Goal: Task Accomplishment & Management: Manage account settings

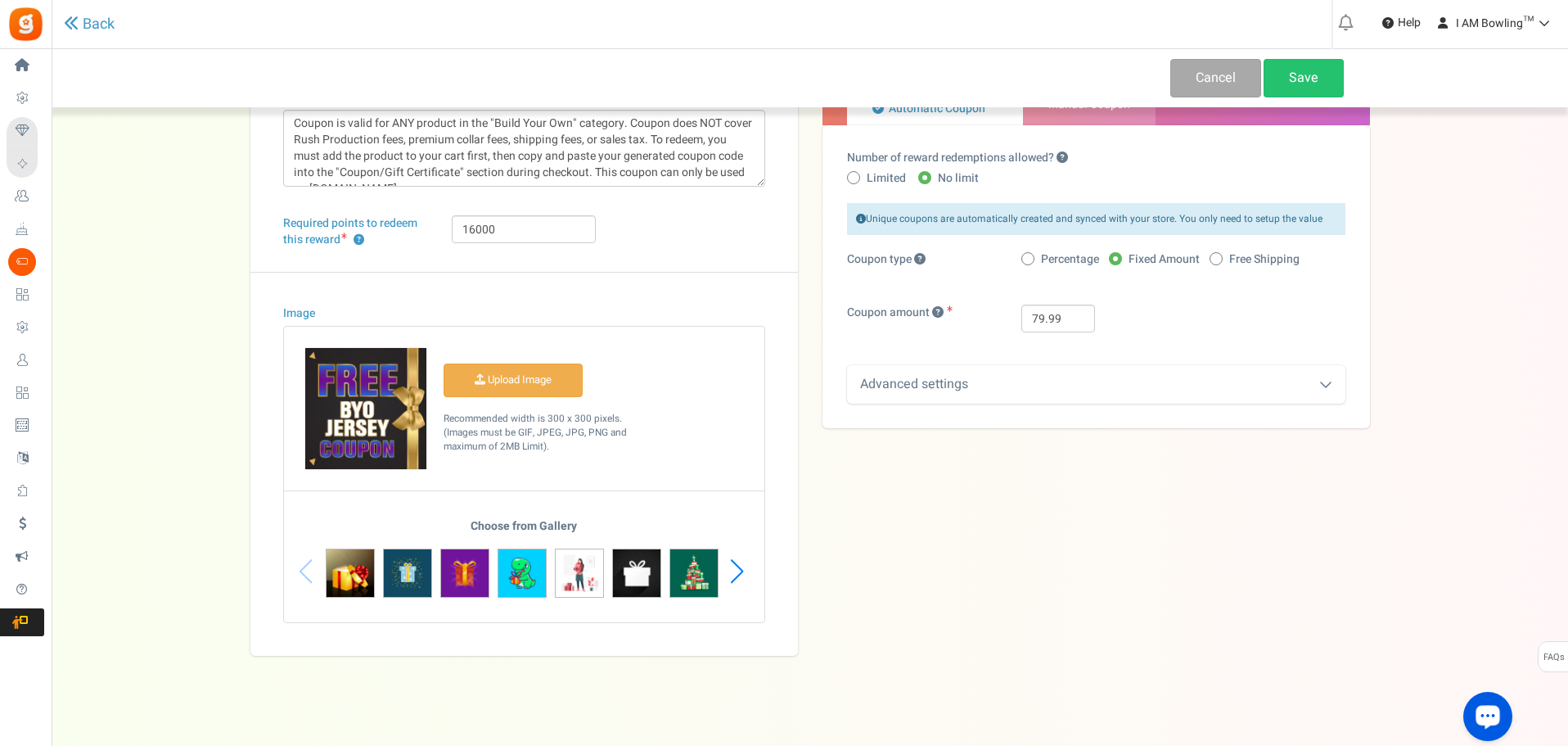
scroll to position [143, 0]
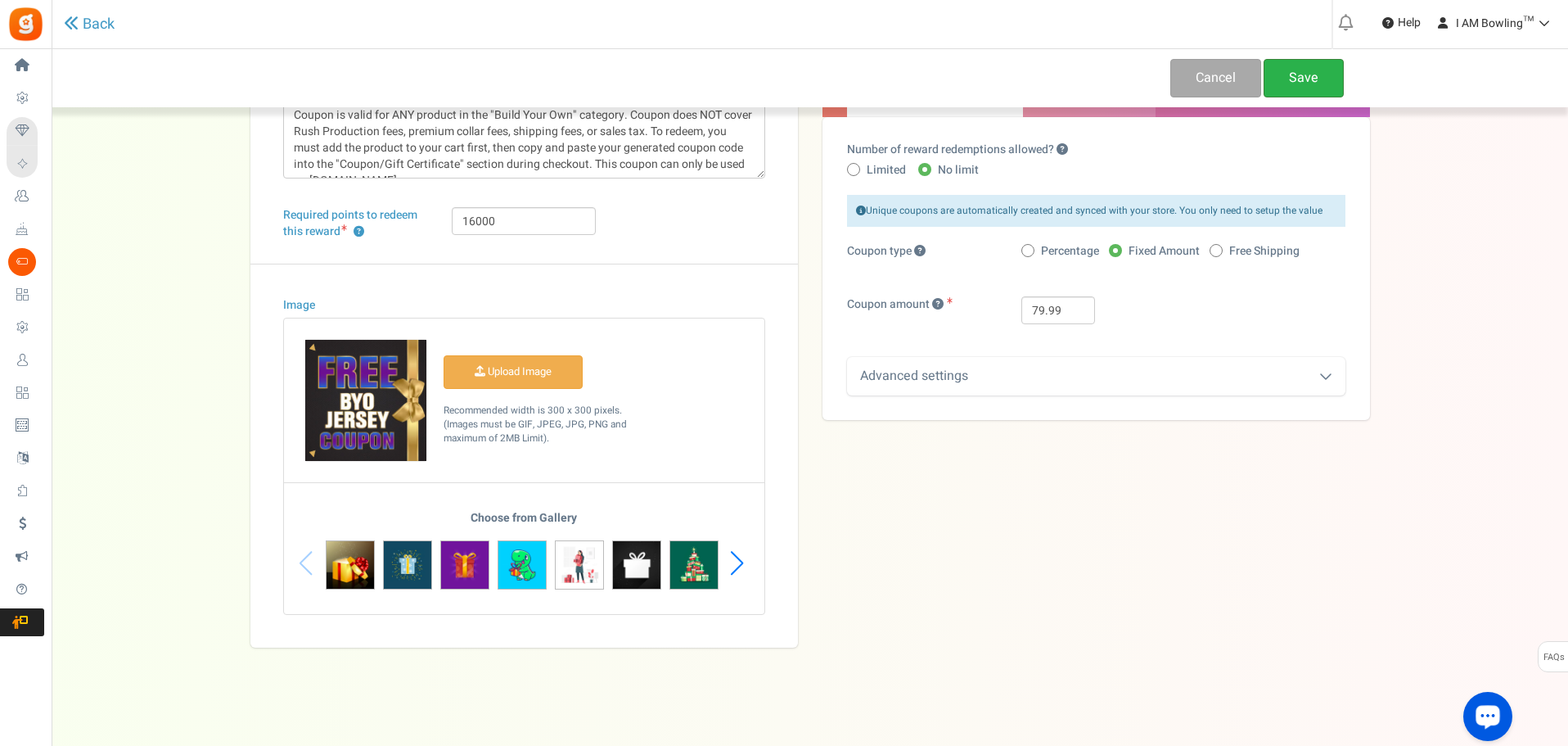
click at [1330, 84] on link "Save" at bounding box center [1303, 78] width 81 height 38
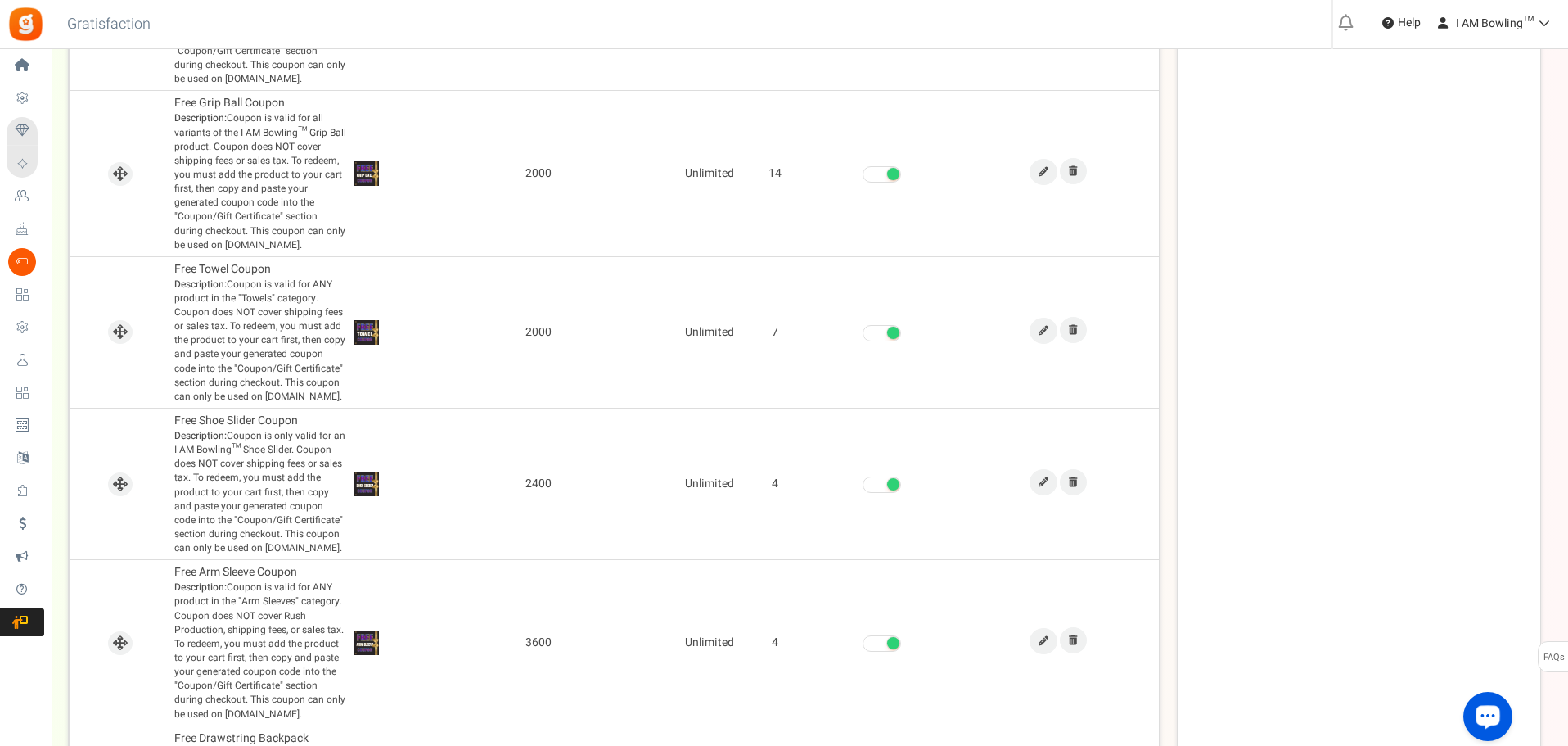
scroll to position [1057, 0]
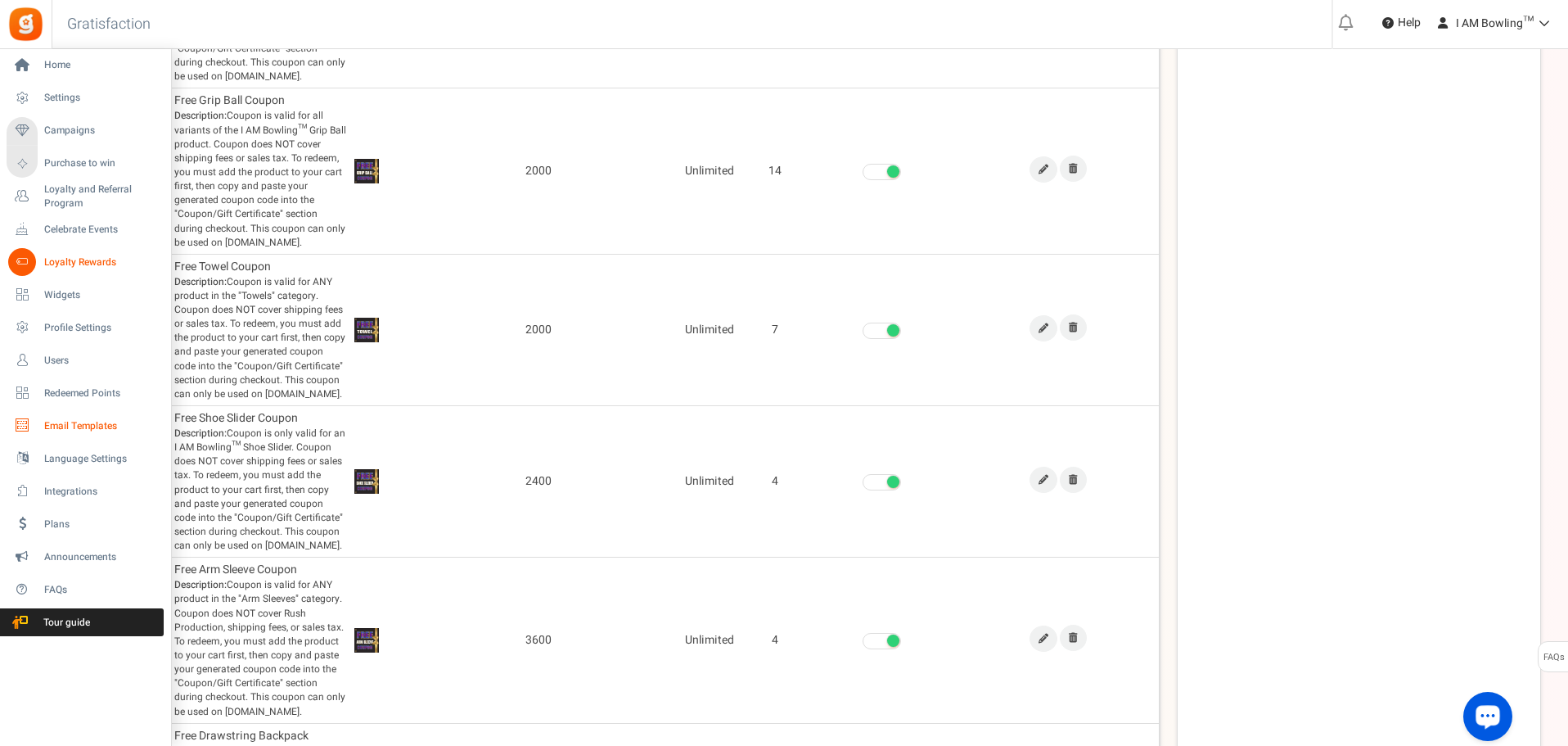
click at [82, 419] on span "Email Templates" at bounding box center [101, 426] width 114 height 14
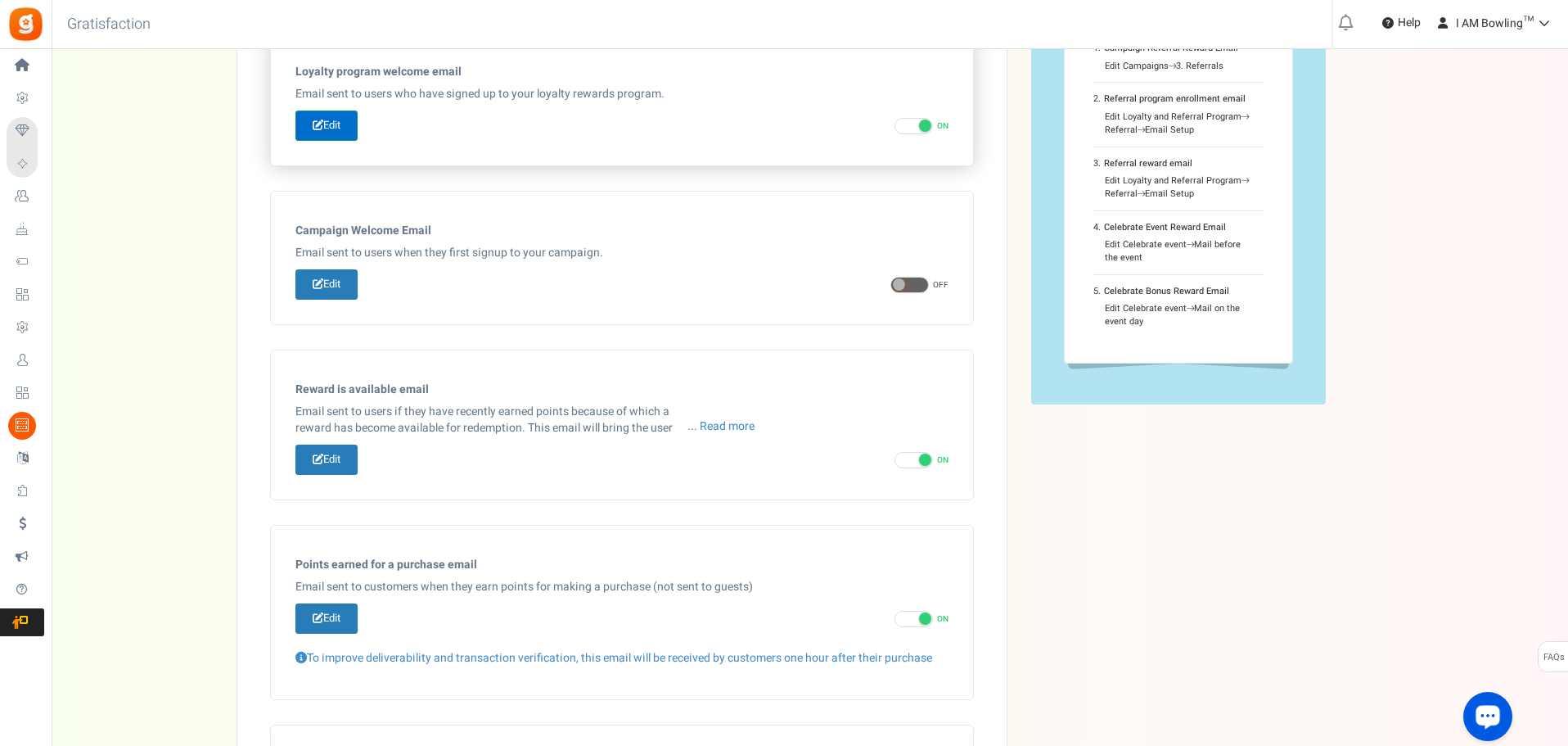
scroll to position [161, 0]
click at [337, 126] on link "Edit" at bounding box center [327, 125] width 62 height 30
type input "Thanks for joining [[Loyalty Program Name]]!"
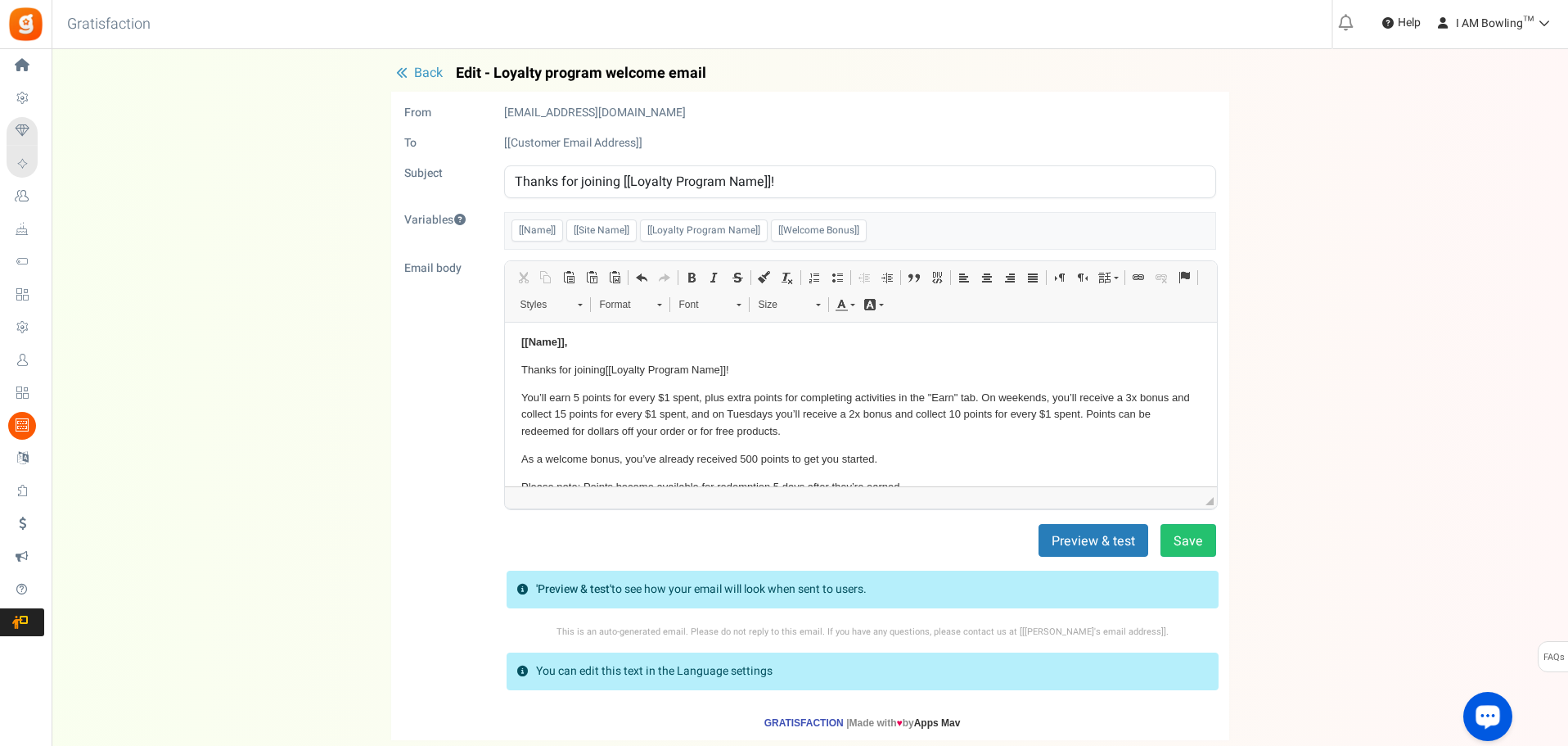
scroll to position [0, 0]
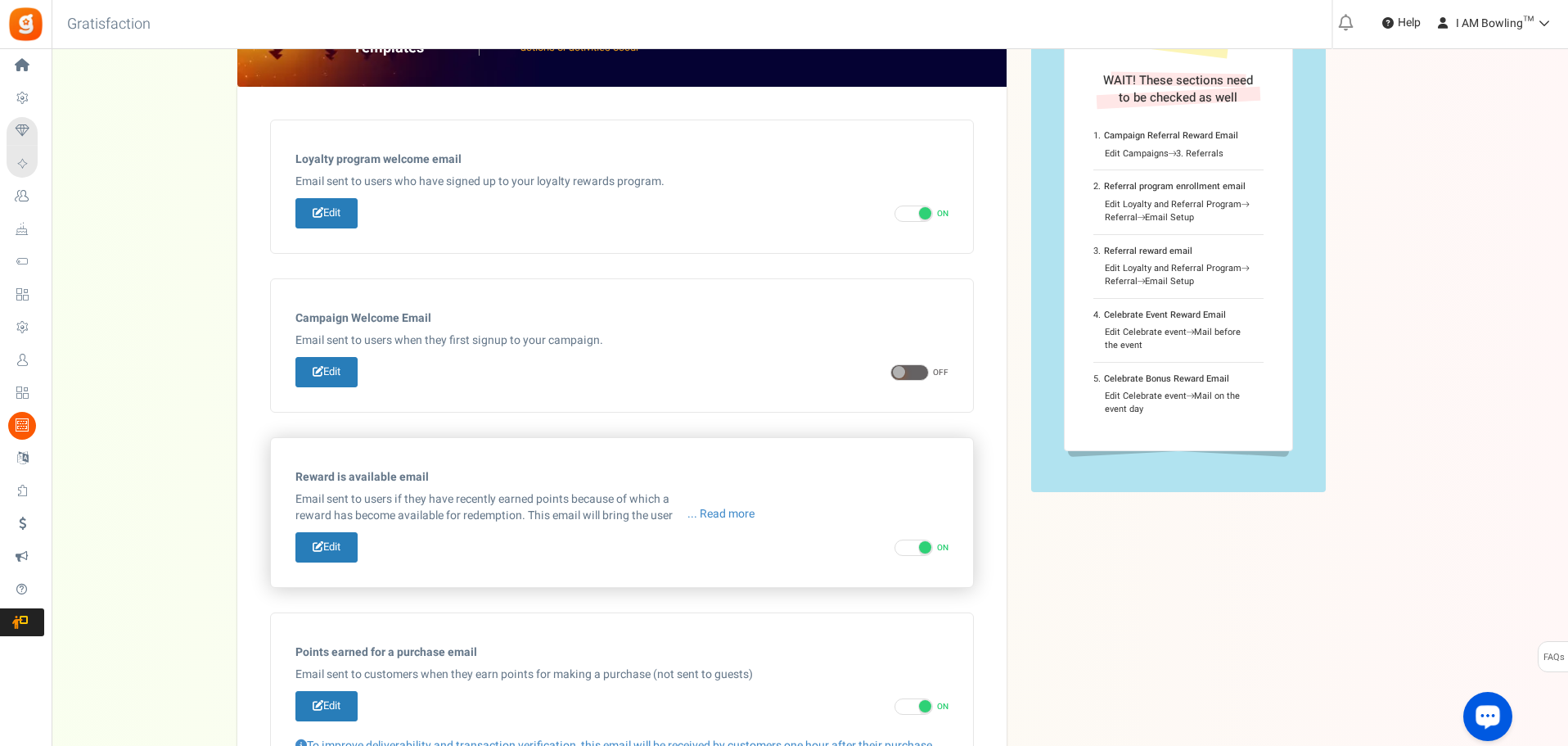
scroll to position [81, 0]
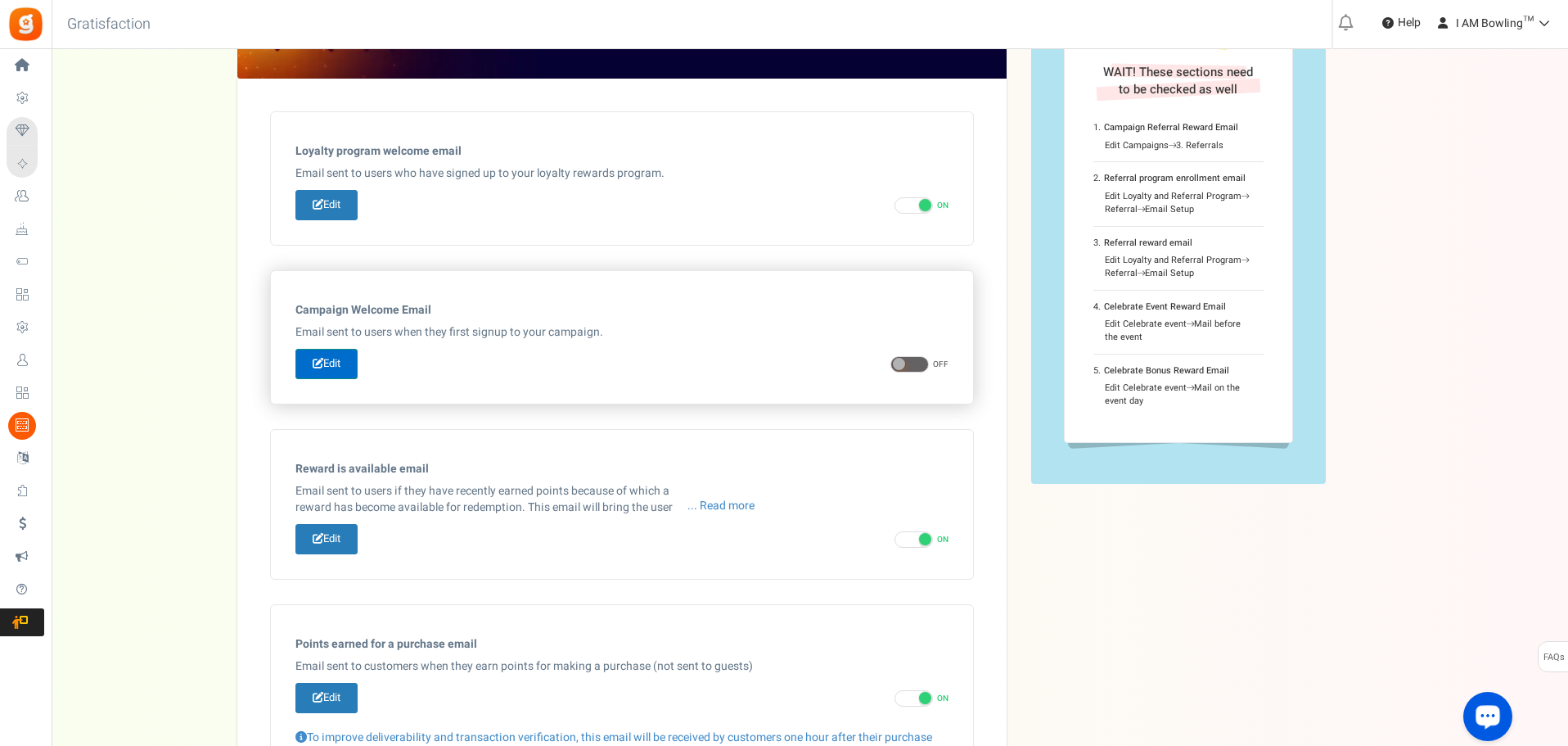
click at [333, 372] on link "Edit" at bounding box center [327, 363] width 62 height 30
type input "Welcome to our [[Campaign Name]]"
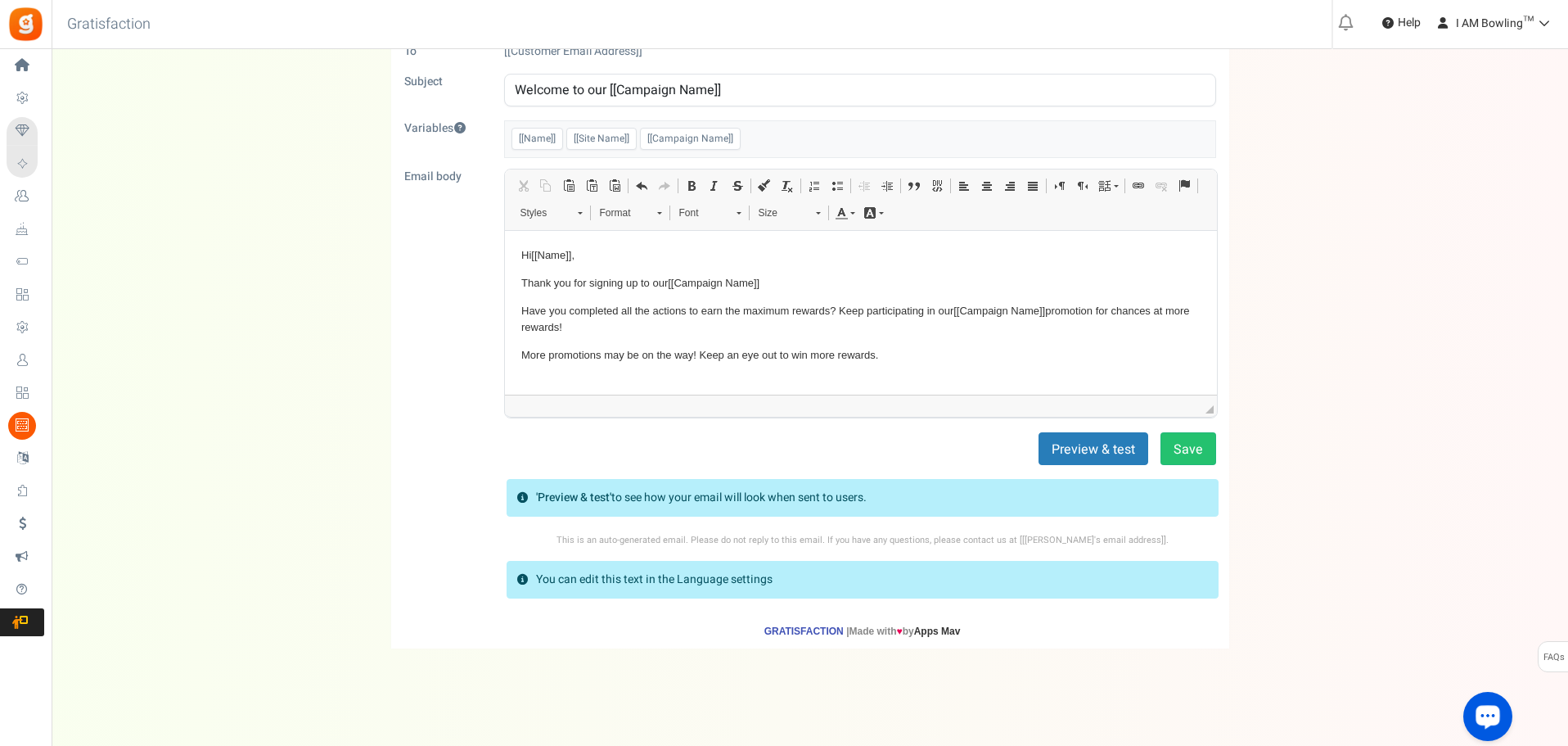
scroll to position [94, 0]
click at [1171, 457] on button "Save" at bounding box center [1188, 447] width 55 height 33
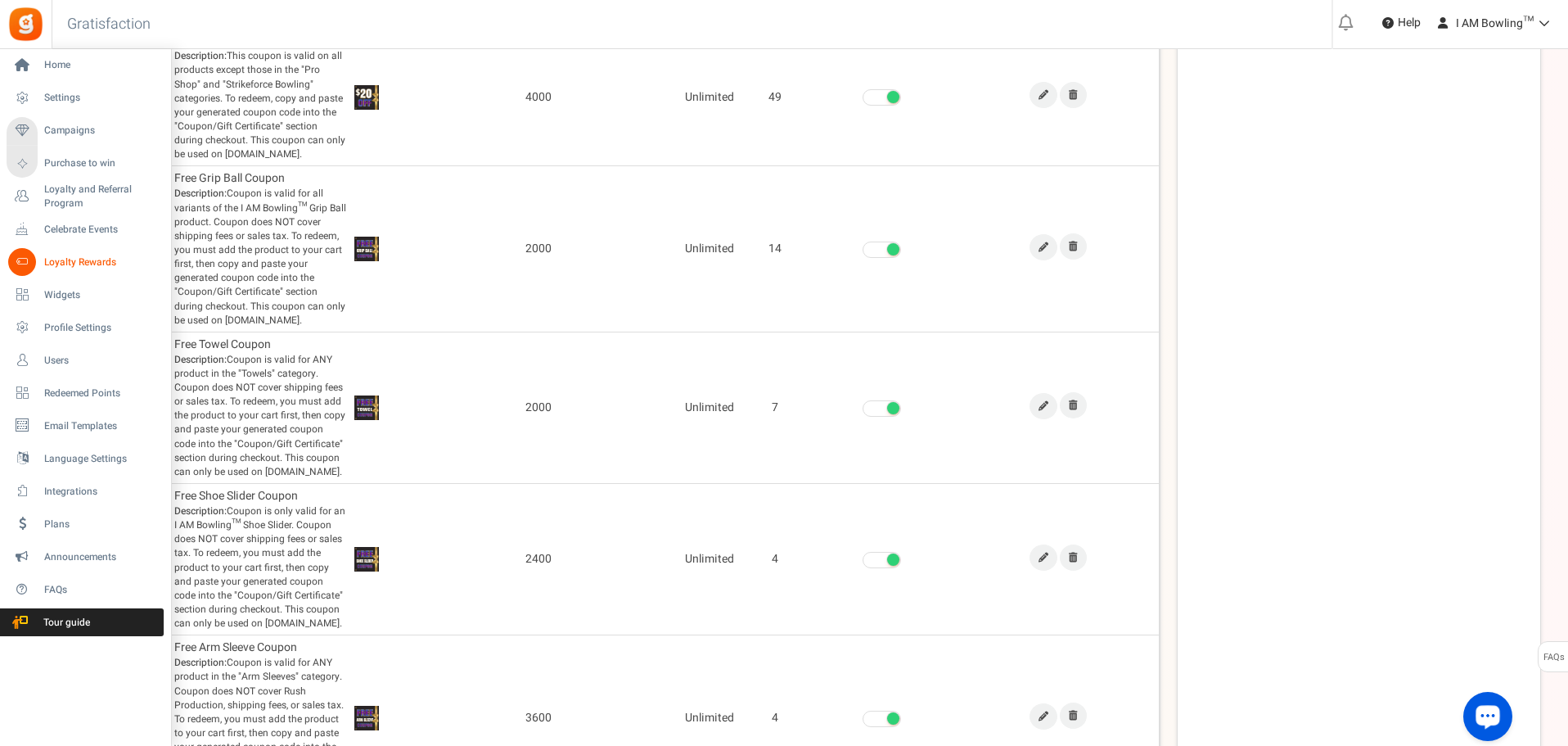
scroll to position [981, 0]
click at [100, 422] on span "Email Templates" at bounding box center [101, 426] width 114 height 14
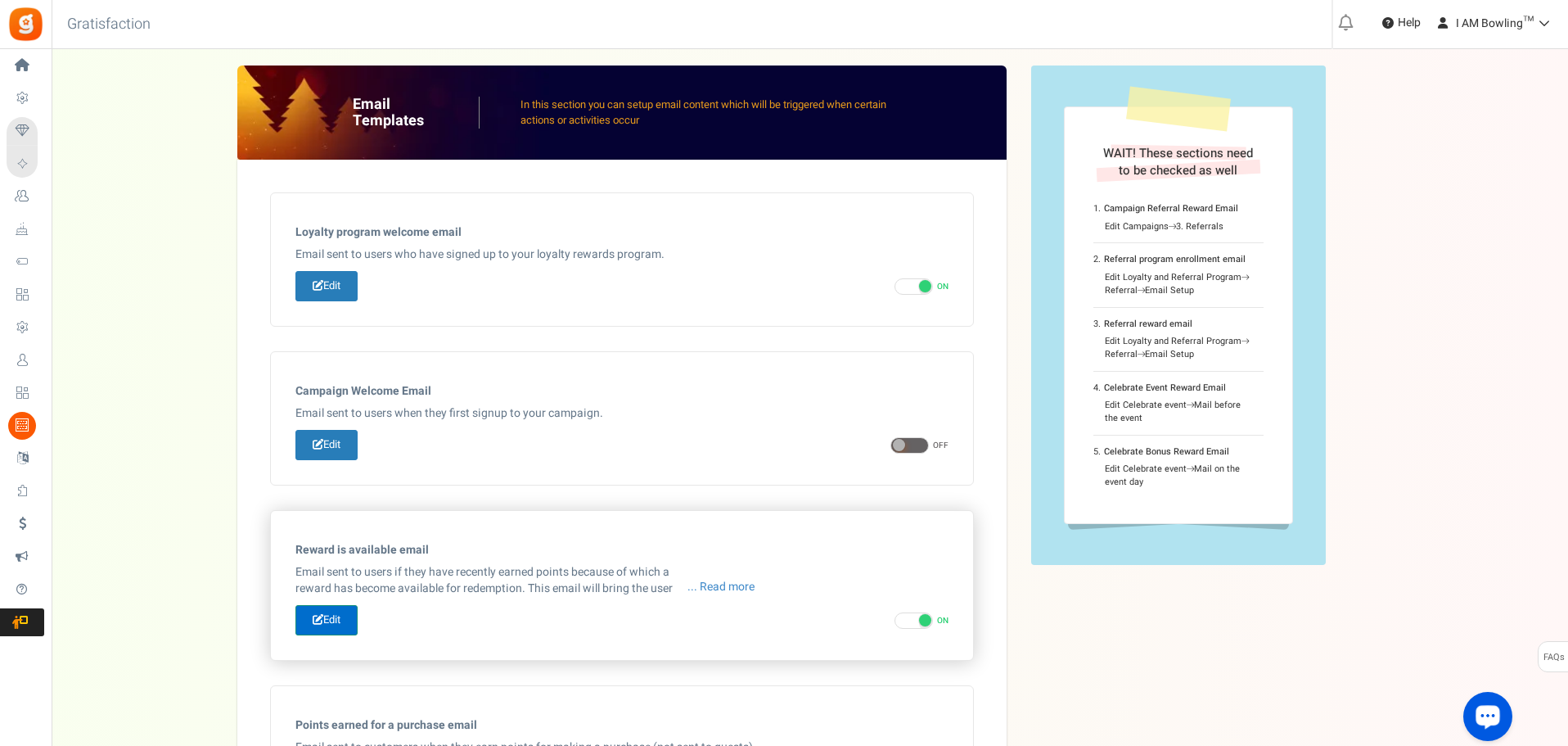
click at [336, 615] on link "Edit" at bounding box center [327, 620] width 62 height 30
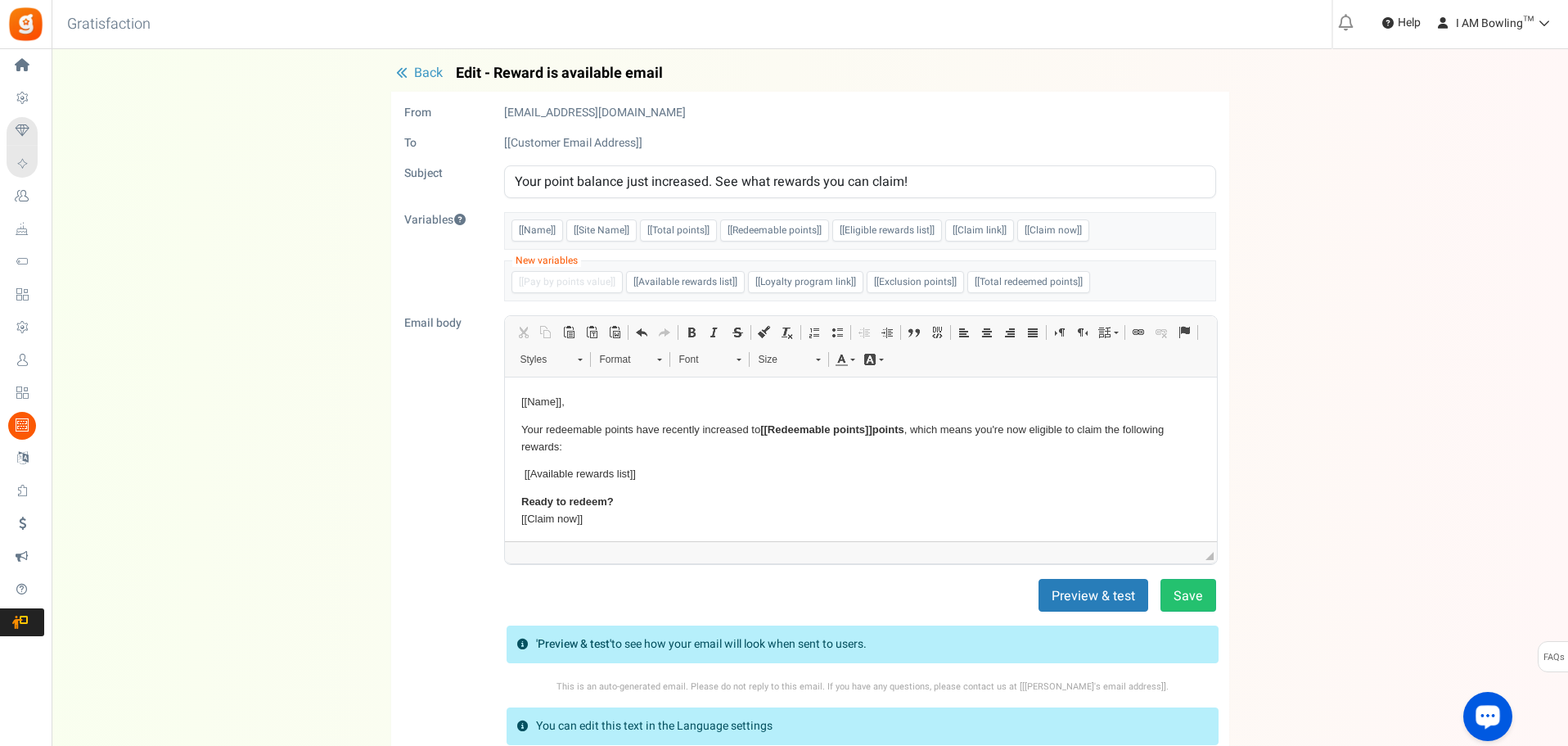
click at [420, 73] on span "Back" at bounding box center [428, 73] width 29 height 20
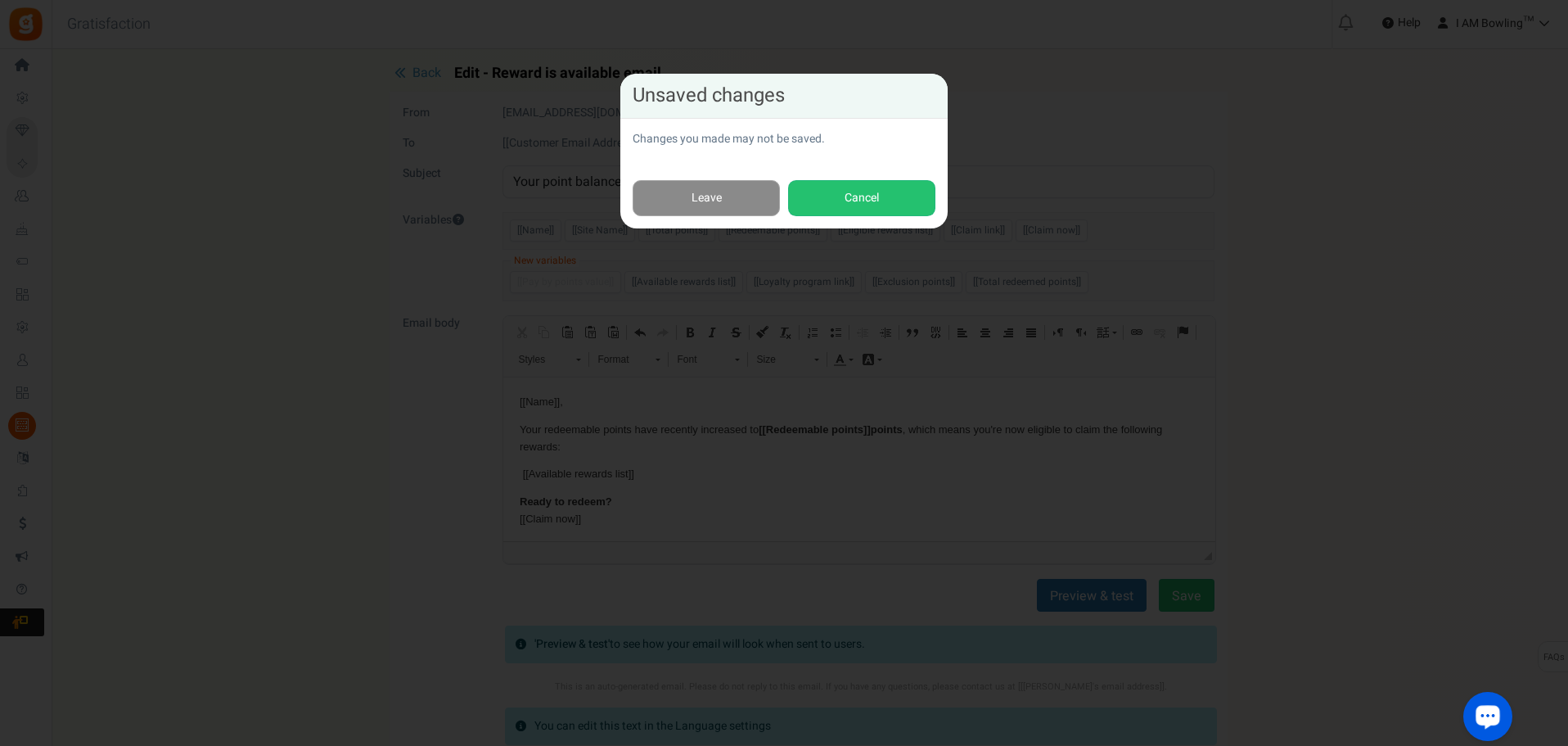
click at [739, 202] on link "Leave" at bounding box center [706, 198] width 147 height 37
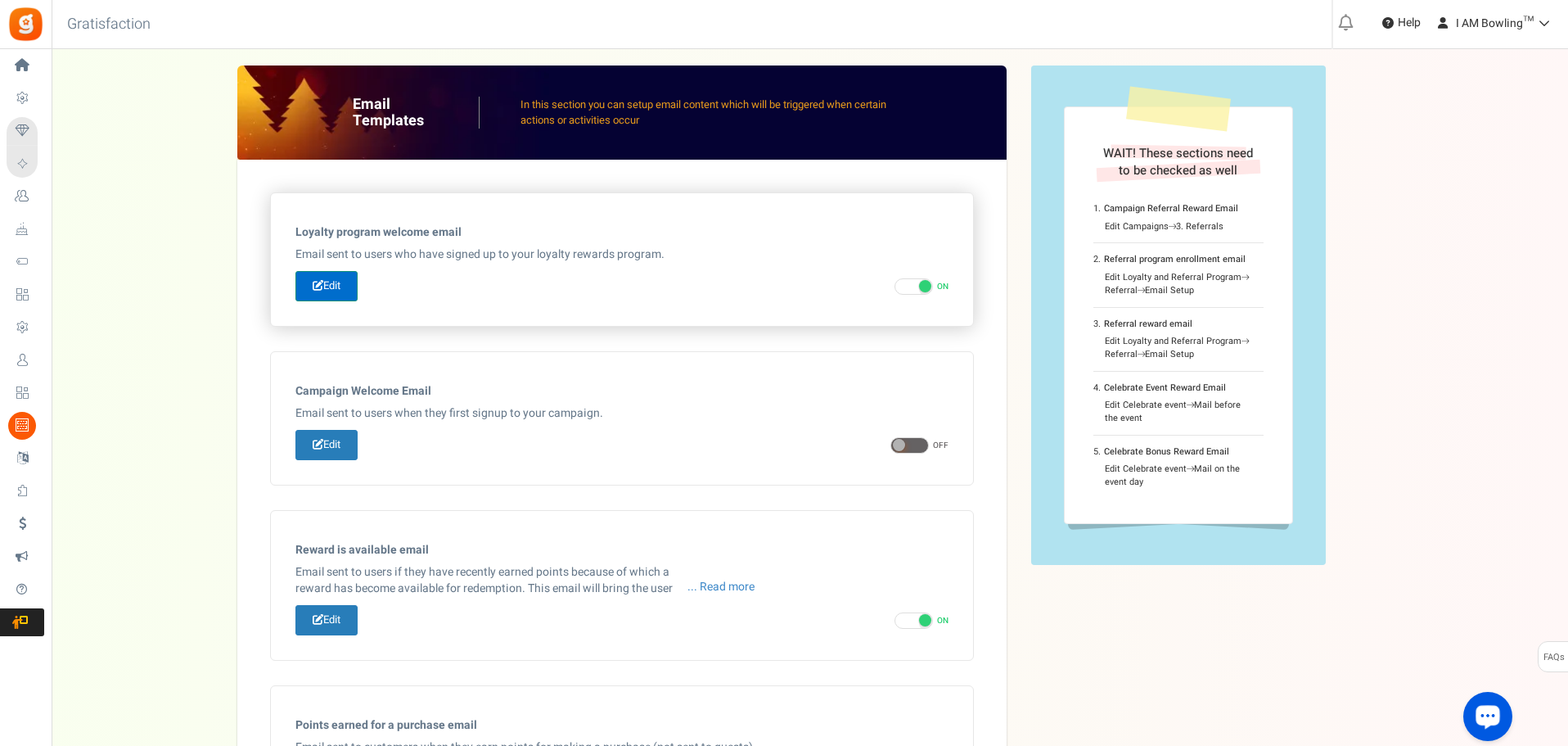
click at [335, 298] on link "Edit" at bounding box center [327, 286] width 62 height 30
type input "Thanks for joining [[Loyalty Program Name]]!"
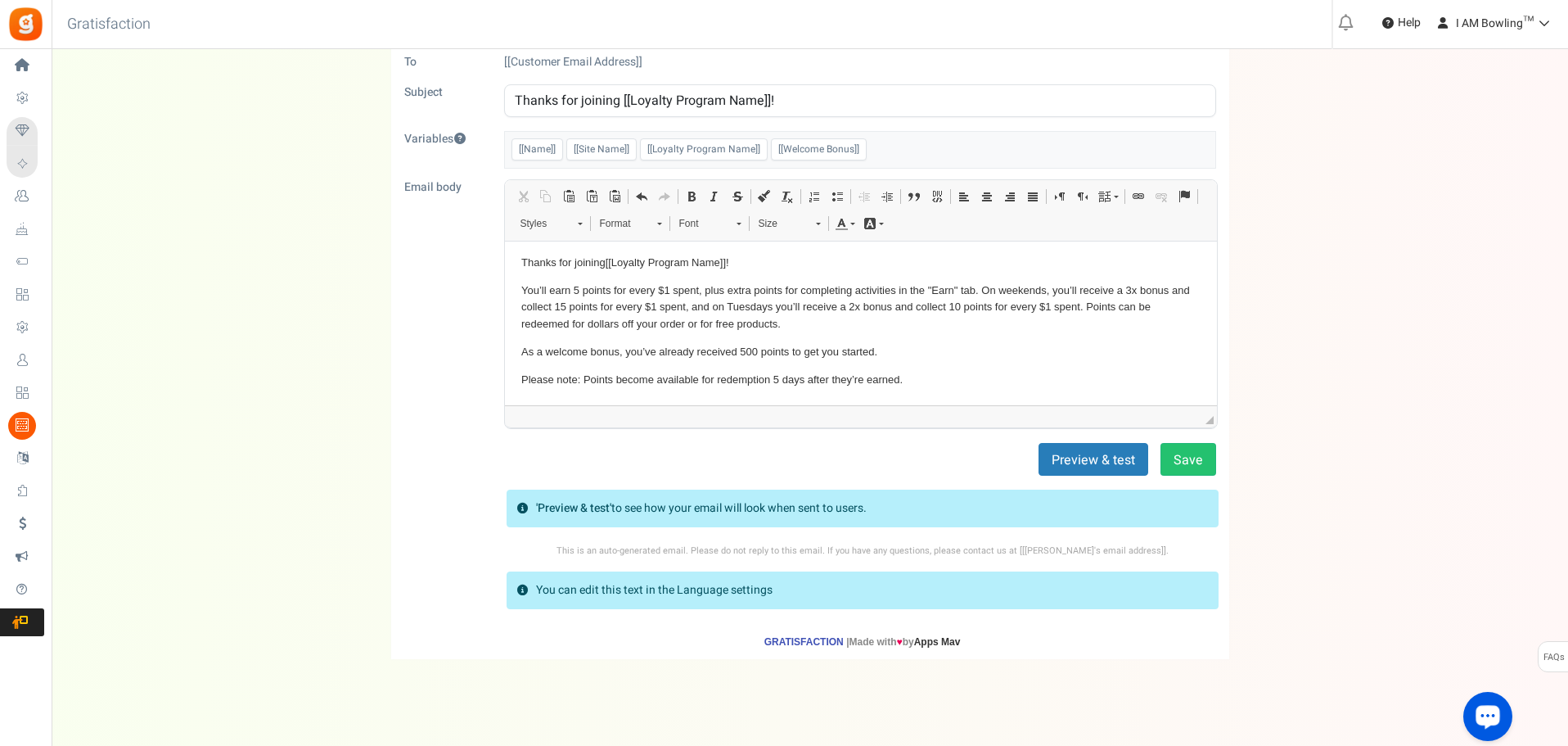
scroll to position [81, 0]
click at [608, 301] on p "You’ll earn 5 points for every $1 spent, plus extra points for completing activ…" at bounding box center [860, 306] width 679 height 51
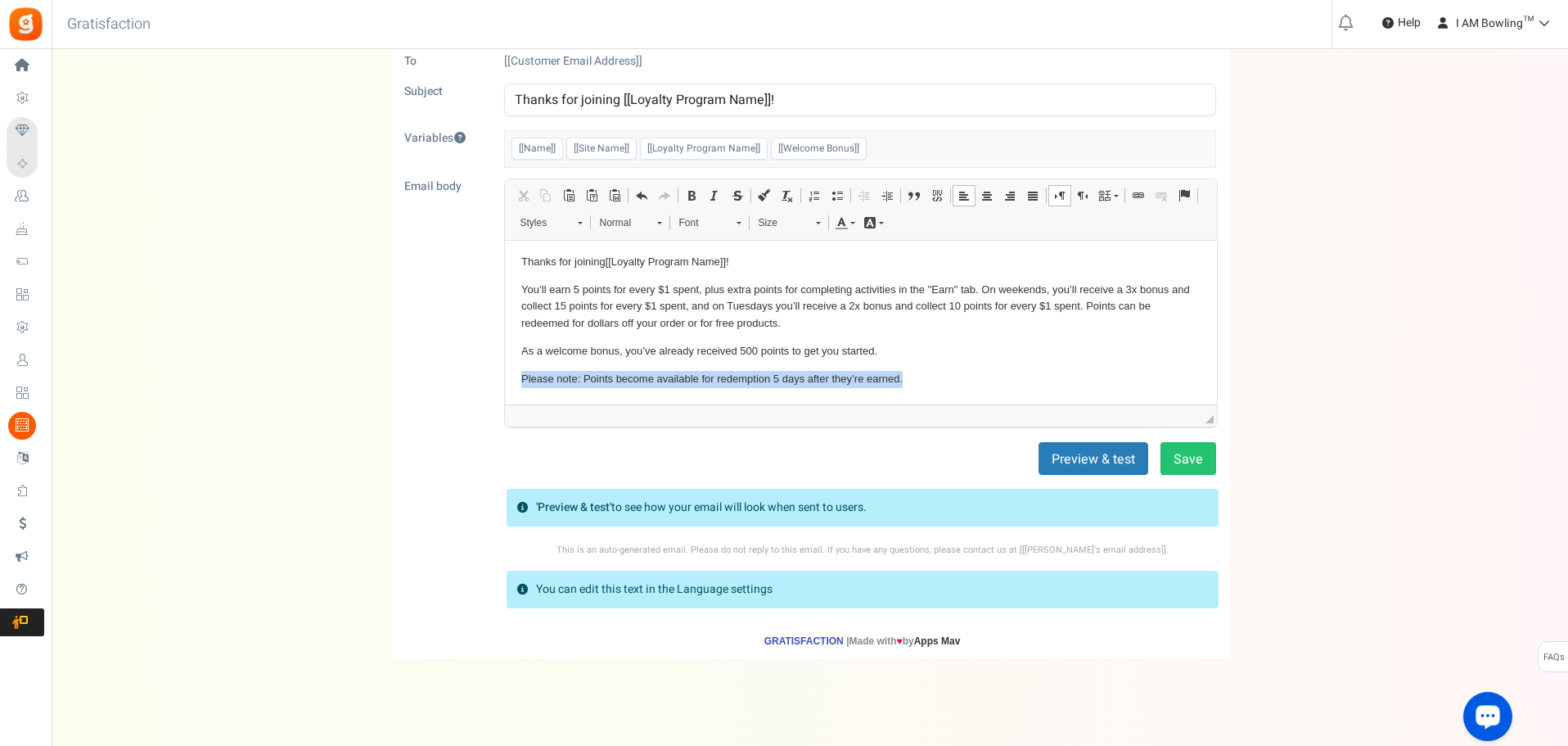
drag, startPoint x: 515, startPoint y: 376, endPoint x: 930, endPoint y: 379, distance: 415.0
click at [930, 379] on html "[[Name]] , Thanks for joining [[Loyalty Program Name]] ! You’ll earn 5 points f…" at bounding box center [860, 306] width 712 height 195
click at [695, 198] on span at bounding box center [691, 195] width 13 height 13
click at [985, 333] on body "[[Name]] , Thanks for joining [[Loyalty Program Name]] ! You’ll earn 5 points f…" at bounding box center [860, 306] width 679 height 162
click at [1197, 461] on button "Save" at bounding box center [1188, 458] width 55 height 33
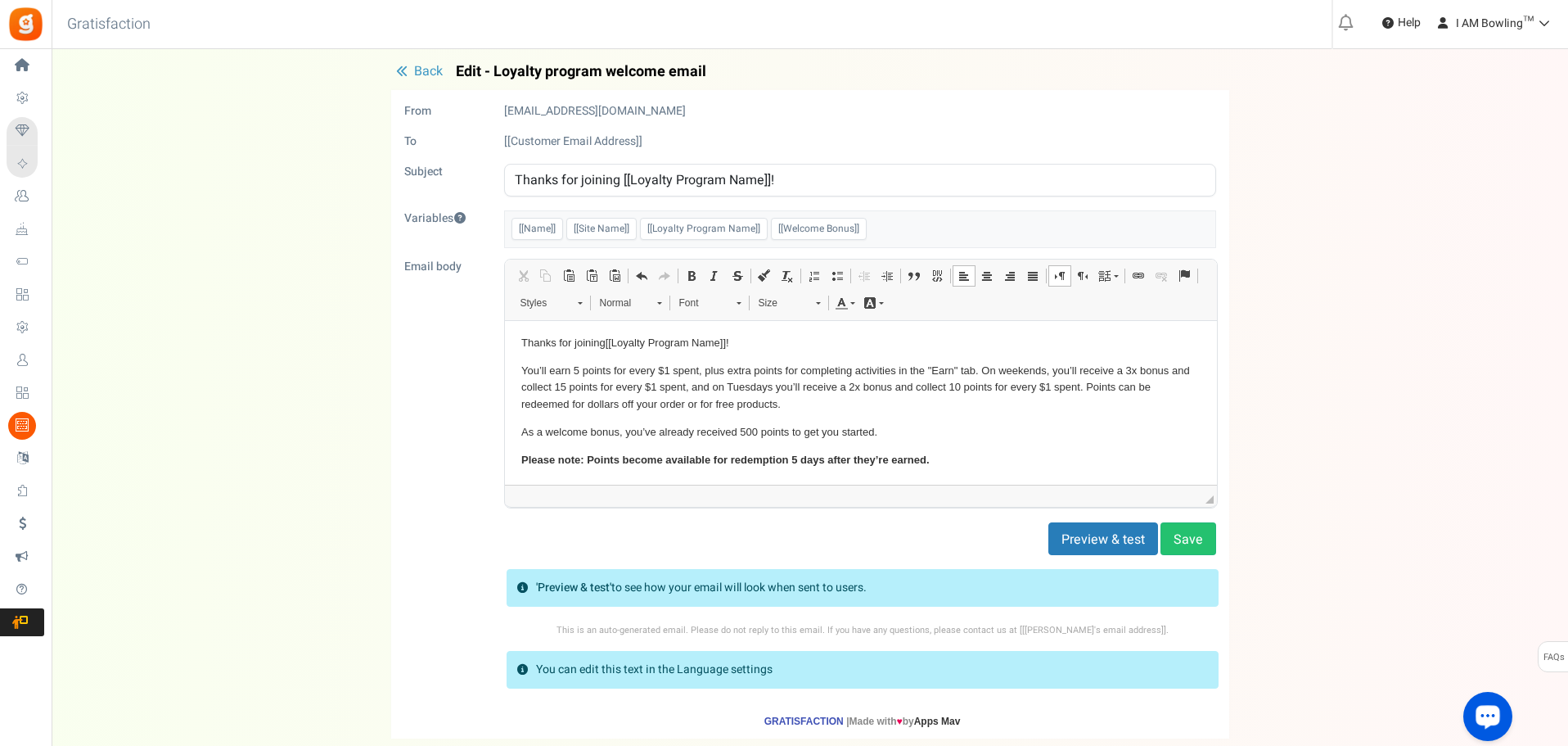
scroll to position [31, 0]
click at [850, 390] on p "You’ll earn 5 points for every $1 spent, plus extra points for completing activ…" at bounding box center [860, 386] width 679 height 51
click at [1014, 368] on p "You’ll earn 5 points for every $1 spent, plus extra points for completing activ…" at bounding box center [860, 386] width 679 height 51
drag, startPoint x: 752, startPoint y: 386, endPoint x: 783, endPoint y: 390, distance: 31.3
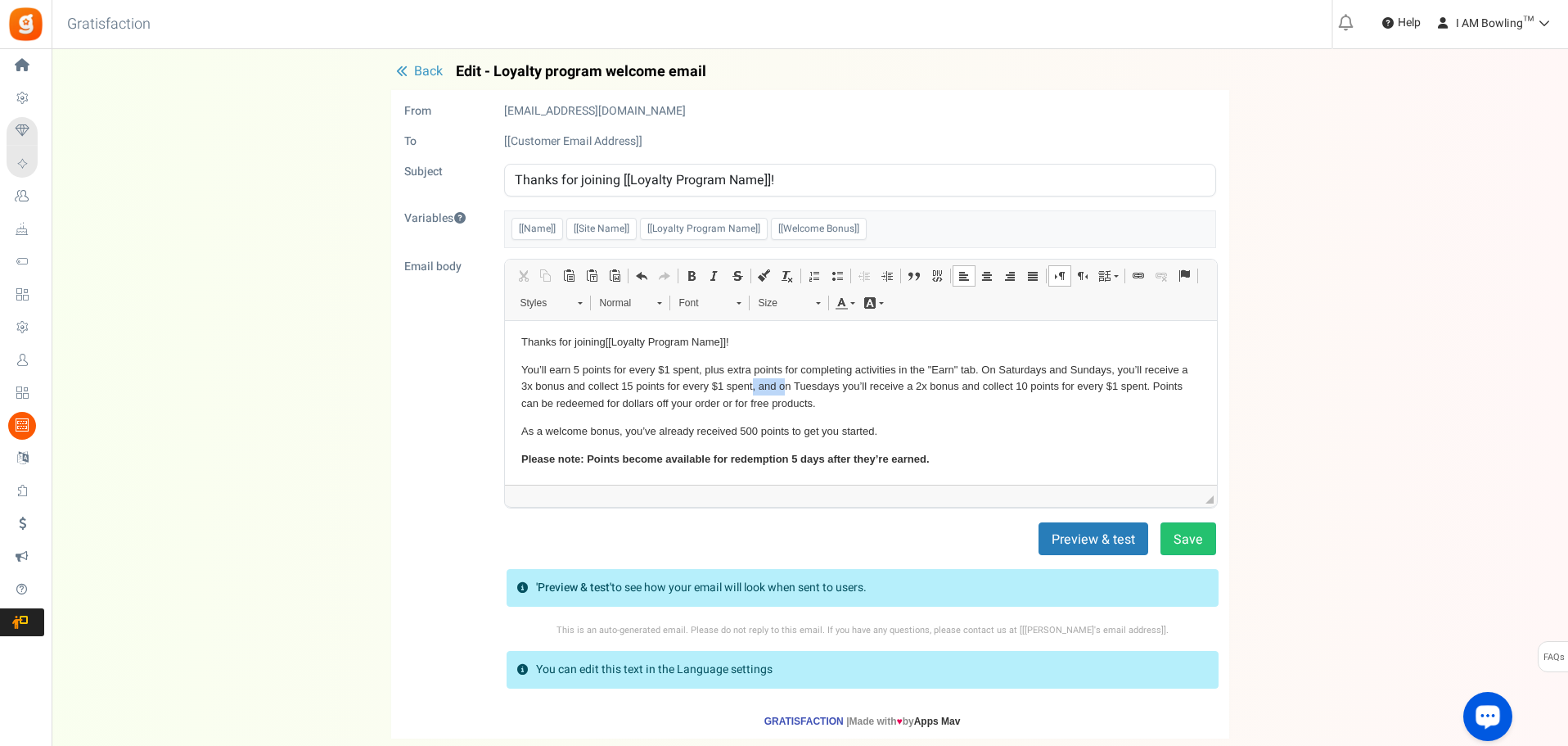
click at [783, 390] on p "You’ll earn 5 points for every $1 spent, plus extra points for completing activ…" at bounding box center [860, 386] width 679 height 51
click at [1199, 542] on button "Save" at bounding box center [1188, 539] width 55 height 33
click at [1205, 527] on button "Save" at bounding box center [1188, 539] width 55 height 33
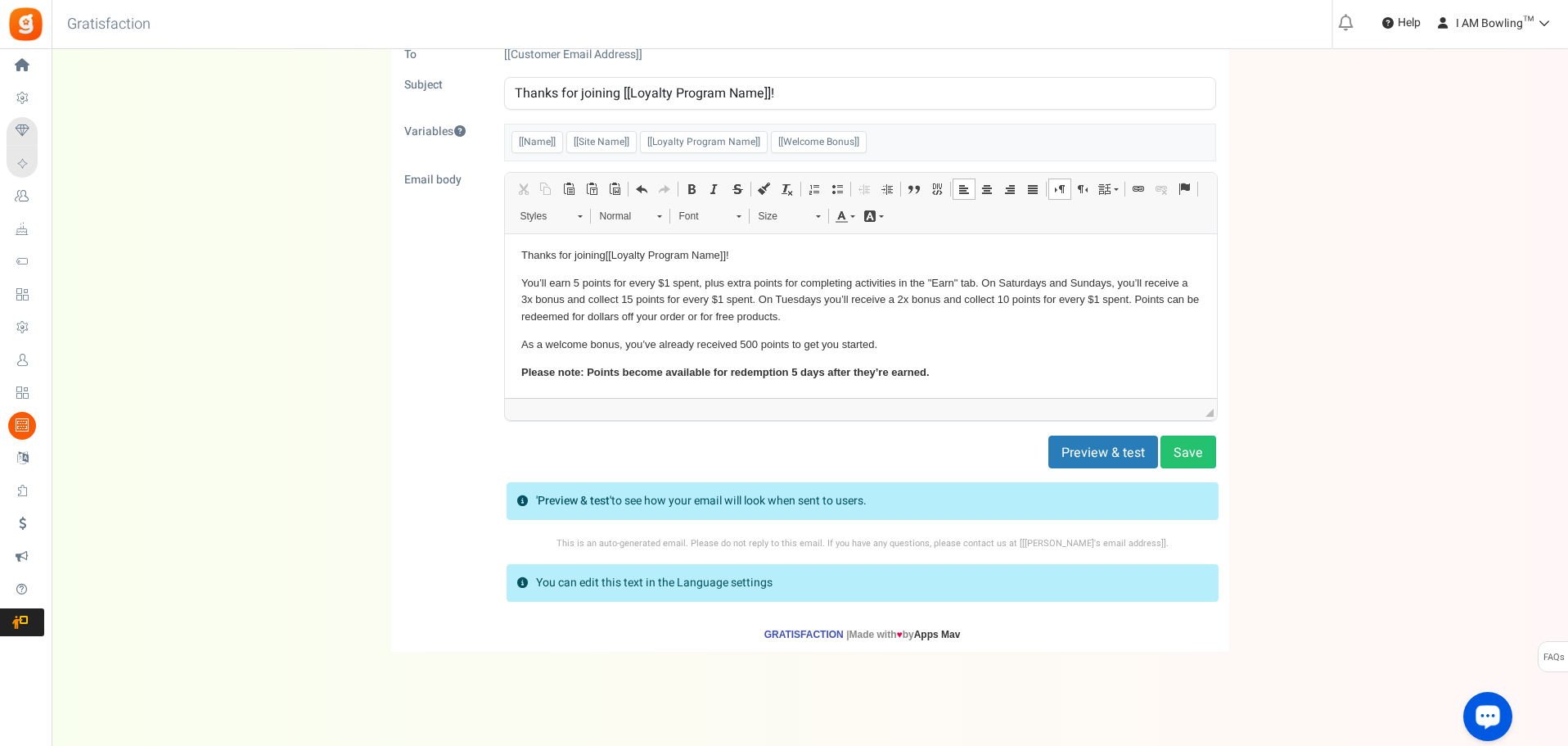
scroll to position [94, 0]
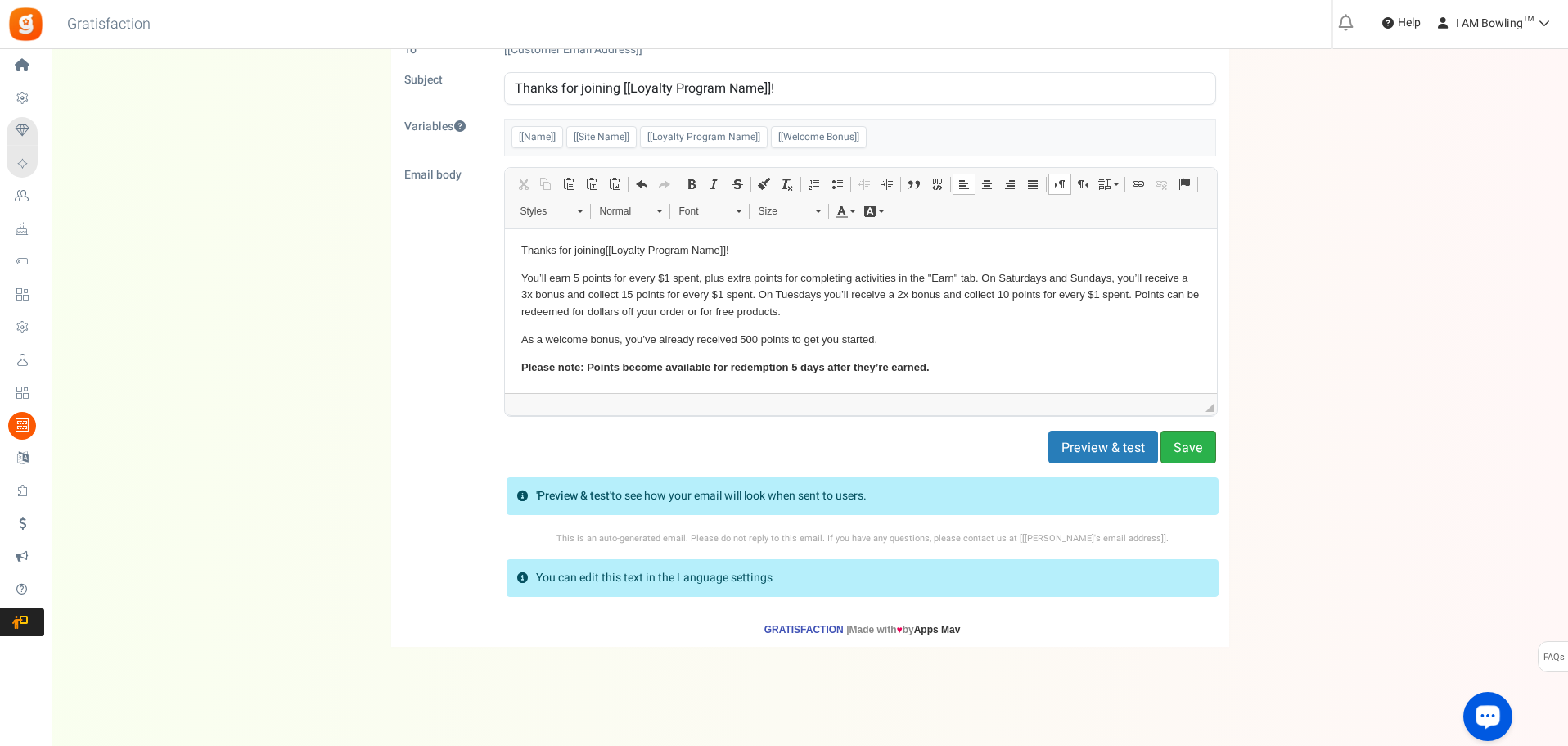
click at [1200, 446] on button "Save" at bounding box center [1188, 447] width 55 height 33
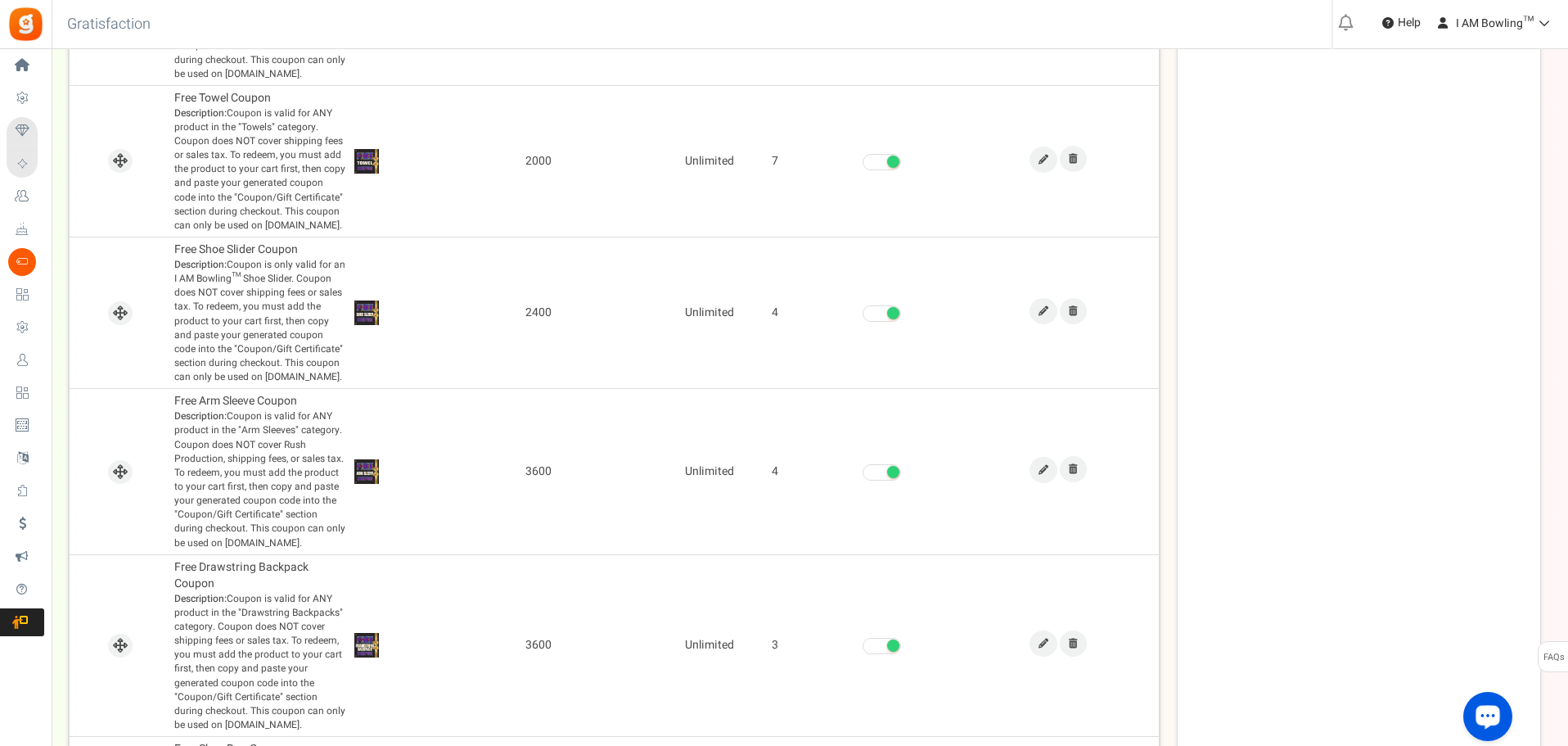
scroll to position [1227, 0]
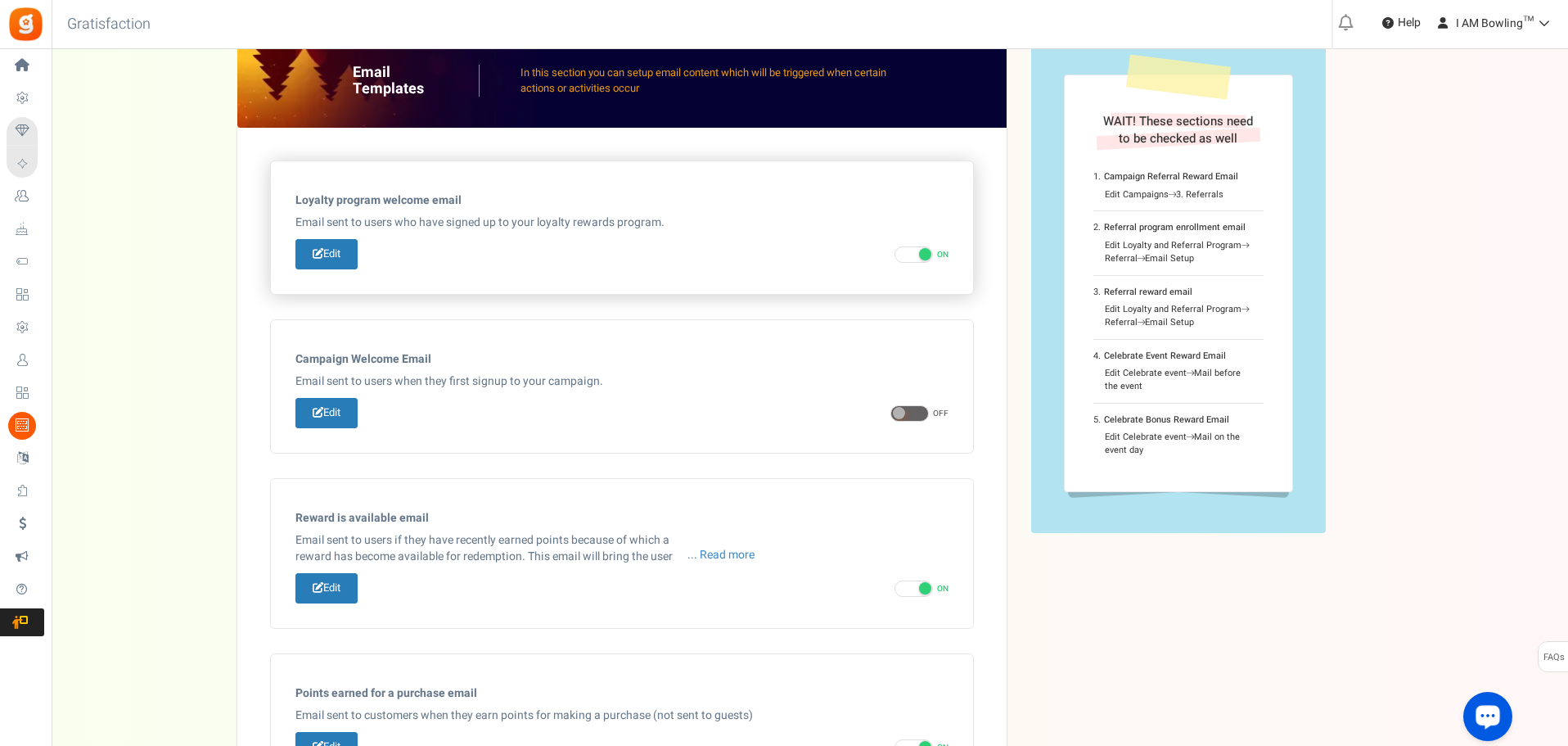
scroll to position [1, 0]
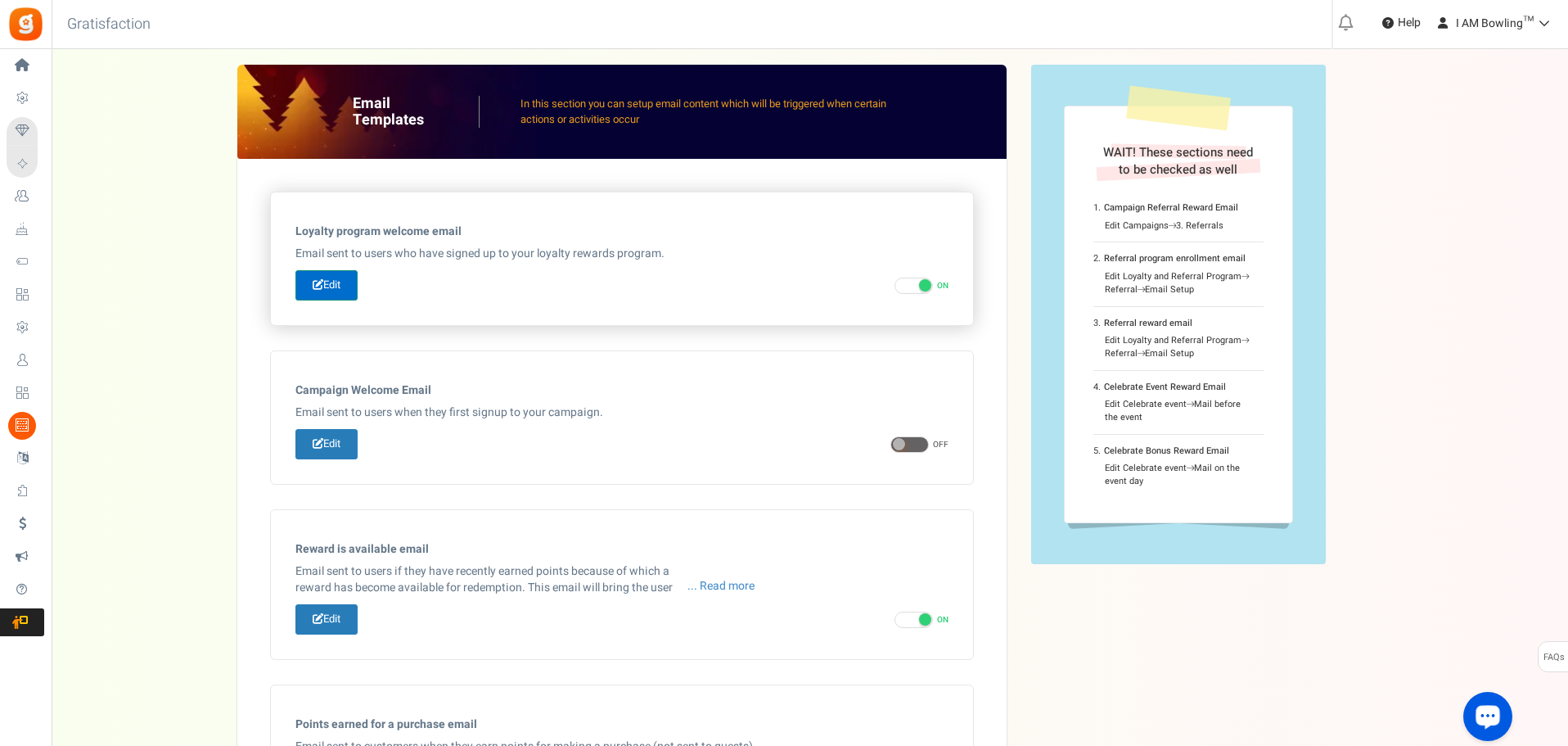
click at [337, 289] on link "Edit" at bounding box center [327, 285] width 62 height 30
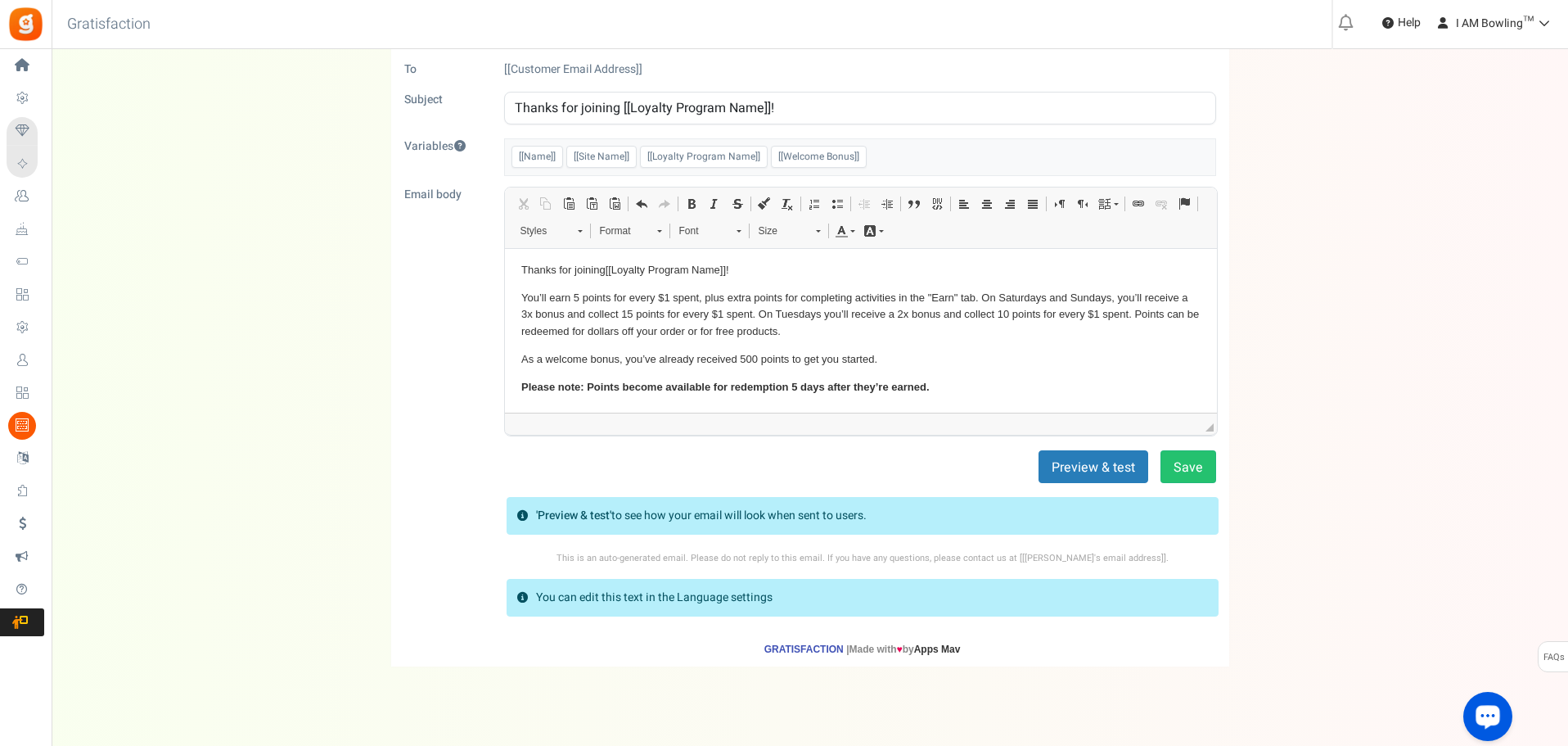
scroll to position [81, 0]
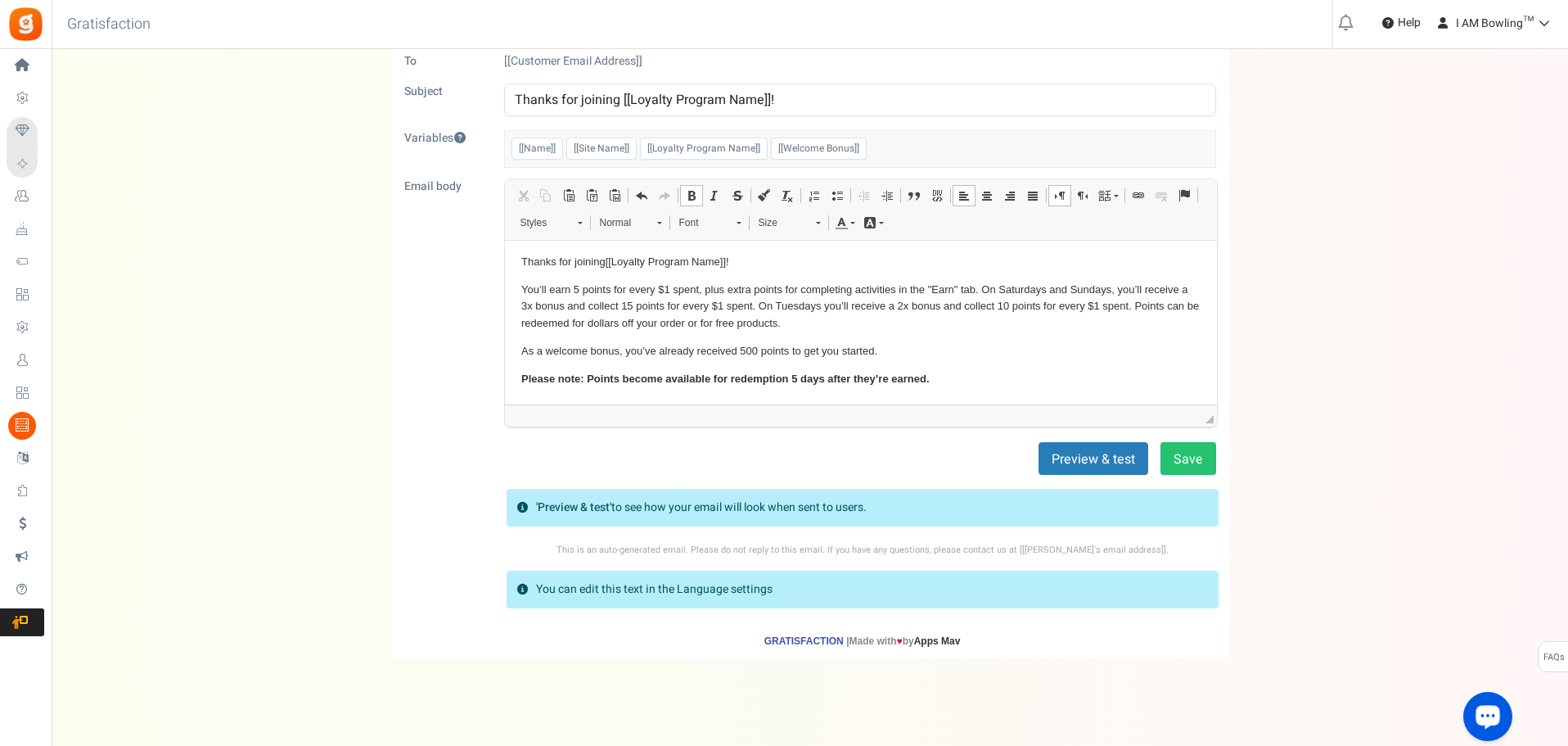
click at [1136, 304] on p "You’ll earn 5 points for every $1 spent, plus extra points for completing activ…" at bounding box center [860, 306] width 679 height 51
click at [1193, 463] on button "Save" at bounding box center [1188, 458] width 55 height 33
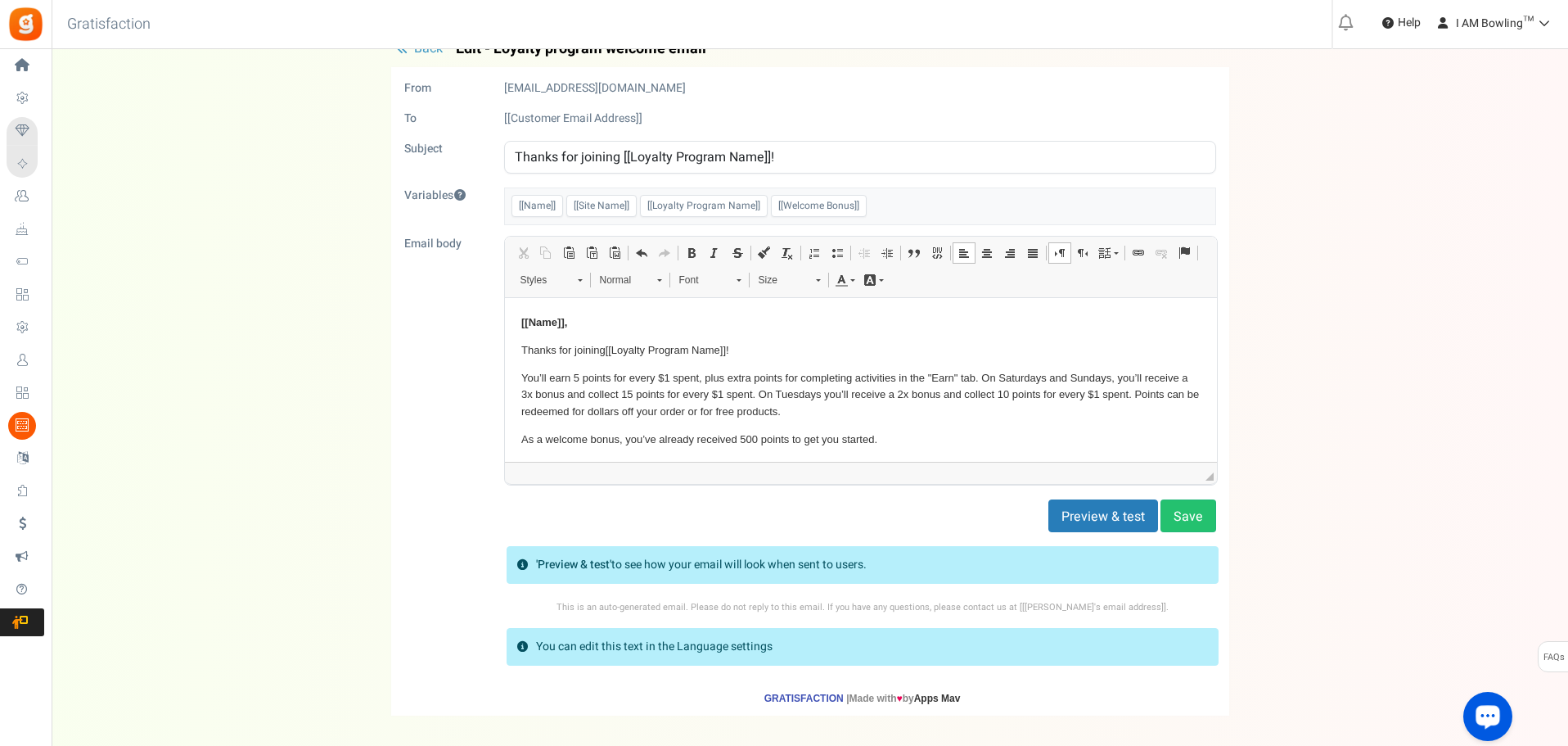
scroll to position [0, 0]
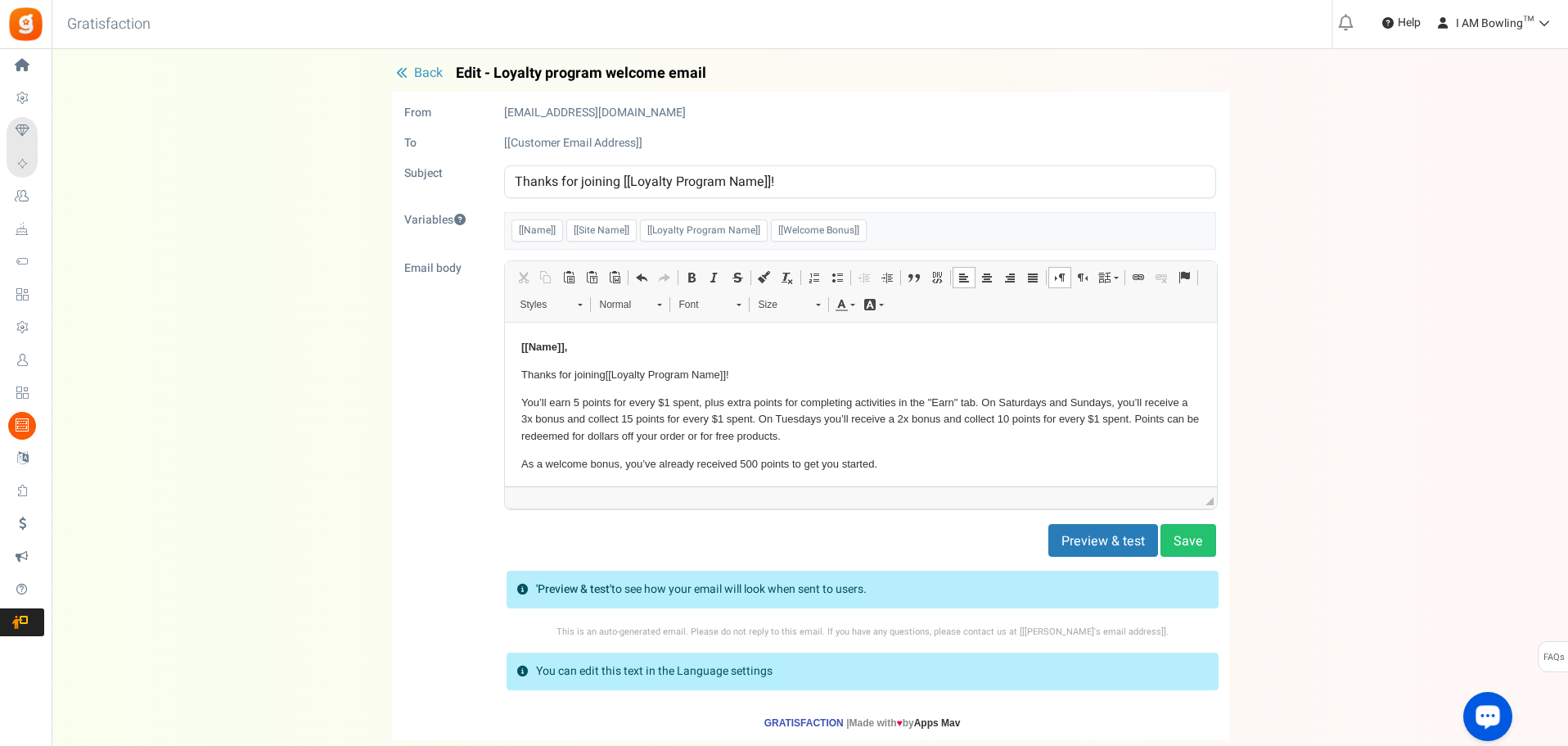
click at [431, 75] on span "Back" at bounding box center [428, 73] width 29 height 20
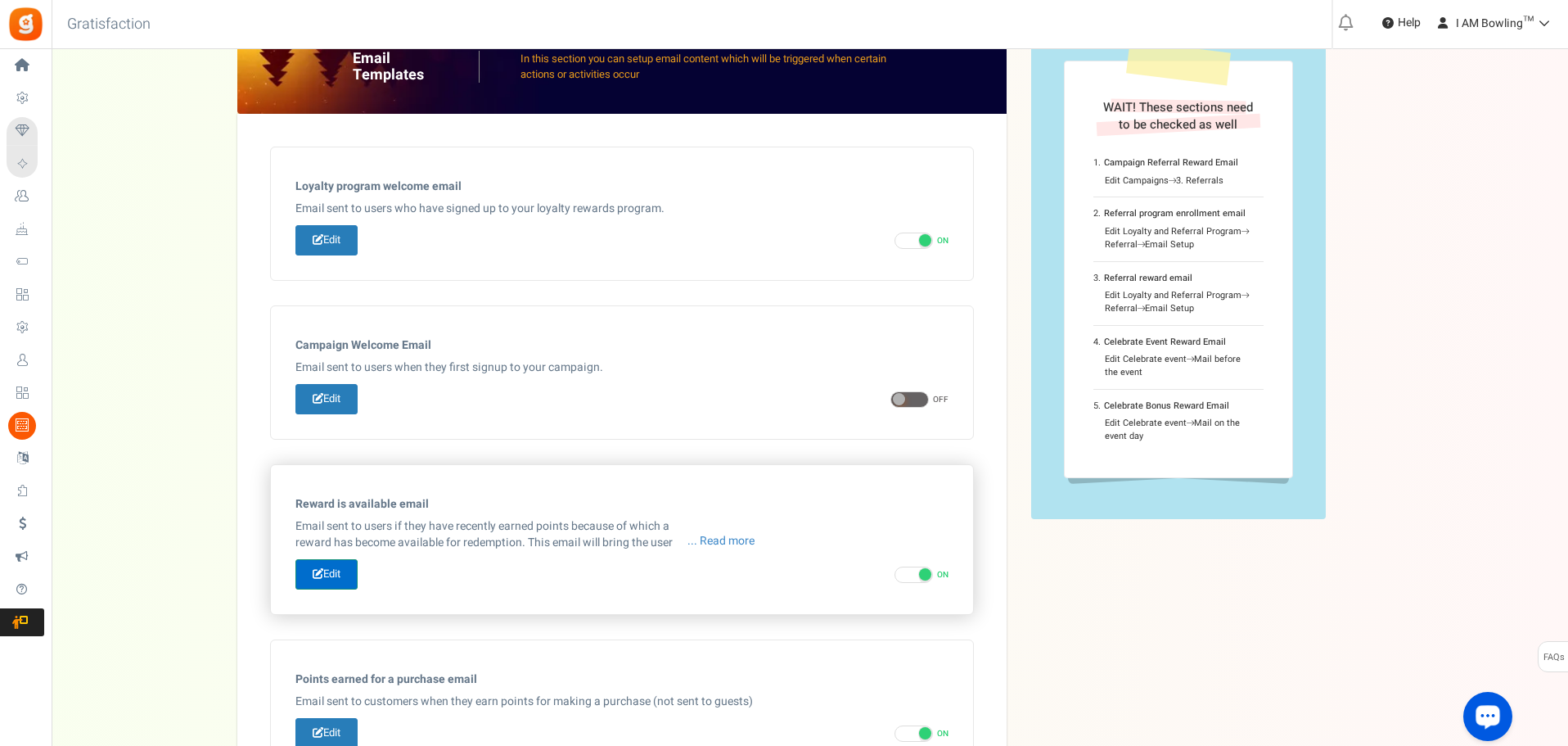
scroll to position [45, 0]
click at [337, 564] on link "Edit" at bounding box center [327, 574] width 62 height 30
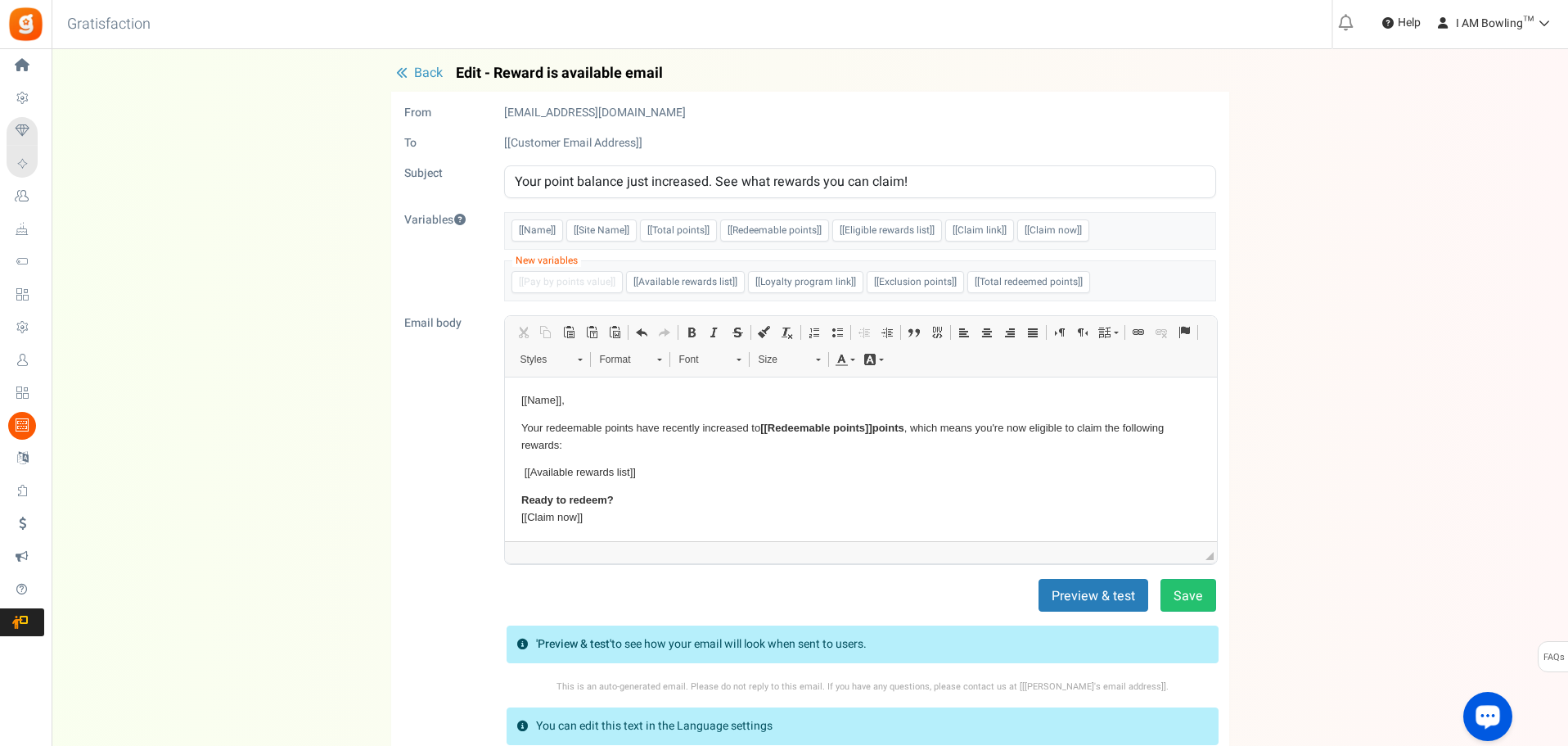
scroll to position [3, 0]
click at [406, 74] on icon "button" at bounding box center [401, 72] width 11 height 11
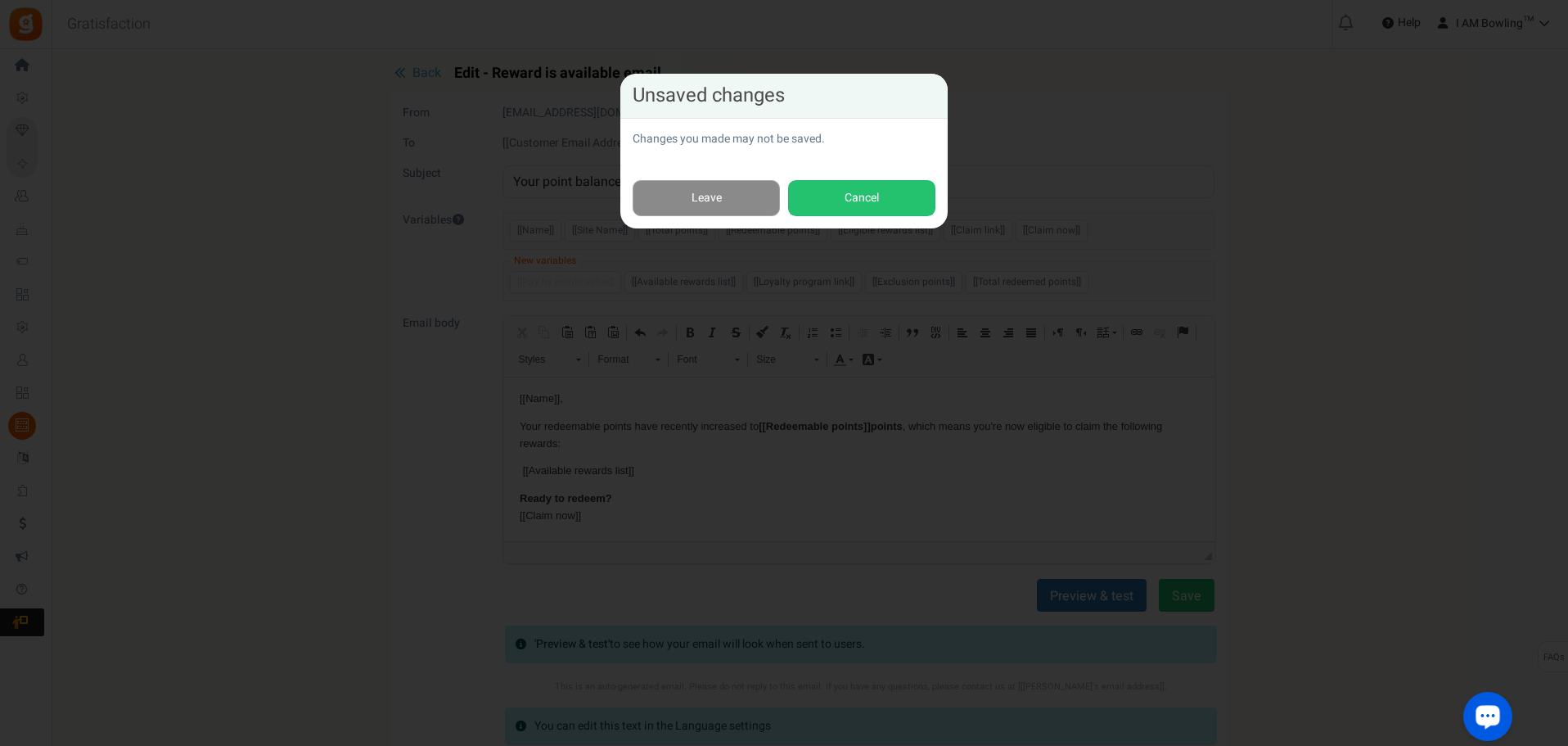
click at [712, 193] on link "Leave" at bounding box center [706, 198] width 147 height 37
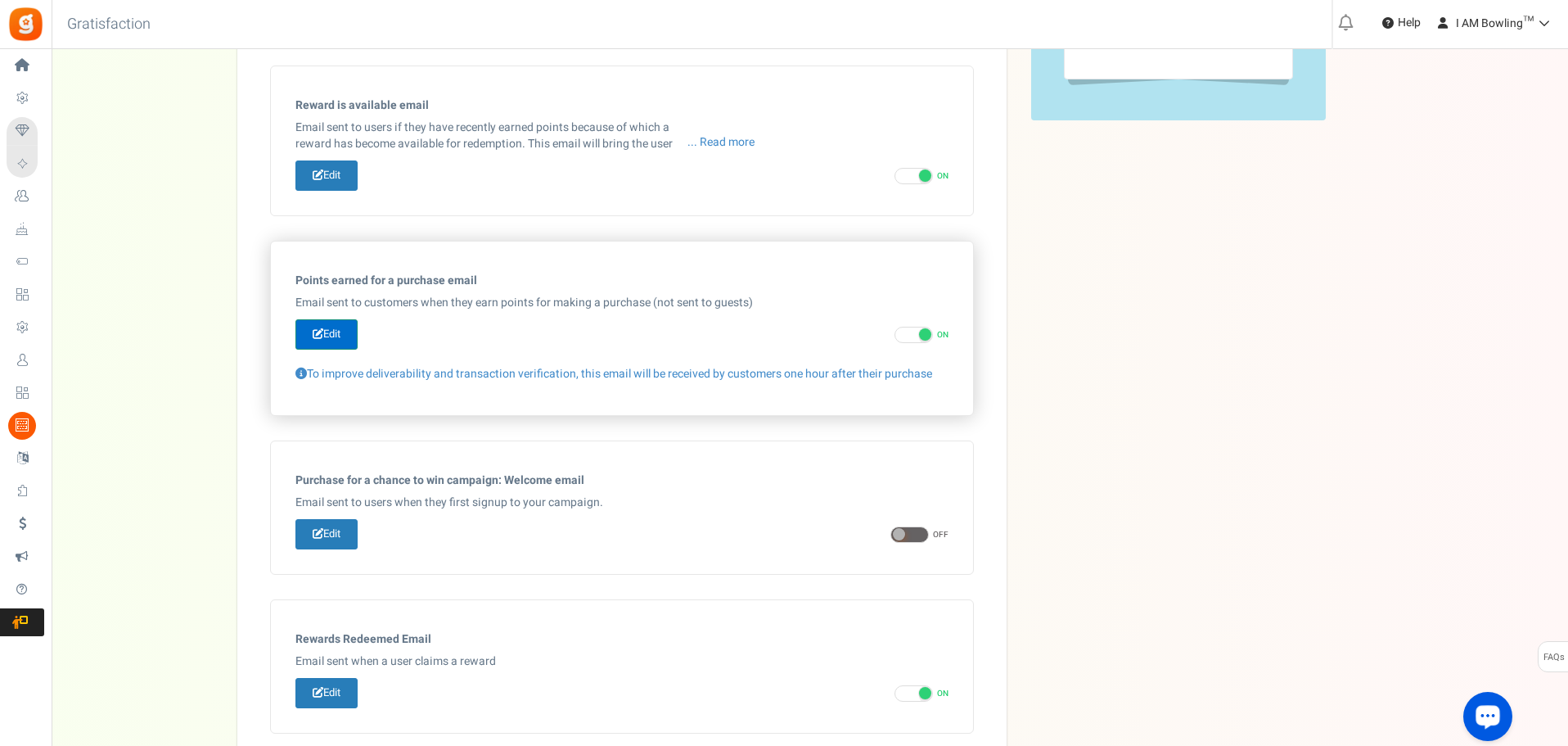
click at [323, 346] on link "Edit" at bounding box center [327, 334] width 62 height 30
type input "Thanks for your recent order, your points will be available to redeem in [[Excl…"
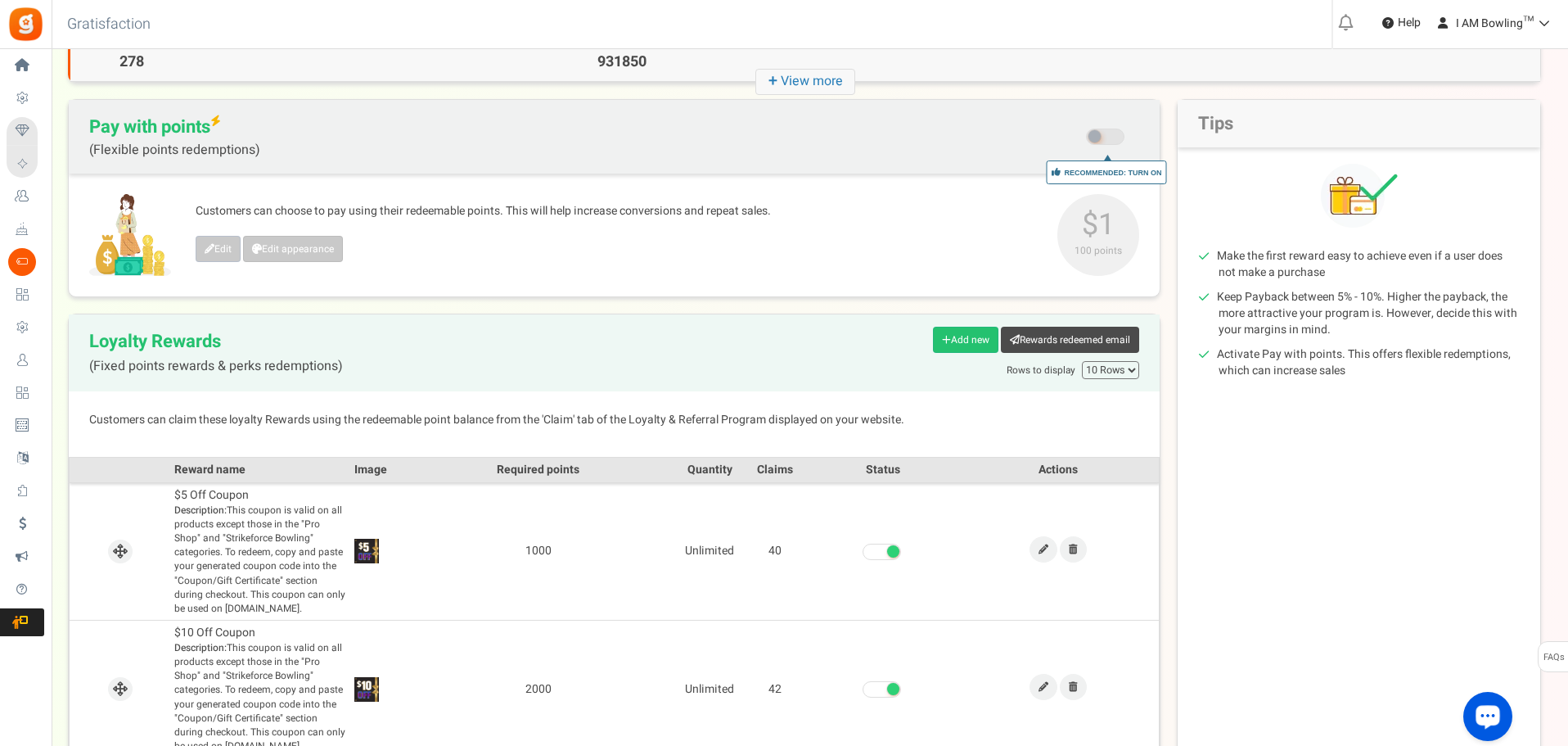
scroll to position [84, 0]
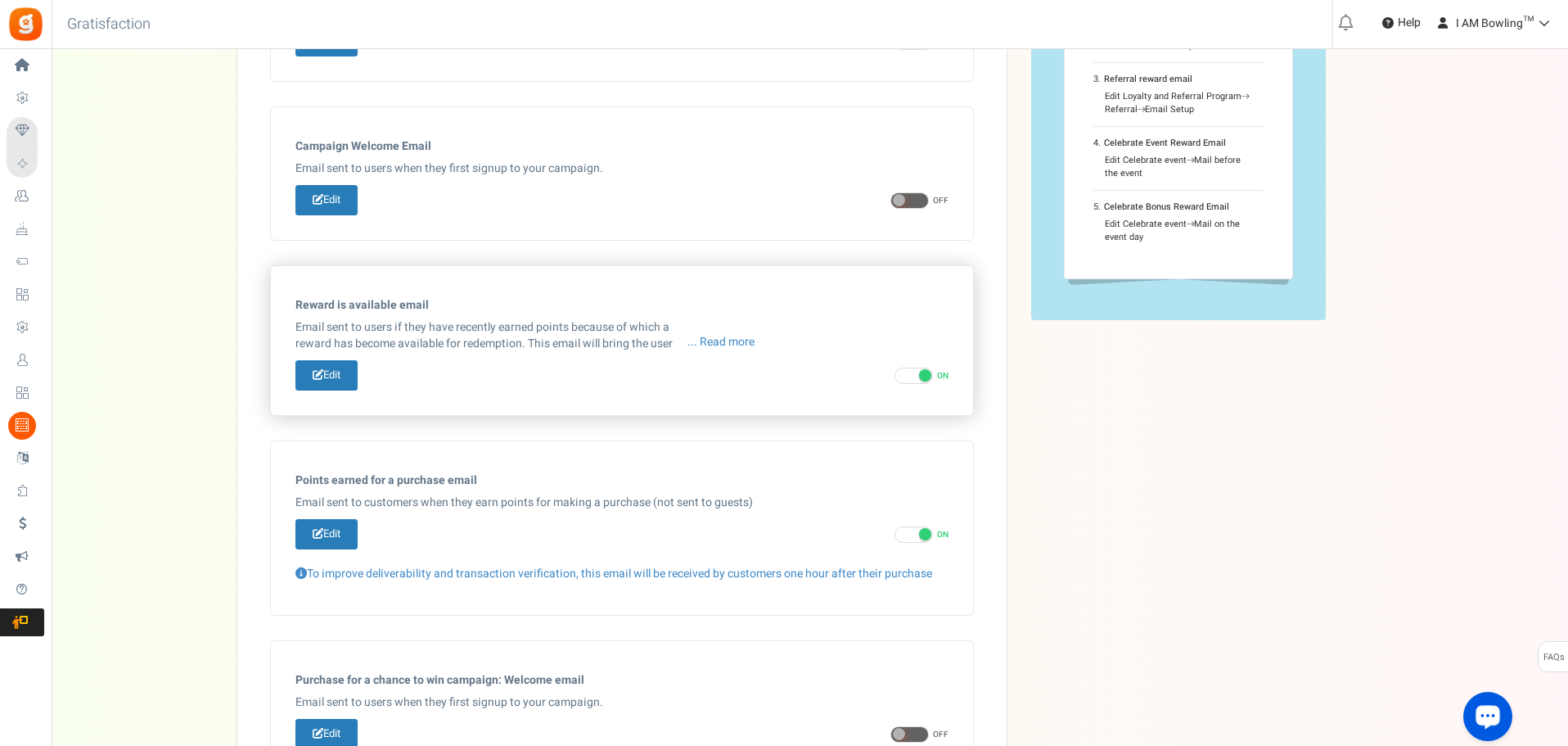
scroll to position [245, 0]
click at [338, 367] on link "Edit" at bounding box center [327, 374] width 62 height 30
type input "Your point balance just increased. See what rewards you can claim!"
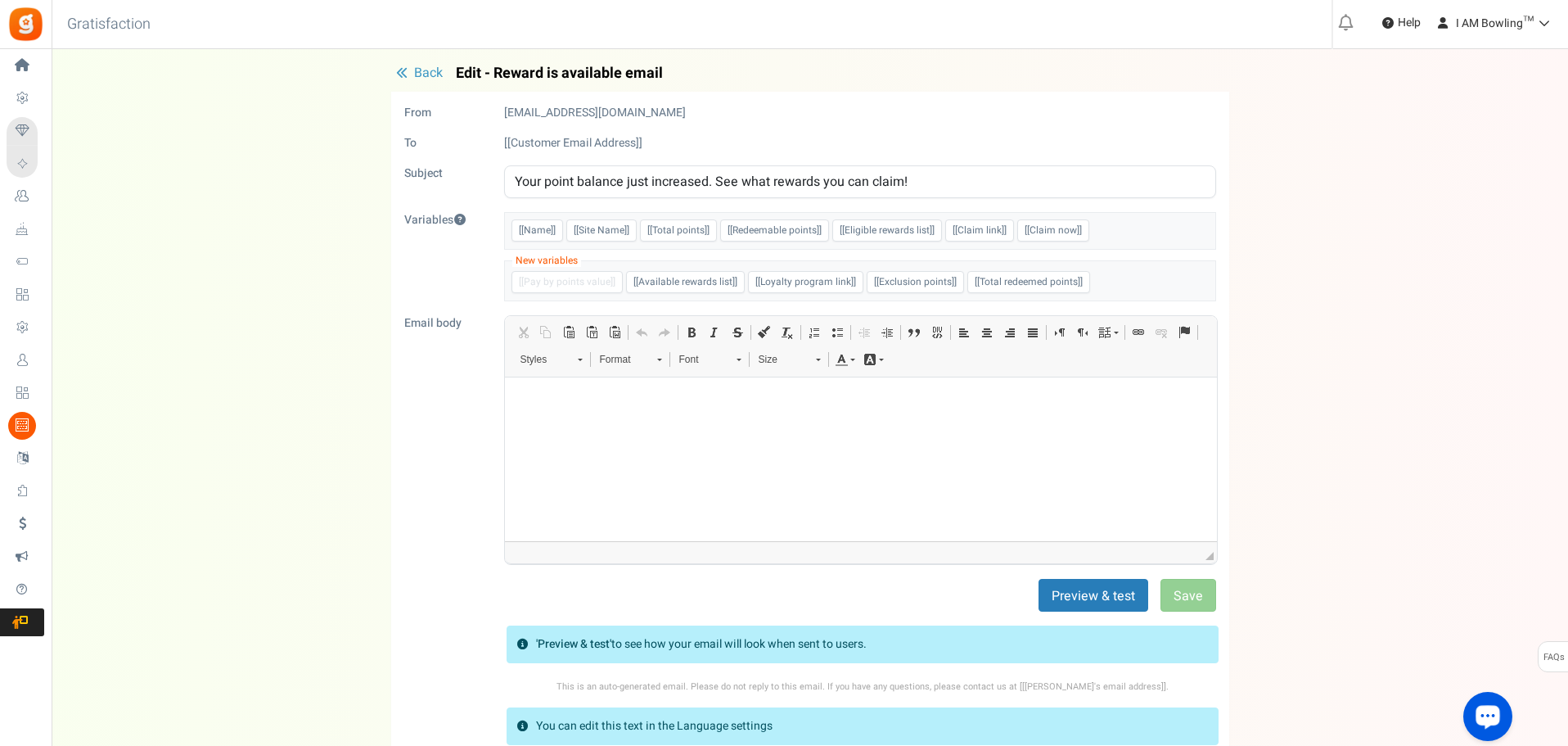
scroll to position [0, 0]
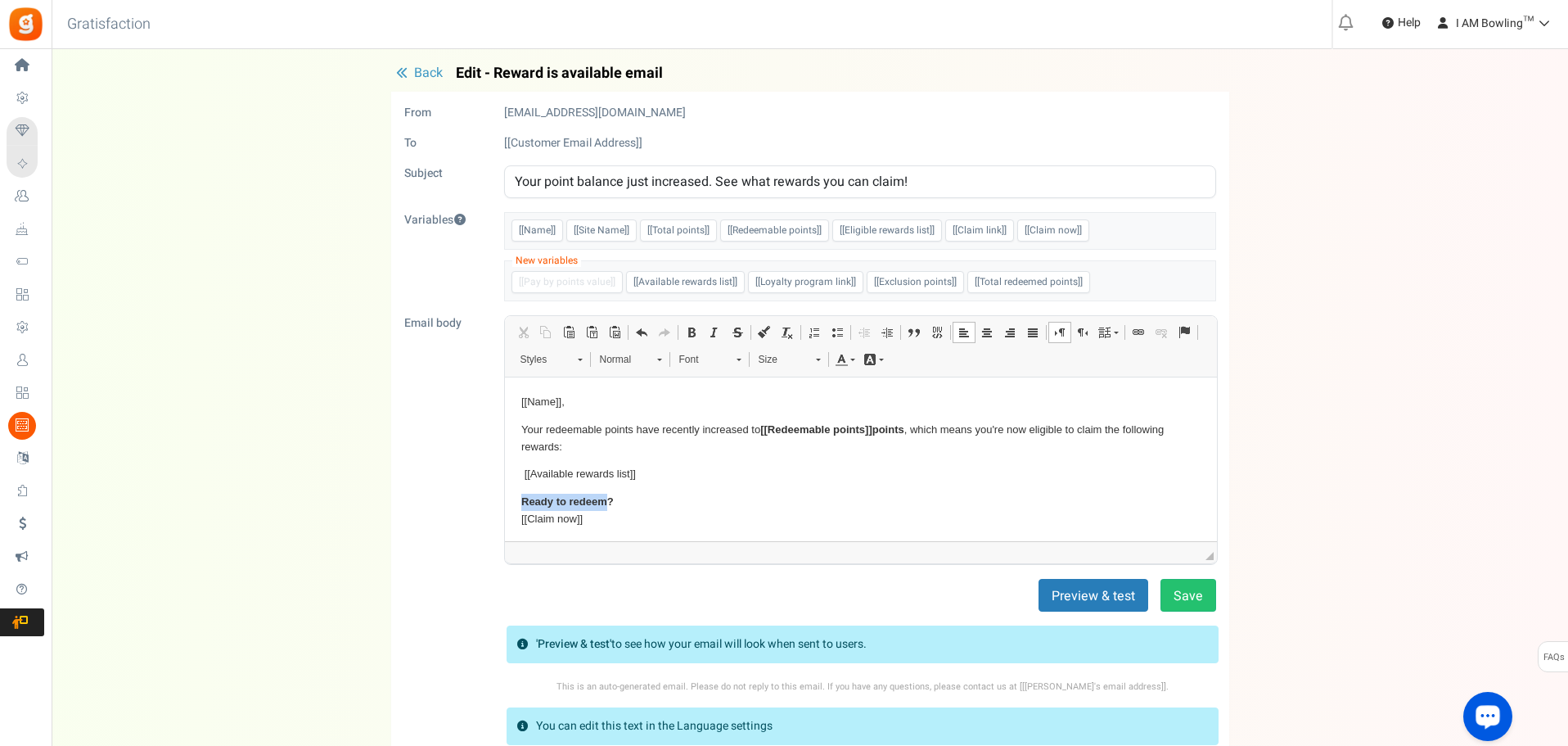
drag, startPoint x: 522, startPoint y: 498, endPoint x: 604, endPoint y: 497, distance: 82.0
click at [604, 497] on strong "Ready to redeem?" at bounding box center [567, 501] width 93 height 12
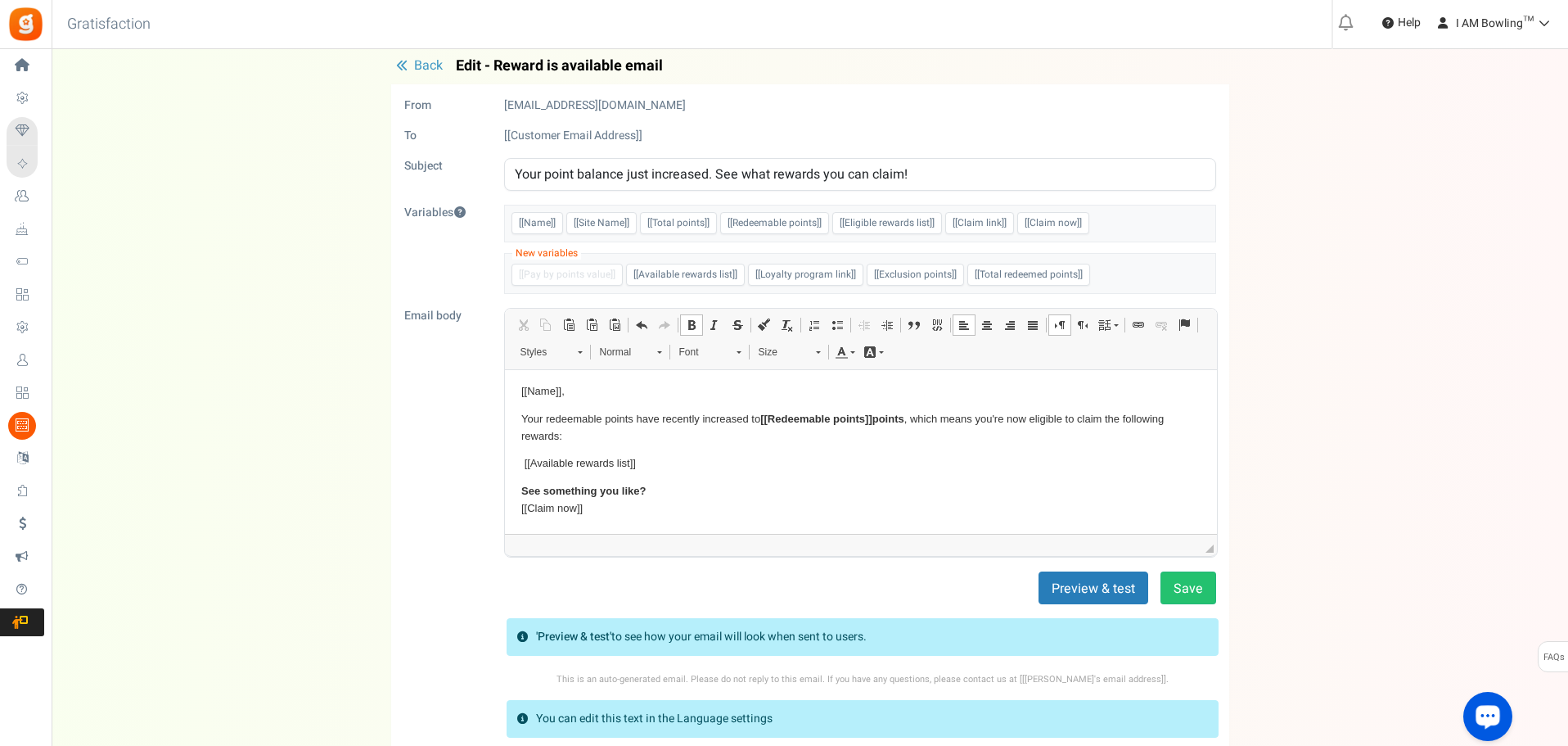
scroll to position [1, 0]
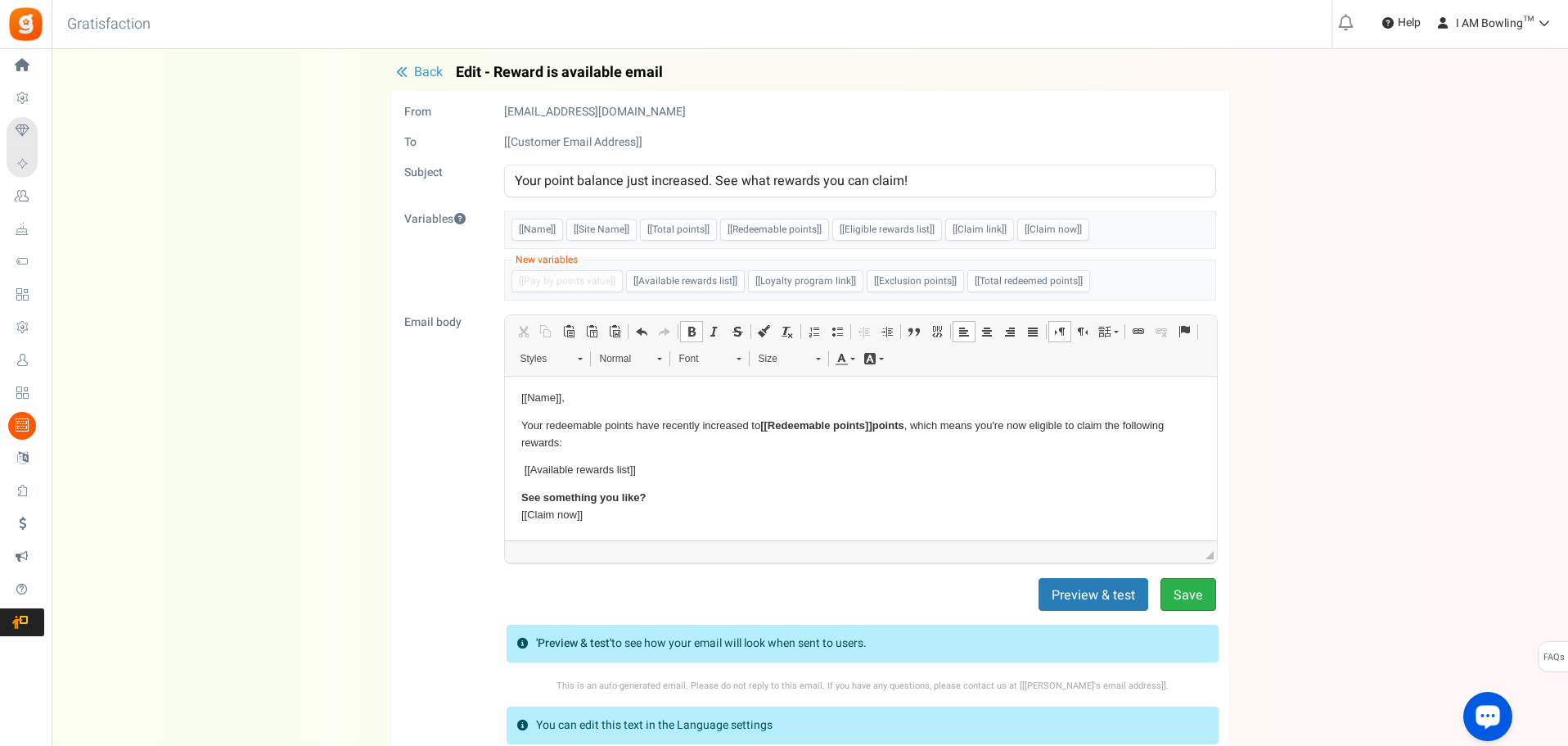
click at [1205, 600] on button "Save" at bounding box center [1188, 594] width 55 height 33
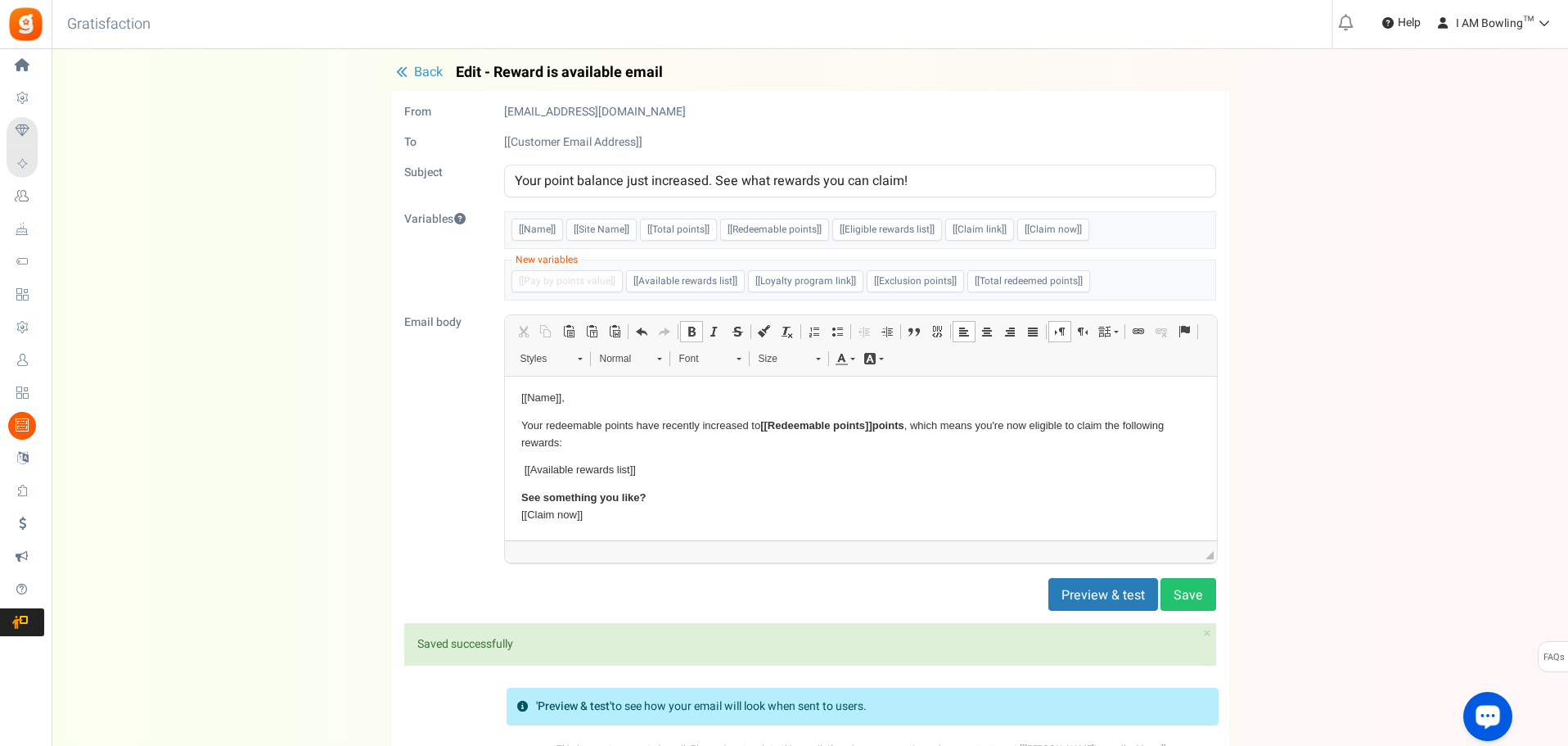
scroll to position [0, 0]
click at [427, 62] on div "Under maintenance we will be back soon We apologize for any inconvenience. The …" at bounding box center [810, 453] width 1516 height 808
click at [425, 67] on span "Back" at bounding box center [428, 73] width 29 height 20
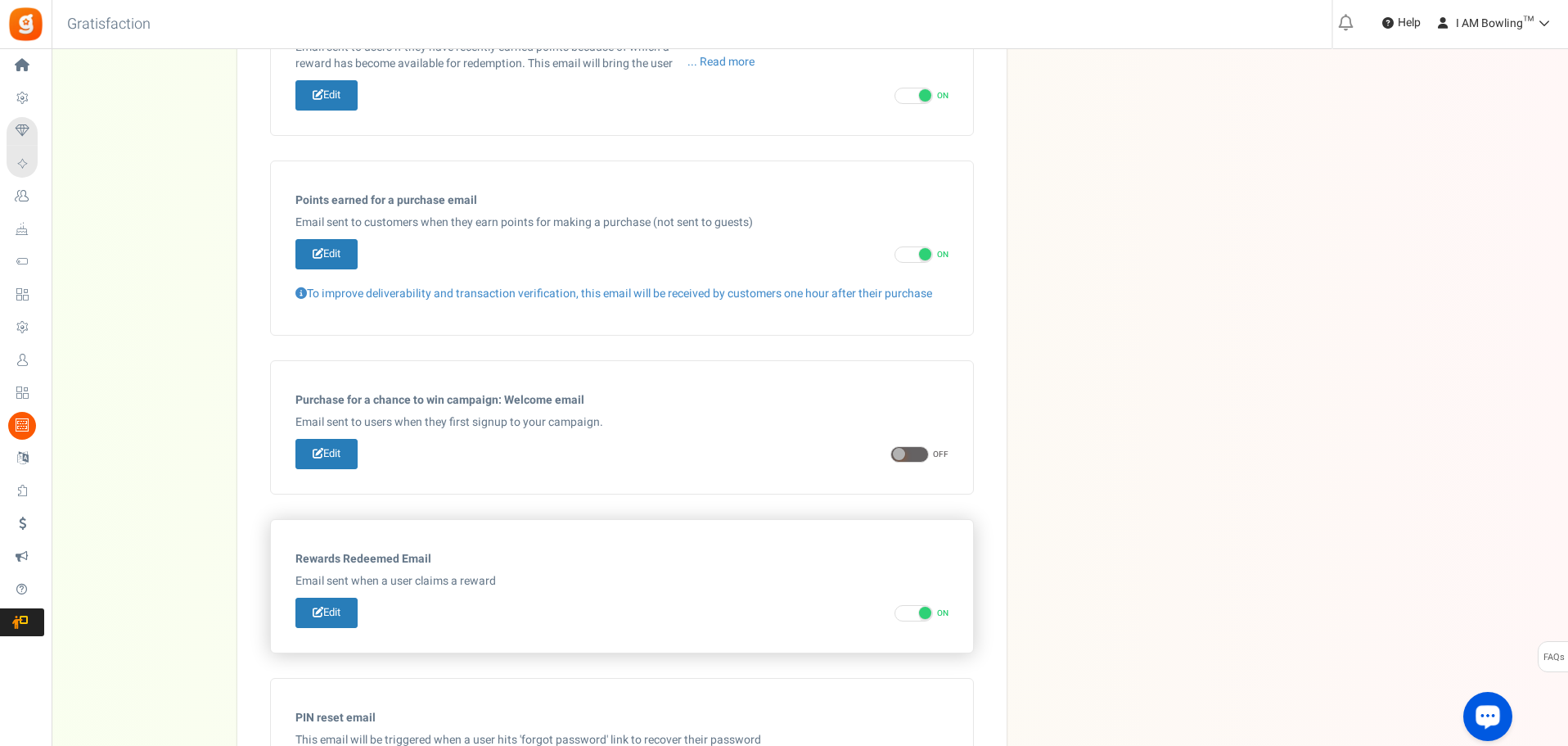
scroll to position [525, 0]
click at [329, 613] on link "Edit" at bounding box center [327, 612] width 62 height 30
type input "You successfully redeemed a [[Reward Title]]!"
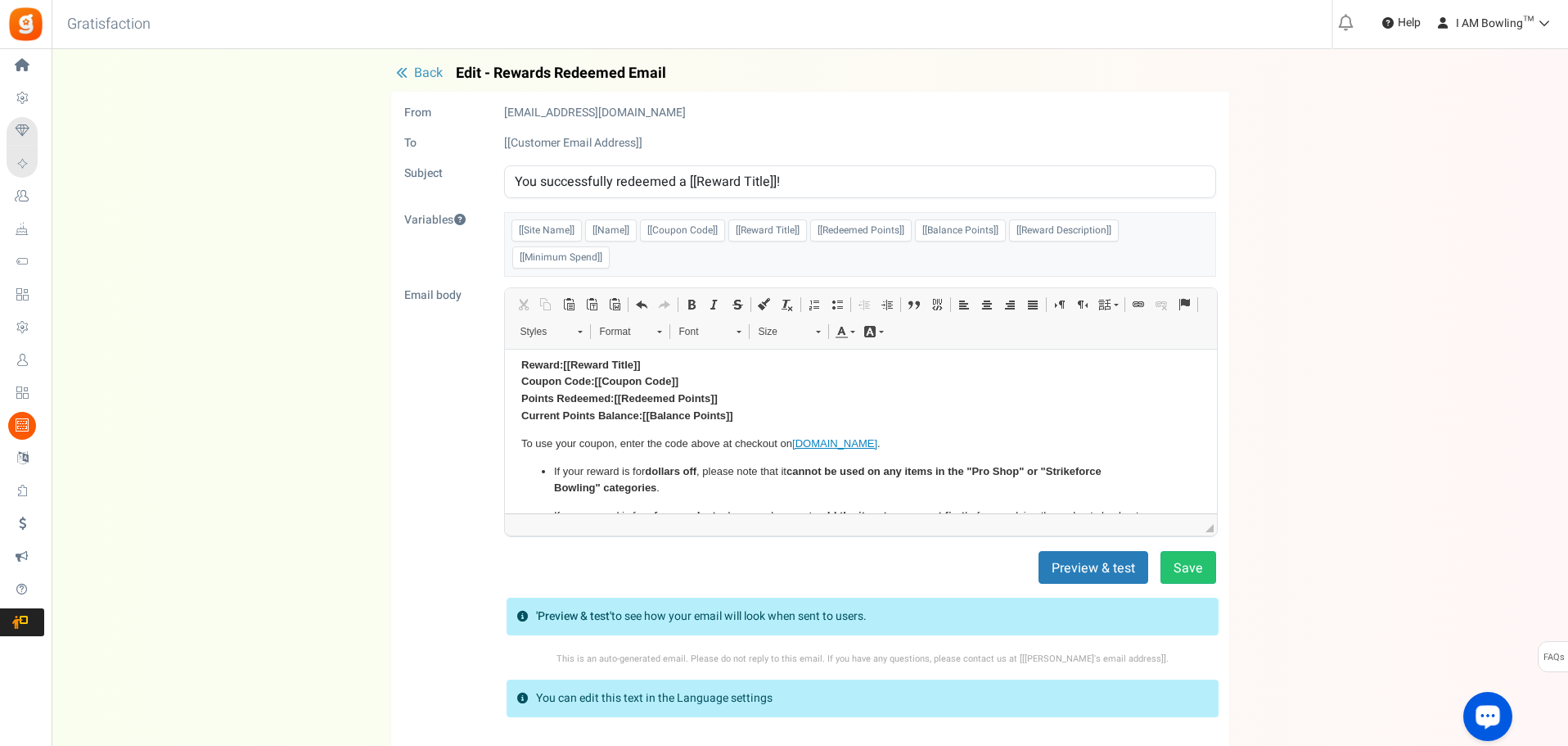
scroll to position [57, 0]
click at [646, 455] on p "To use your coupon, enter the code above at checkout on [DOMAIN_NAME] ." at bounding box center [860, 451] width 679 height 17
click at [684, 449] on p "To use your coupon, enter the code above at checkout on [DOMAIN_NAME] ." at bounding box center [860, 451] width 679 height 17
click at [708, 451] on p "To use your coupon, enter the code above at checkout on [DOMAIN_NAME] ." at bounding box center [860, 451] width 679 height 17
click at [725, 450] on p "To use your coupon, enter the code above at checkout on [DOMAIN_NAME] ." at bounding box center [860, 451] width 679 height 17
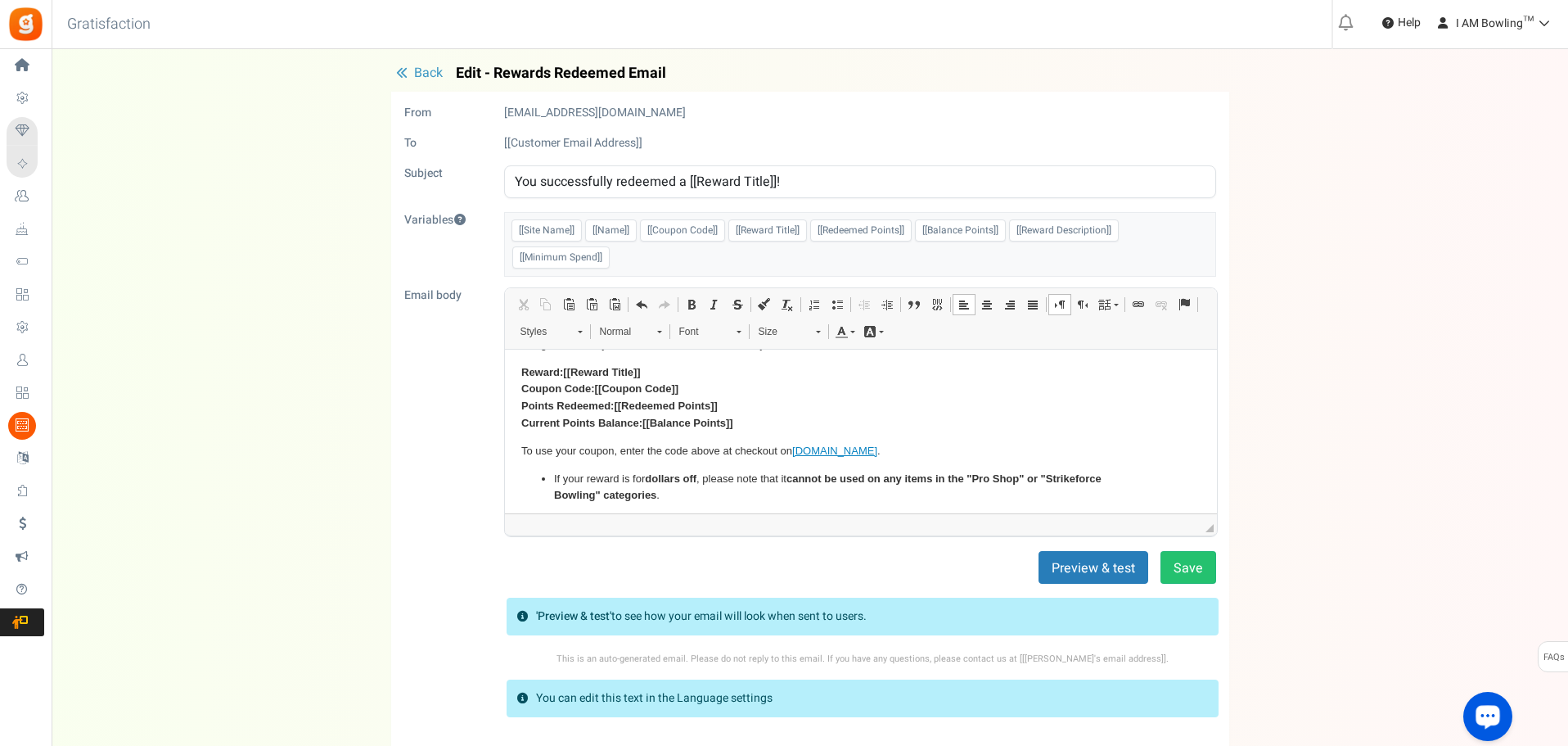
click at [735, 452] on p "To use your coupon, enter the code above at checkout on [DOMAIN_NAME] ." at bounding box center [860, 451] width 679 height 17
click at [806, 452] on p "To use your coupon, enter the code above at in the checkout on [DOMAIN_NAME] ." at bounding box center [860, 451] width 679 height 17
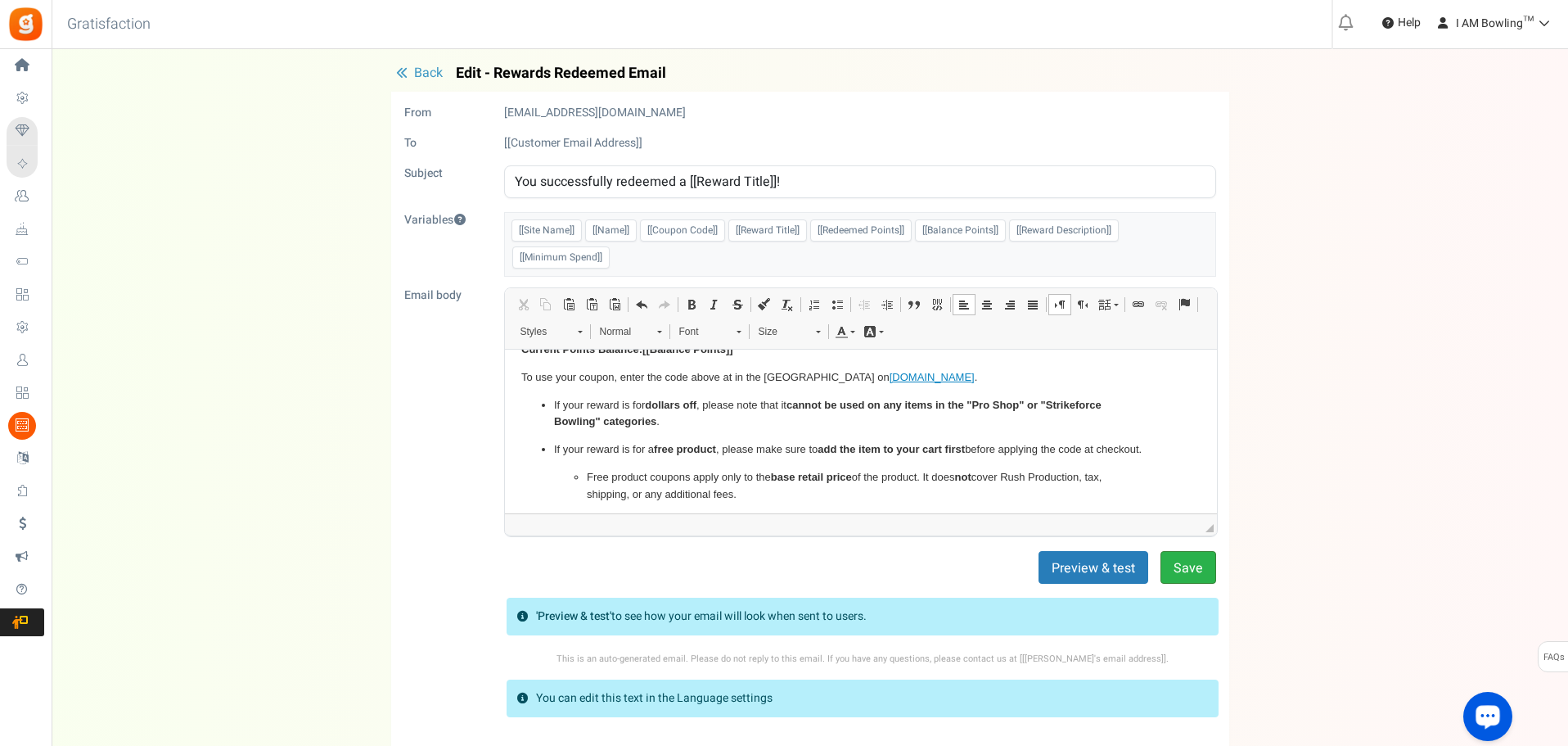
scroll to position [138, 0]
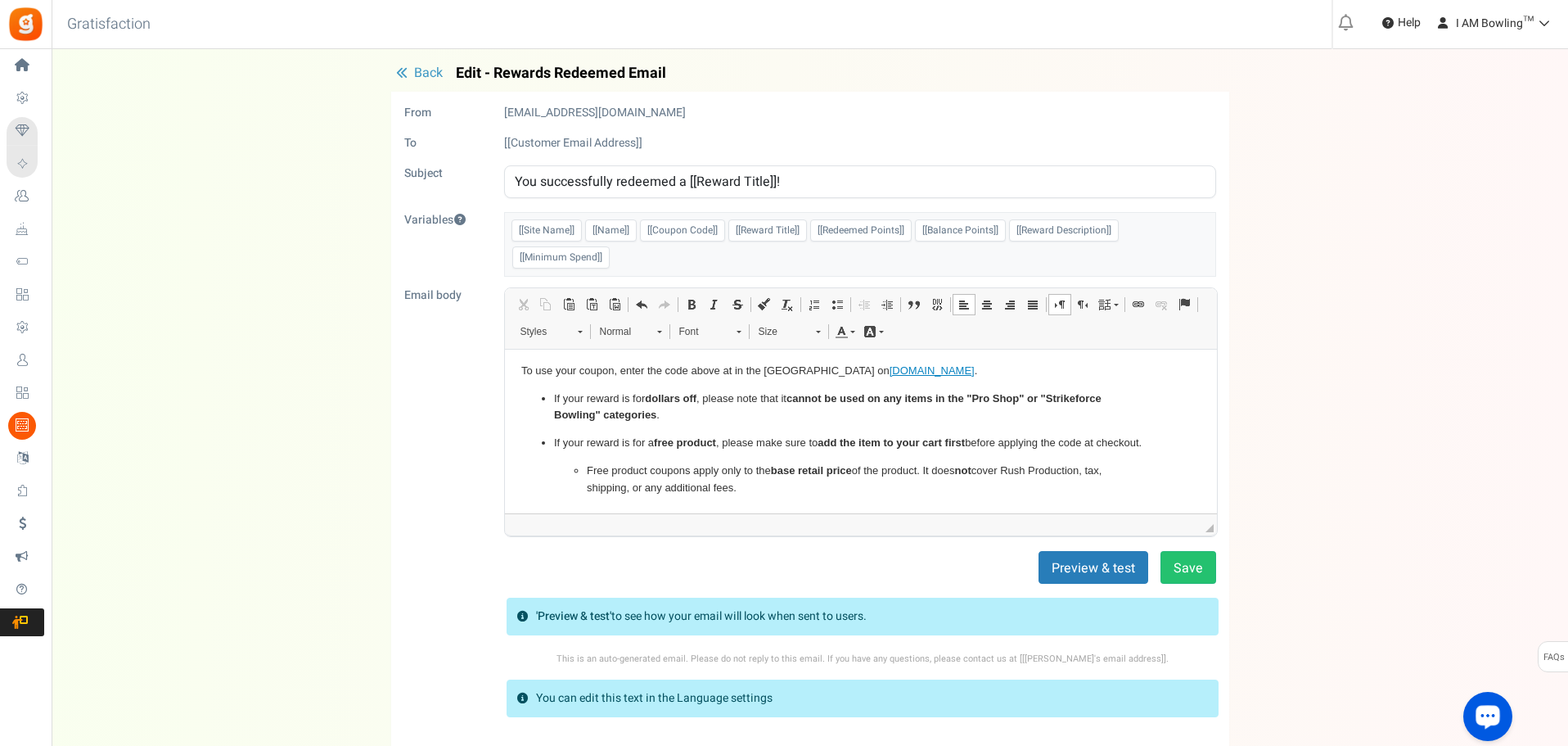
click at [432, 68] on span "Back" at bounding box center [428, 73] width 29 height 20
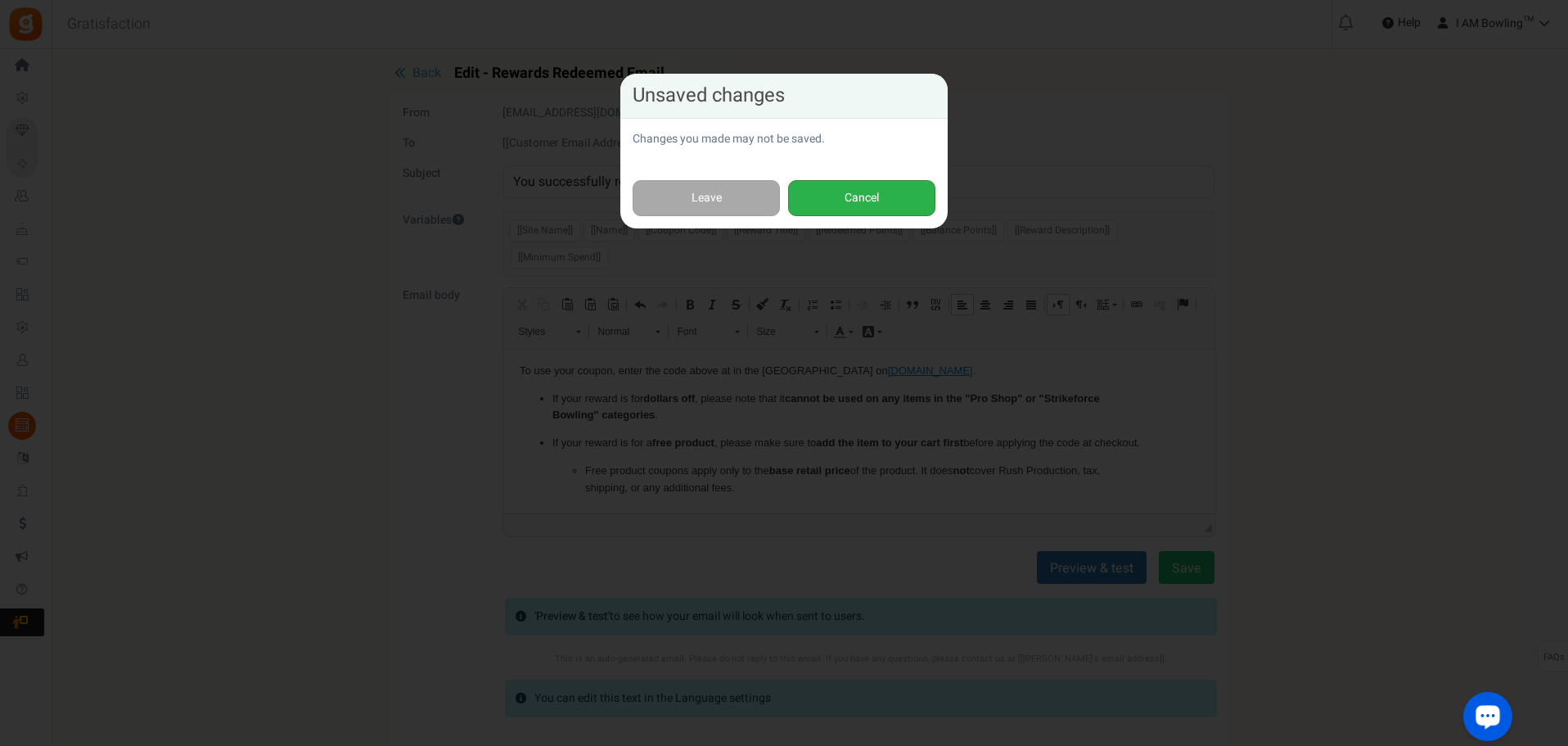
click at [895, 191] on button "Cancel" at bounding box center [862, 198] width 147 height 37
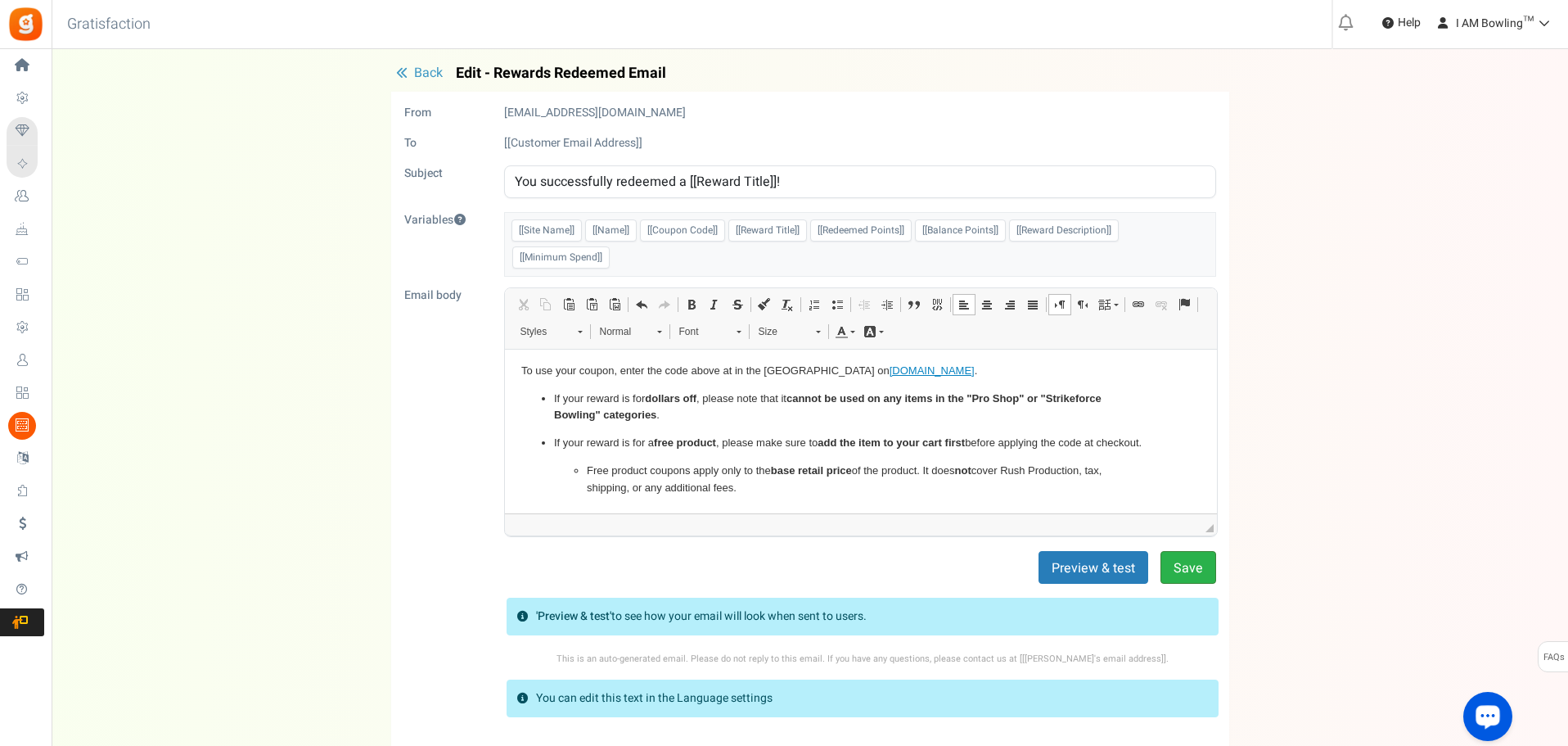
click at [1196, 565] on button "Save" at bounding box center [1188, 568] width 55 height 33
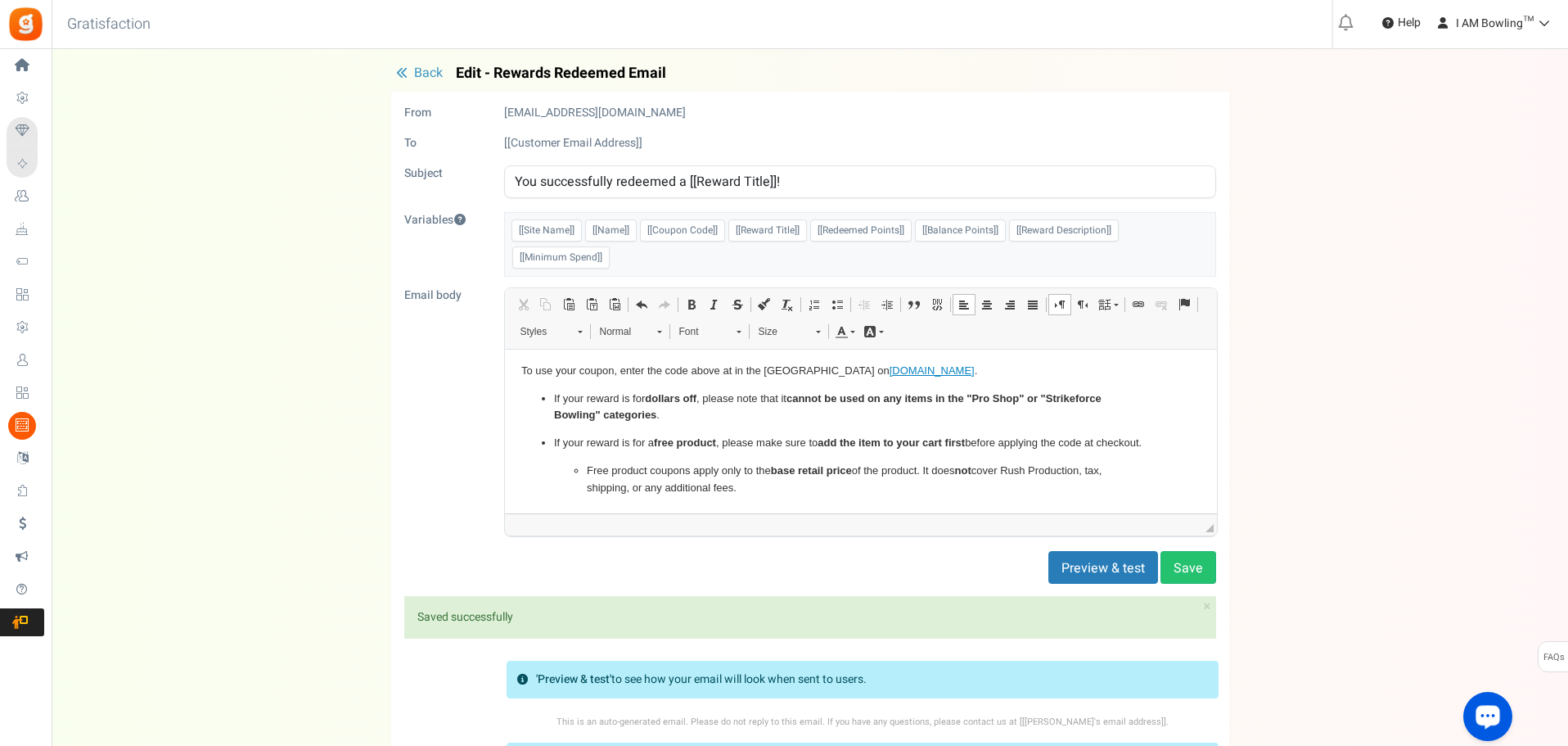
click at [405, 67] on button "Back" at bounding box center [419, 74] width 56 height 16
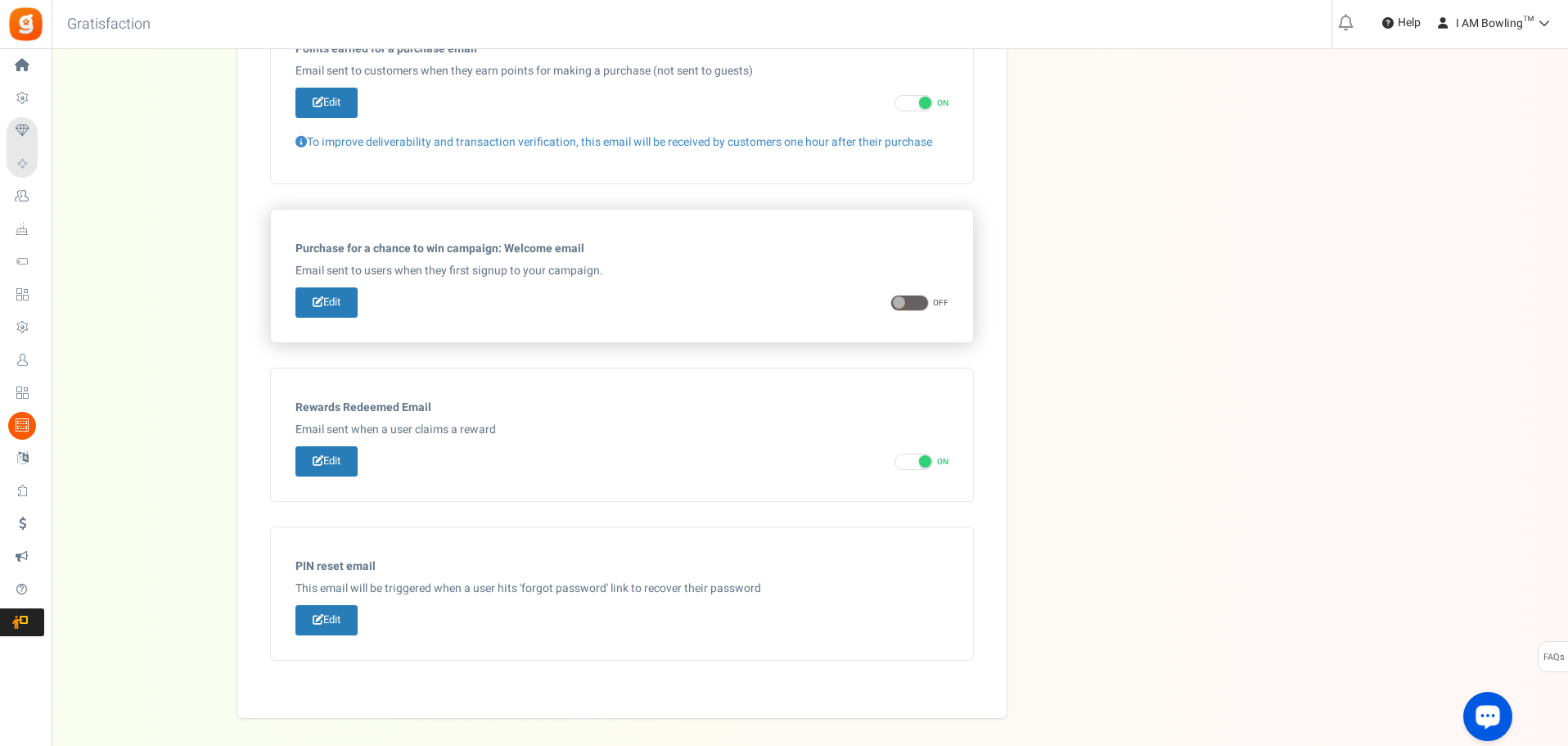
scroll to position [667, 0]
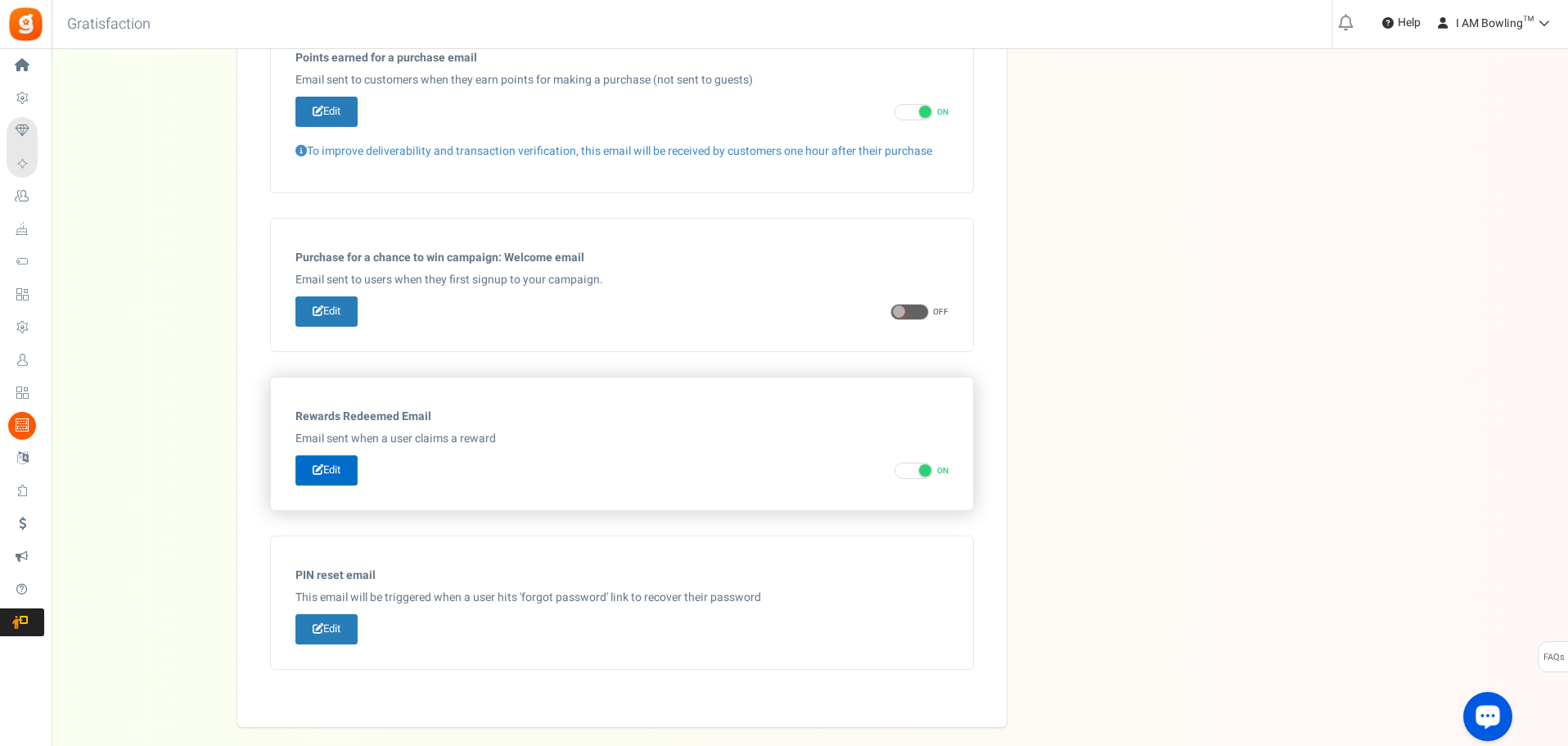
click at [346, 467] on link "Edit" at bounding box center [327, 470] width 62 height 30
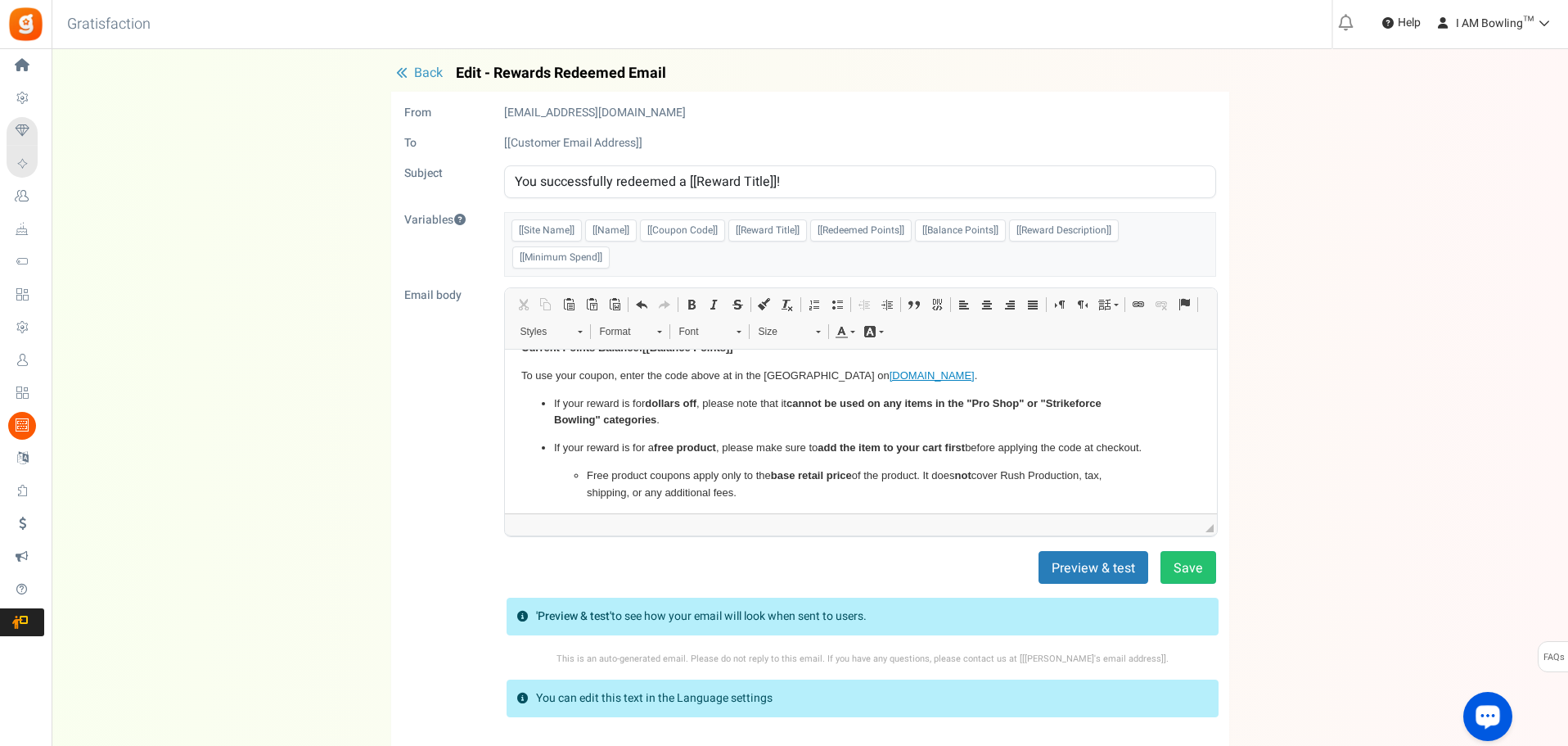
scroll to position [138, 0]
click at [417, 72] on span "Back" at bounding box center [428, 73] width 29 height 20
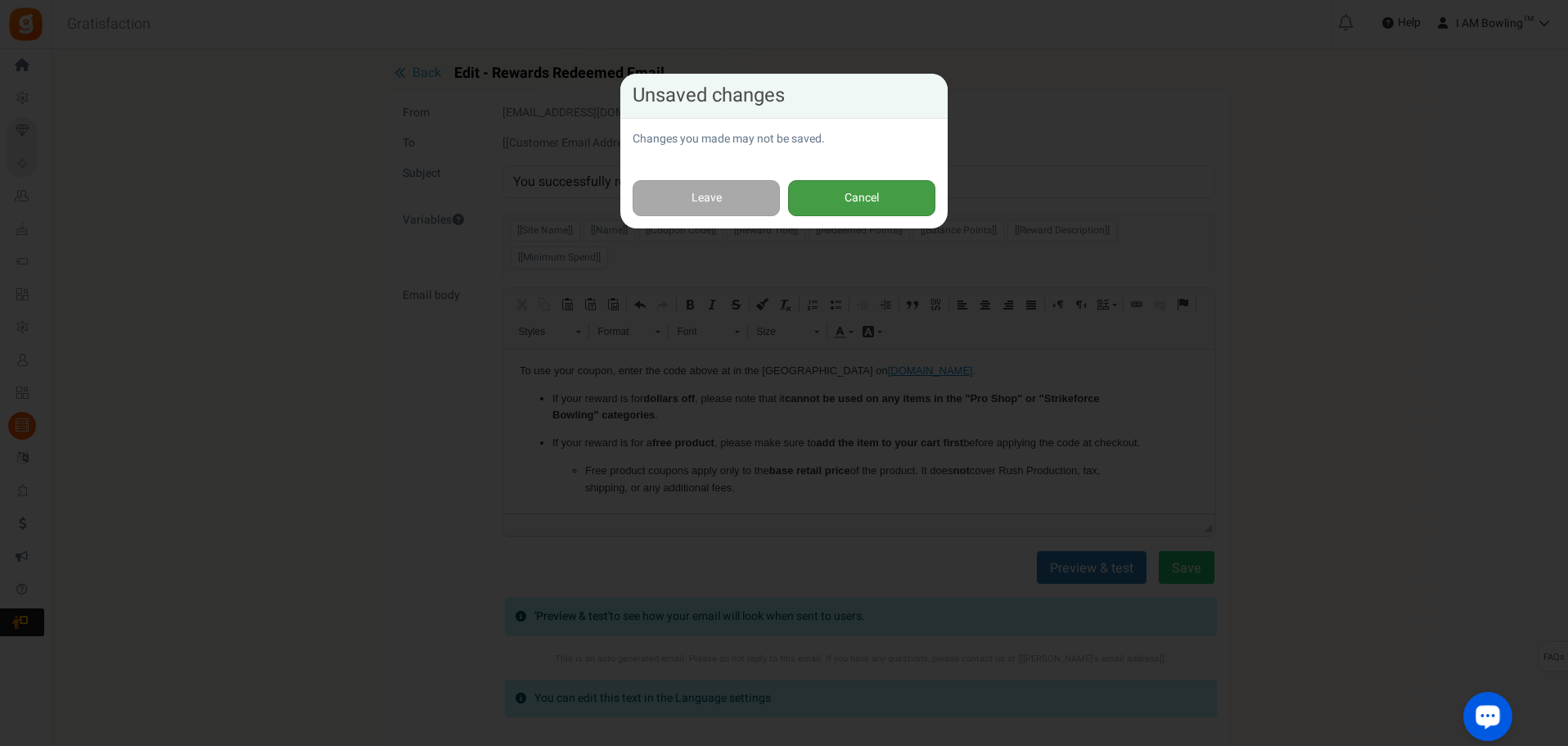
drag, startPoint x: 902, startPoint y: 199, endPoint x: 1025, endPoint y: 317, distance: 170.4
click at [902, 199] on button "Cancel" at bounding box center [862, 198] width 147 height 37
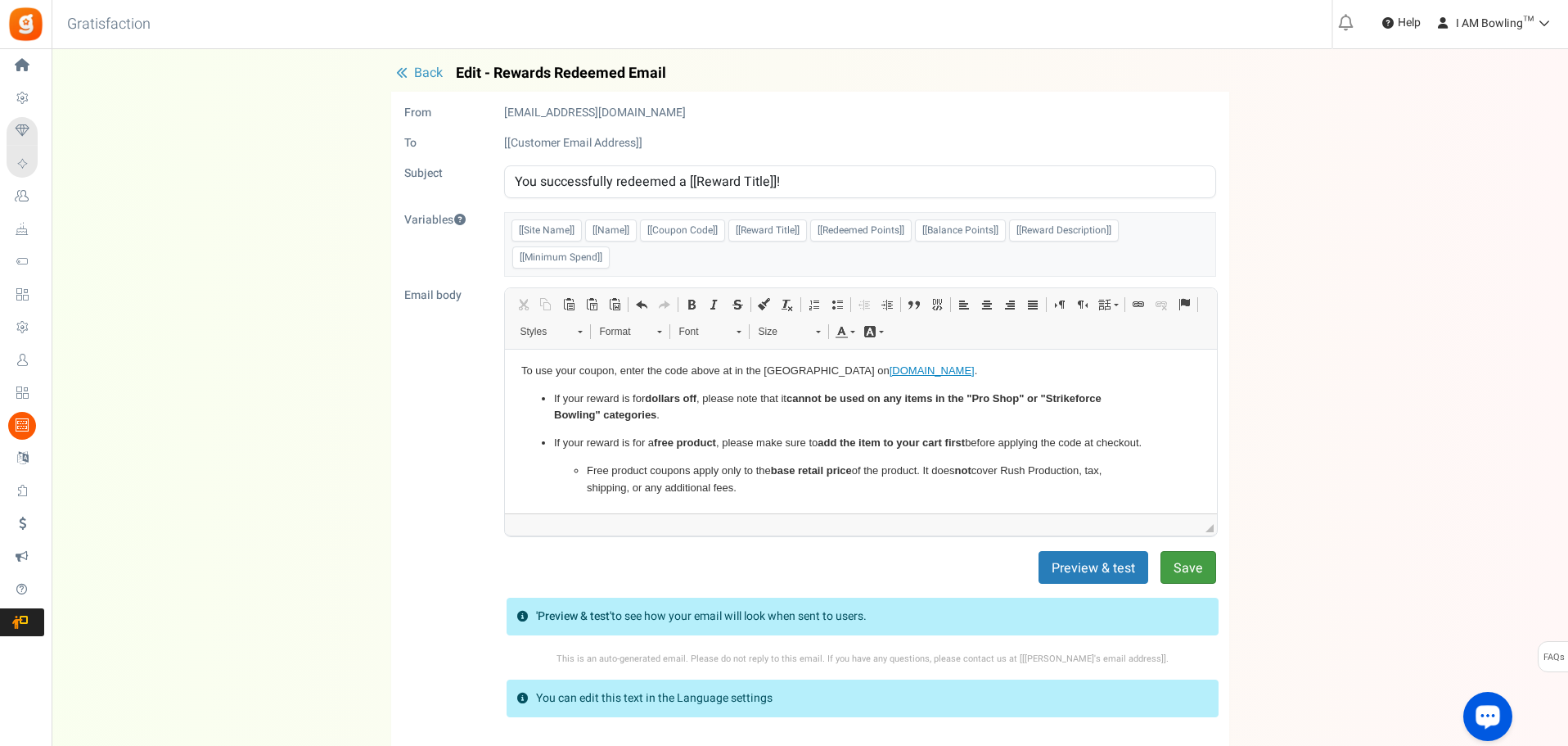
click at [1199, 570] on button "Save" at bounding box center [1188, 568] width 55 height 33
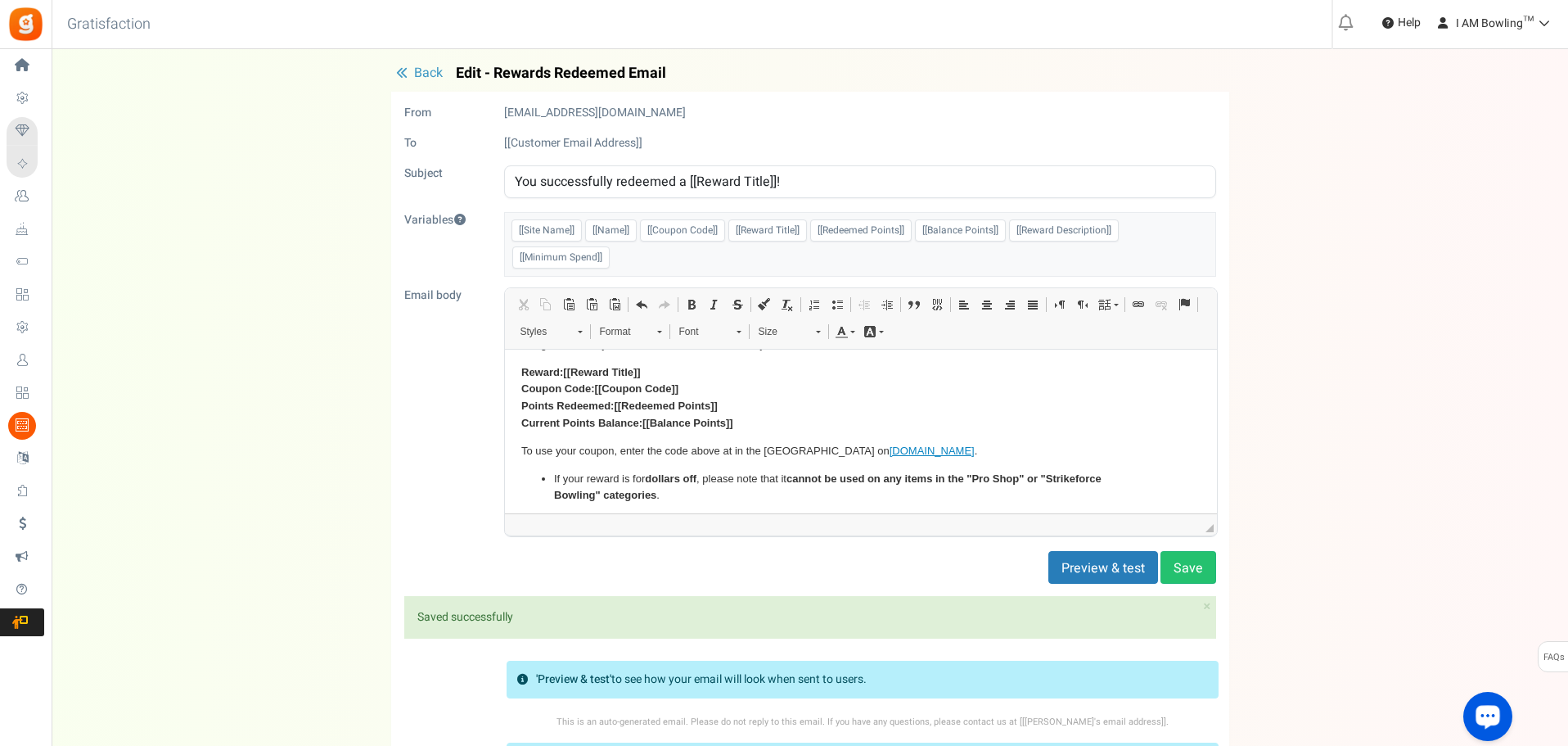
scroll to position [56, 0]
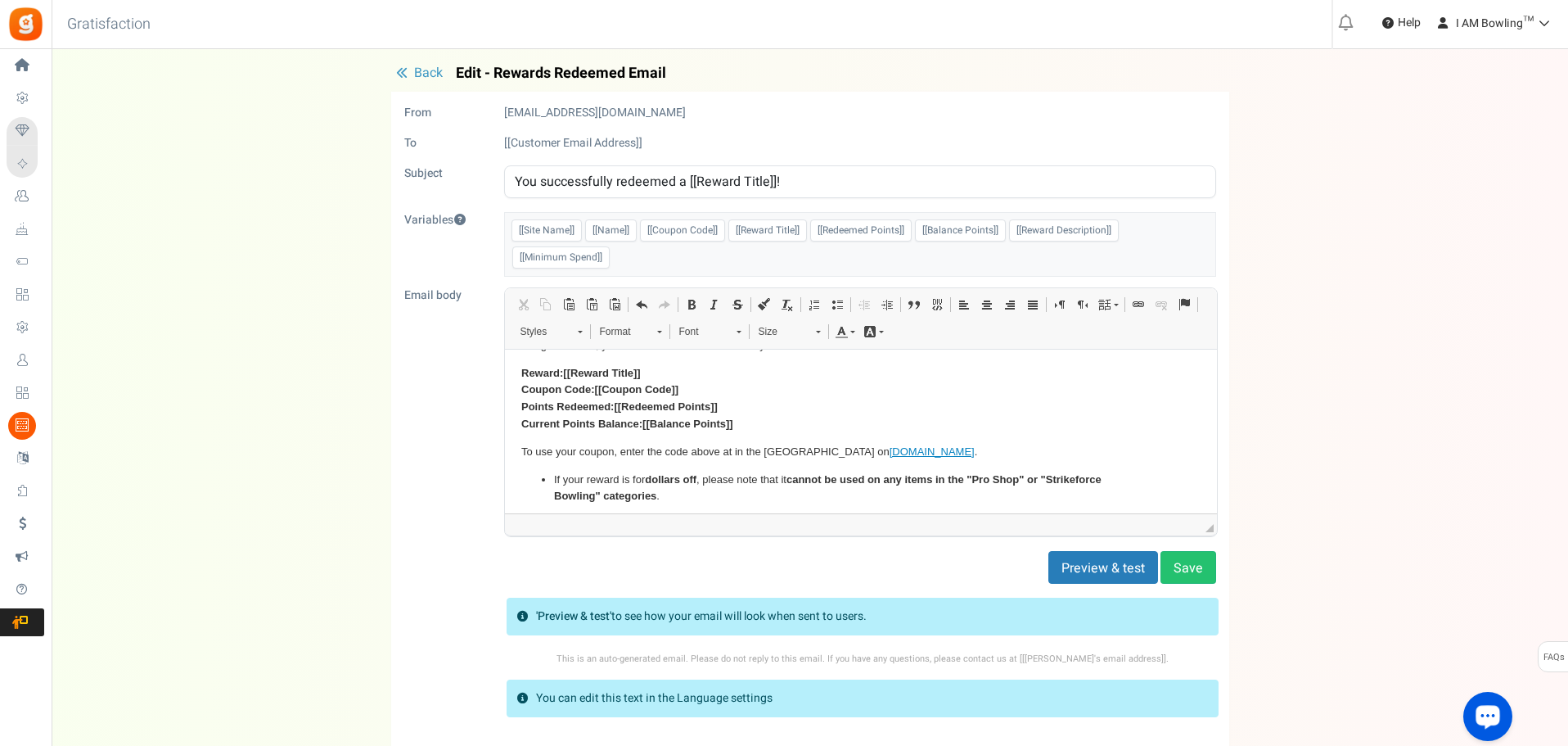
click at [763, 447] on p "To use your coupon, enter the code above at in the [GEOGRAPHIC_DATA] on [DOMAIN…" at bounding box center [860, 452] width 679 height 17
drag, startPoint x: 734, startPoint y: 449, endPoint x: 761, endPoint y: 449, distance: 27.0
click at [761, 449] on p "To use your coupon, enter the code above at in the [GEOGRAPHIC_DATA] on [DOMAIN…" at bounding box center [860, 452] width 679 height 17
click at [787, 451] on p "To use your coupon, enter the code above at checkout field on [DOMAIN_NAME] ." at bounding box center [860, 452] width 679 height 17
click at [787, 451] on p "To use your coupon, enter the code above at checkout field on [DOMAIN_NAME] ." at bounding box center [860, 452] width 679 height 17
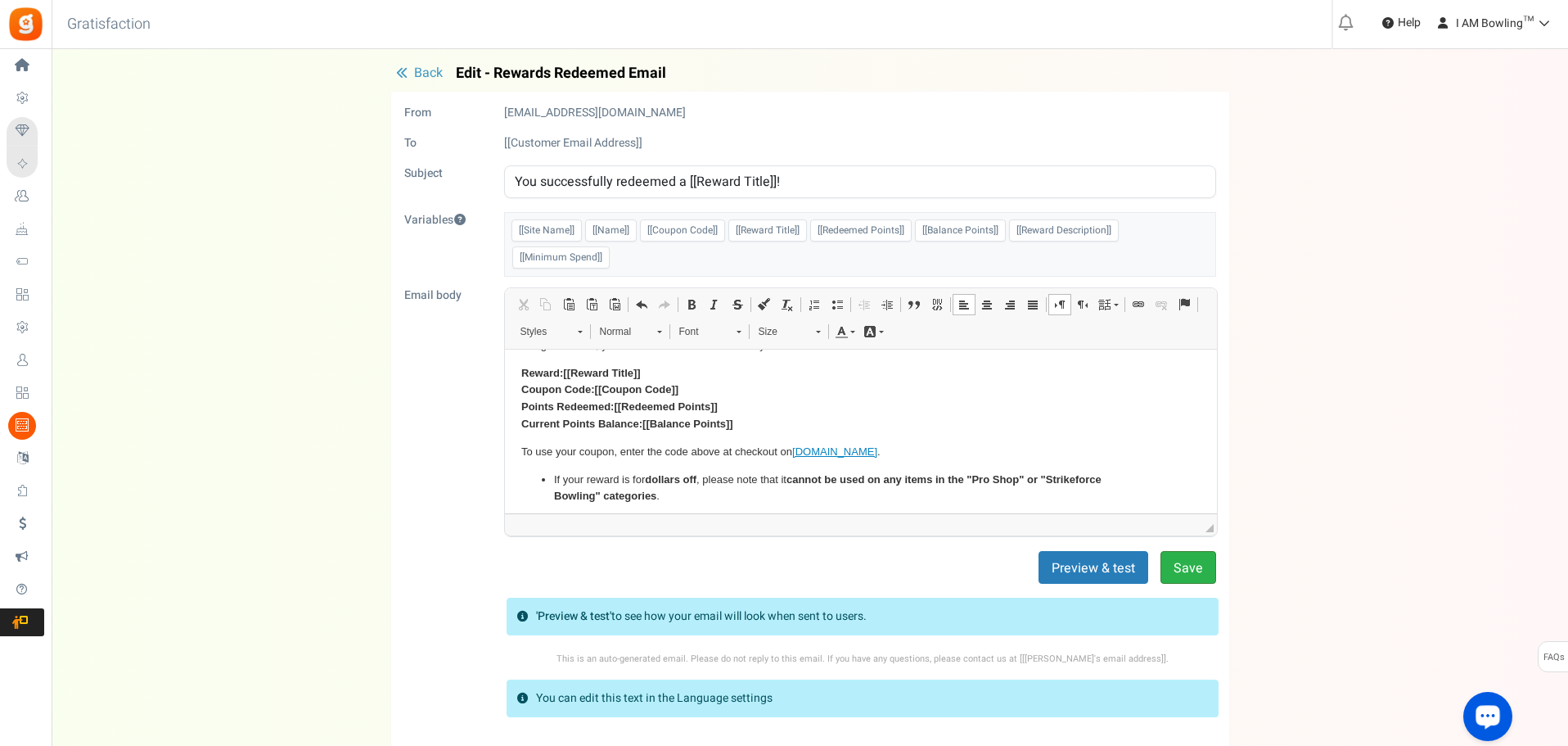
click at [1182, 575] on button "Save" at bounding box center [1188, 568] width 55 height 33
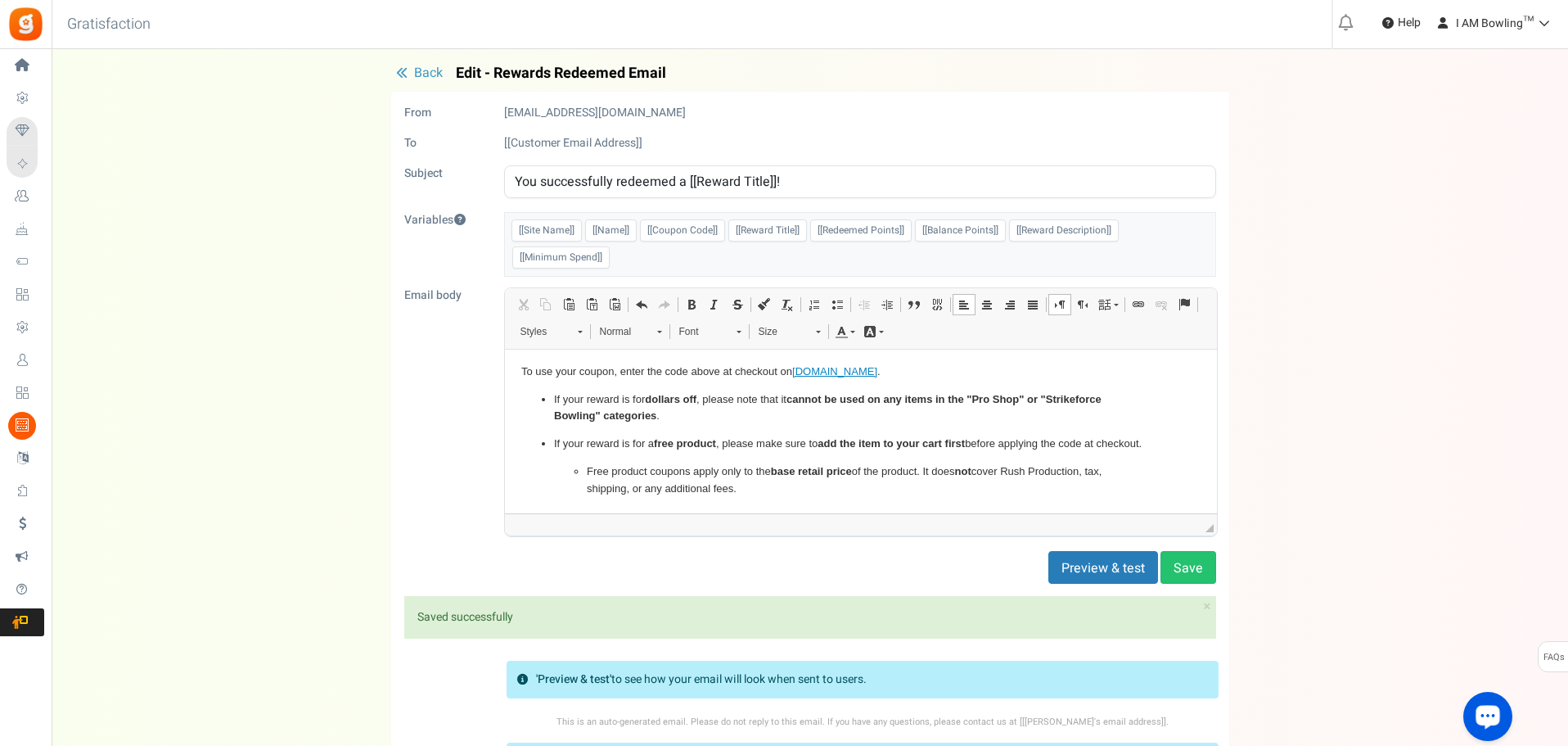
scroll to position [138, 0]
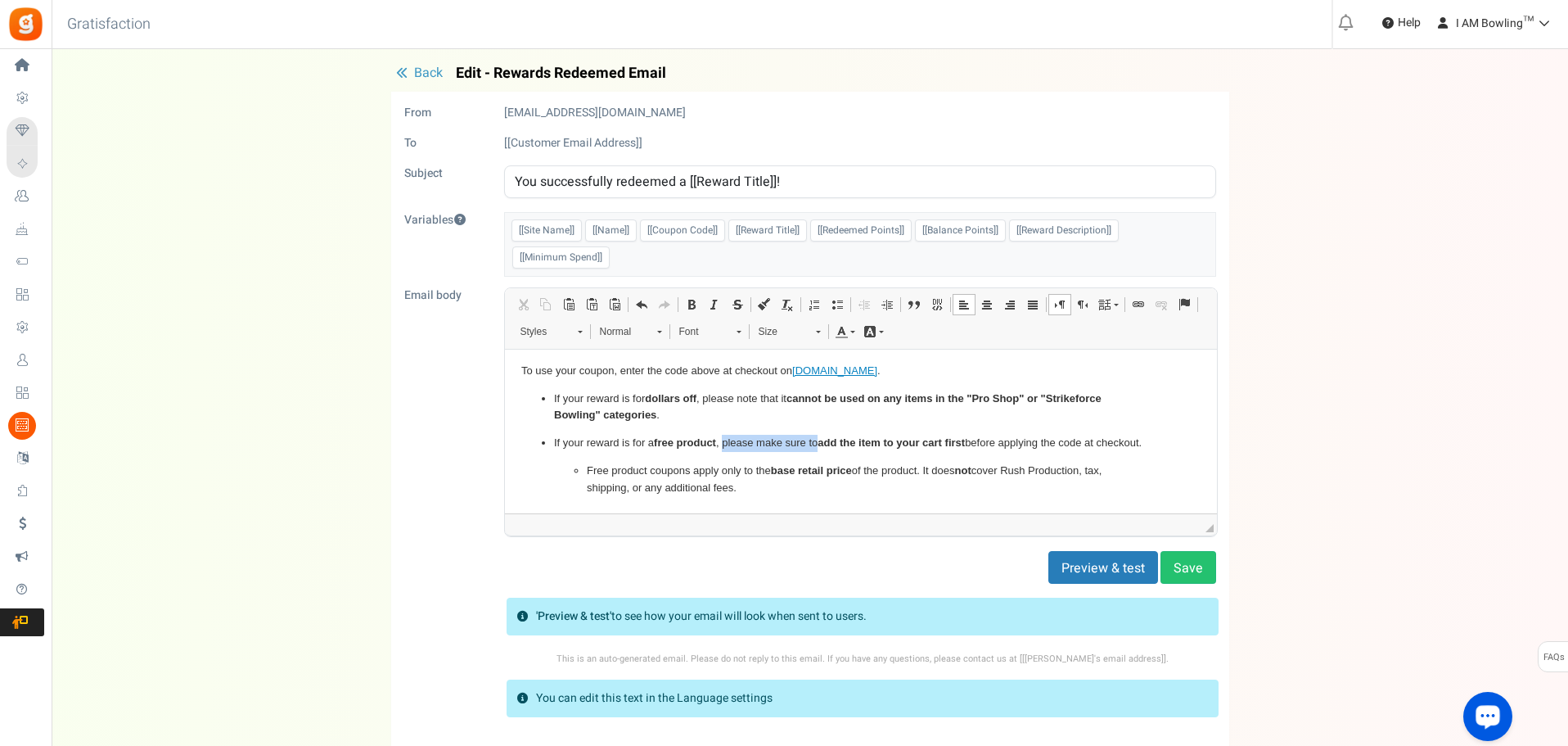
drag, startPoint x: 722, startPoint y: 442, endPoint x: 817, endPoint y: 443, distance: 95.0
click at [817, 443] on p "If your reward is for a free product , please make sure to add the item to your…" at bounding box center [860, 444] width 613 height 17
click at [719, 397] on p "If your reward is for dollars off , please note that it cannot be used on any i…" at bounding box center [860, 408] width 613 height 35
click at [716, 398] on p "If your reward is for dollars off , note that it cannot be used on any items in…" at bounding box center [860, 408] width 613 height 35
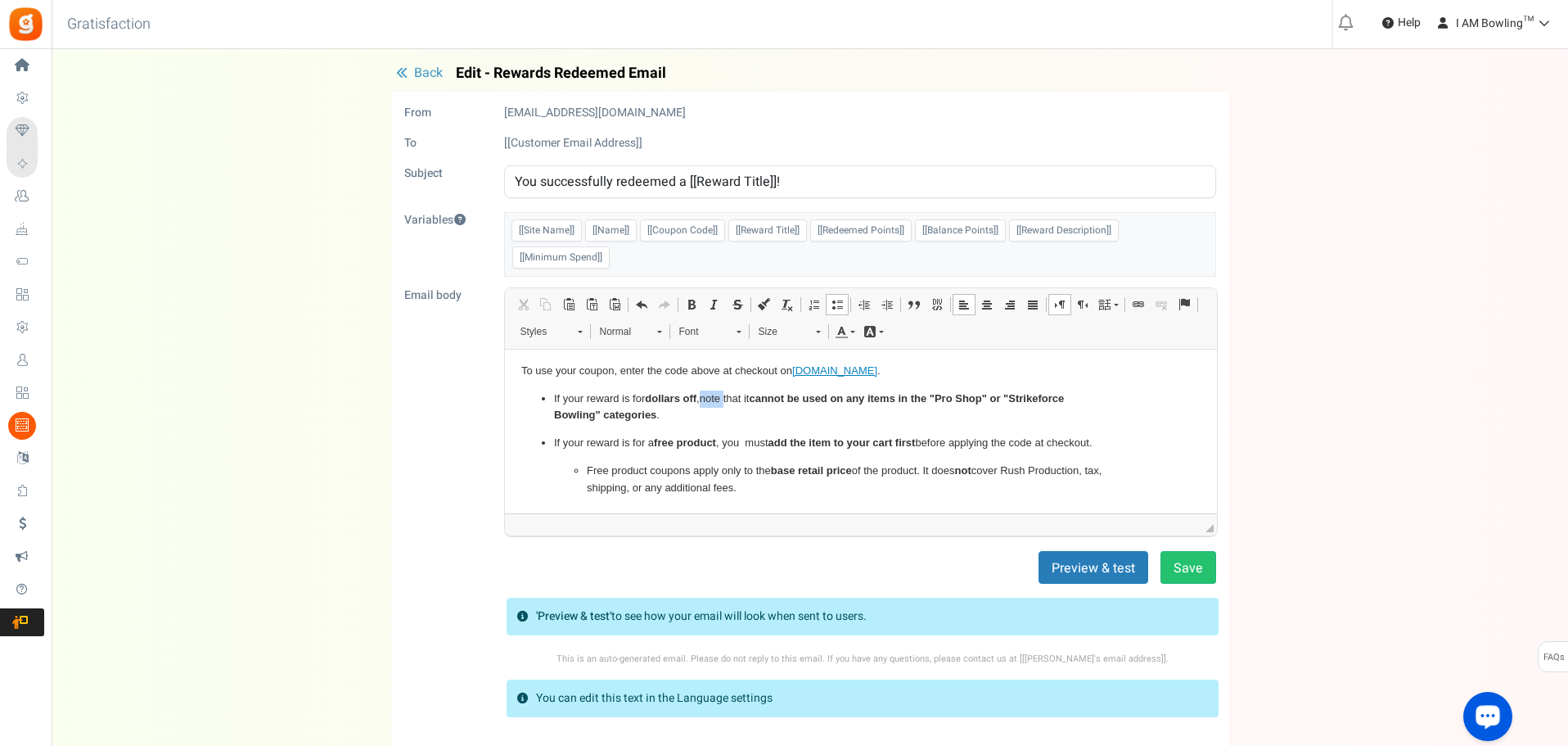
click at [716, 398] on p "If your reward is for dollars off , note that it cannot be used on any items in…" at bounding box center [860, 408] width 613 height 35
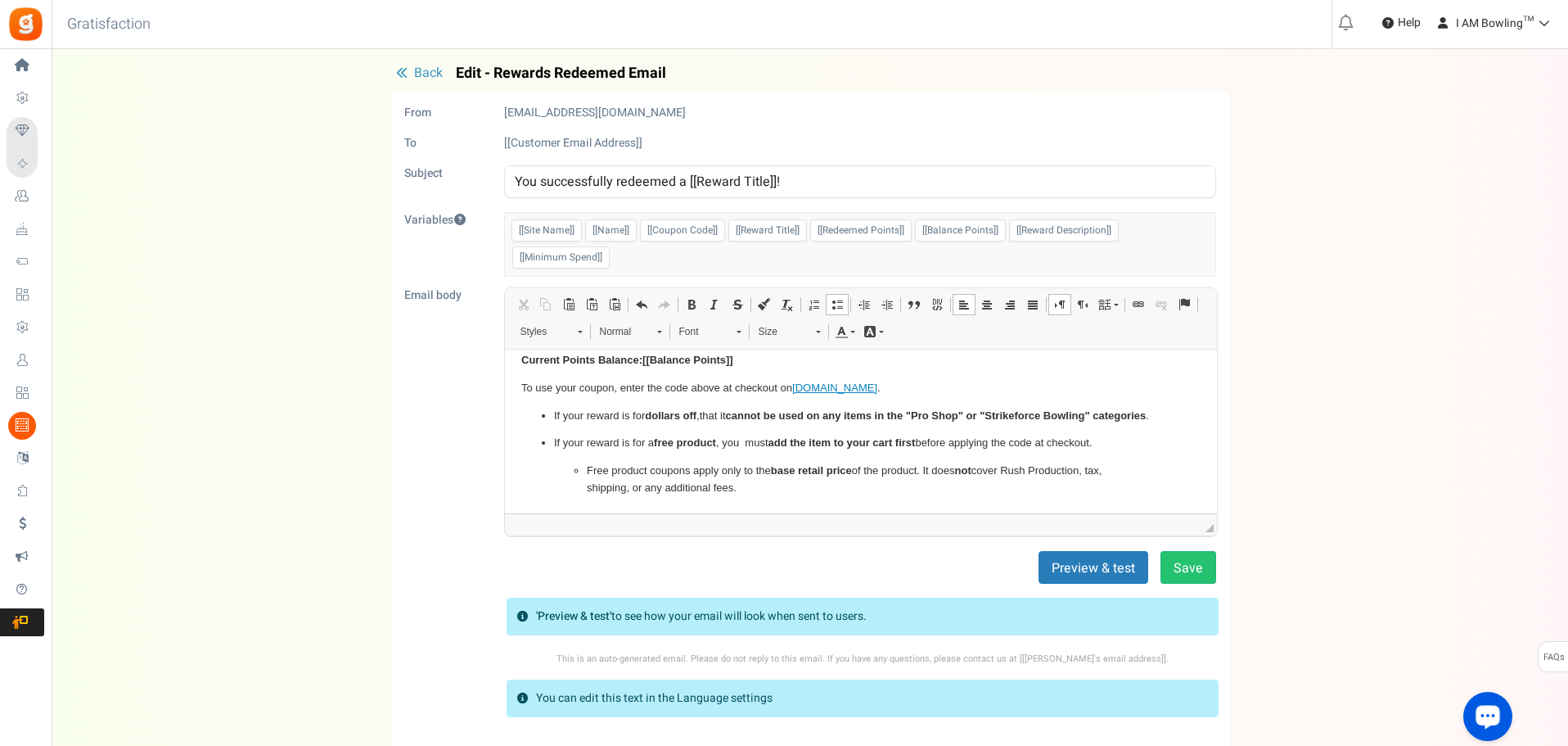
scroll to position [120, 0]
click at [746, 443] on p "If your reward is for a free product , you must add the item to your cart first…" at bounding box center [860, 444] width 613 height 17
click at [1008, 468] on p "Free product coupons apply only to the base retail price of the product. It doe…" at bounding box center [859, 480] width 548 height 35
click at [713, 491] on p "Free product coupons apply only to the base retail price of the product. It doe…" at bounding box center [859, 480] width 548 height 35
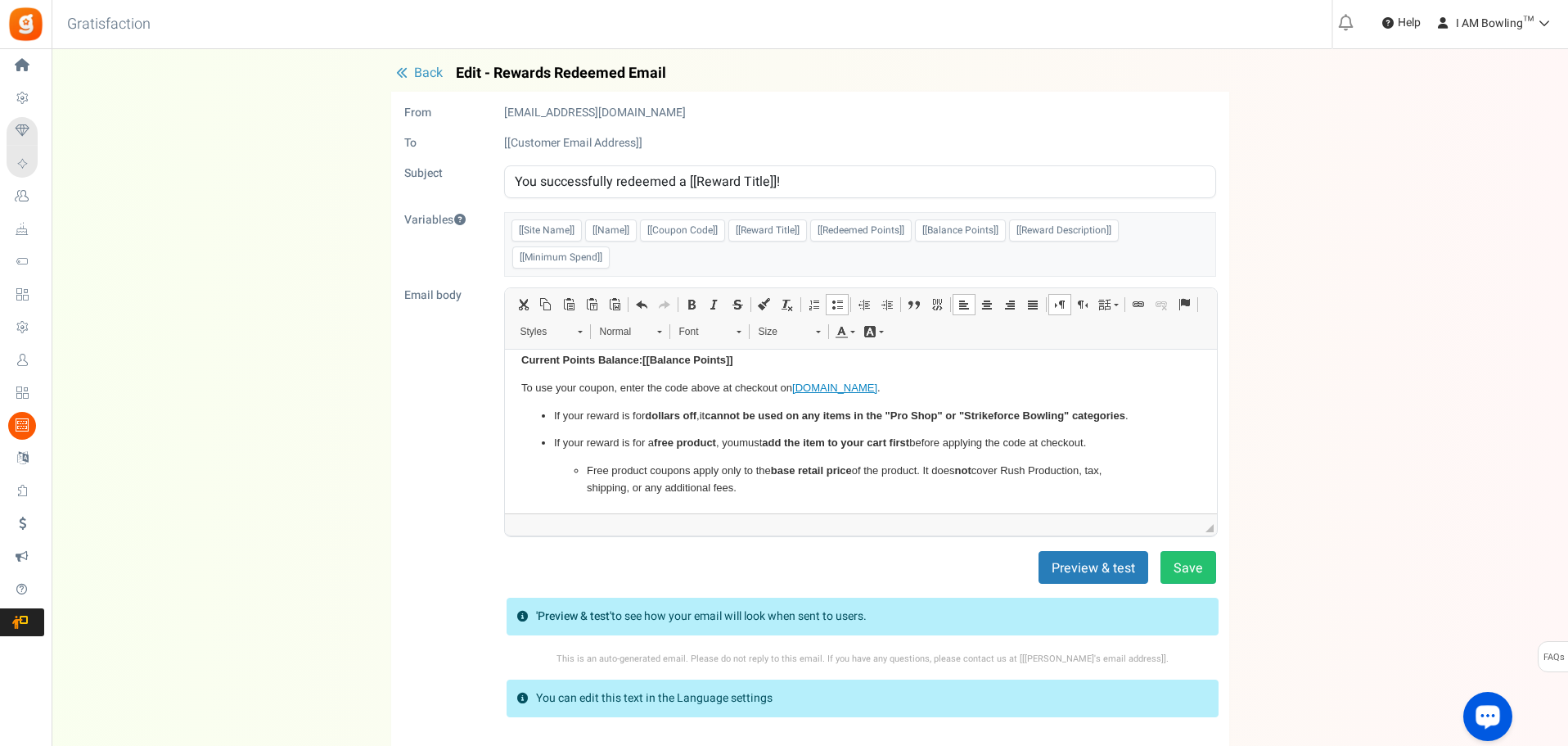
click at [815, 476] on strong "base retail price" at bounding box center [811, 470] width 81 height 12
click at [855, 477] on p "Free product coupons apply only to the base retail price of the product. It doe…" at bounding box center [859, 480] width 548 height 35
click at [1193, 568] on button "Save" at bounding box center [1188, 568] width 55 height 33
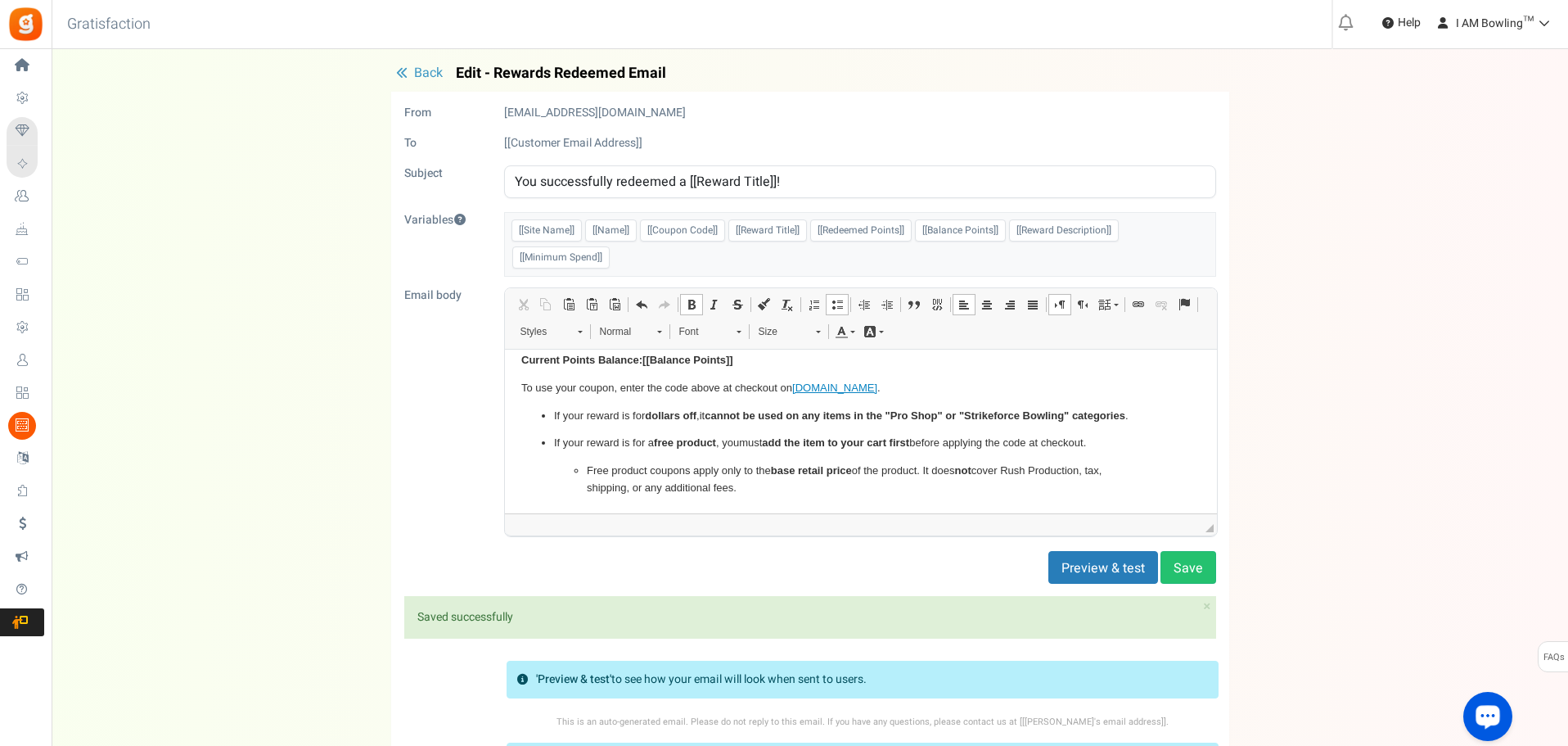
click at [437, 73] on span "Back" at bounding box center [428, 73] width 29 height 20
